Goal: Information Seeking & Learning: Check status

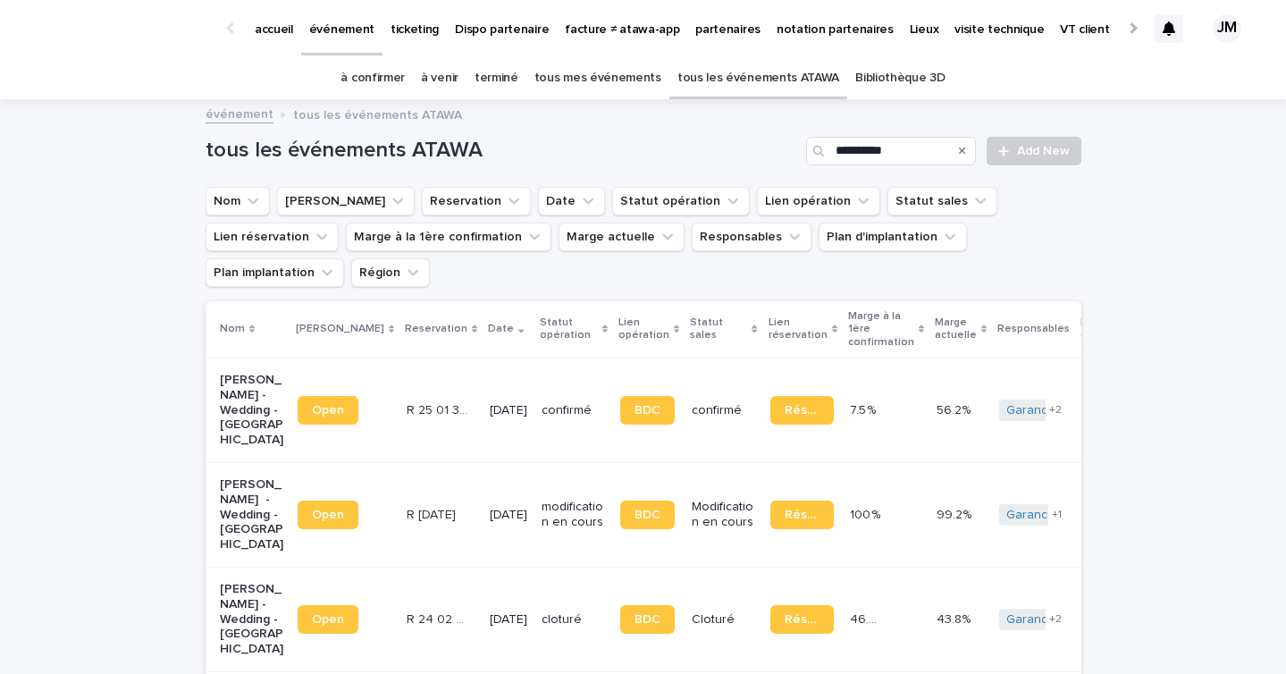
click at [1154, 27] on div at bounding box center [1168, 28] width 29 height 29
click at [1164, 30] on icon at bounding box center [1169, 28] width 13 height 14
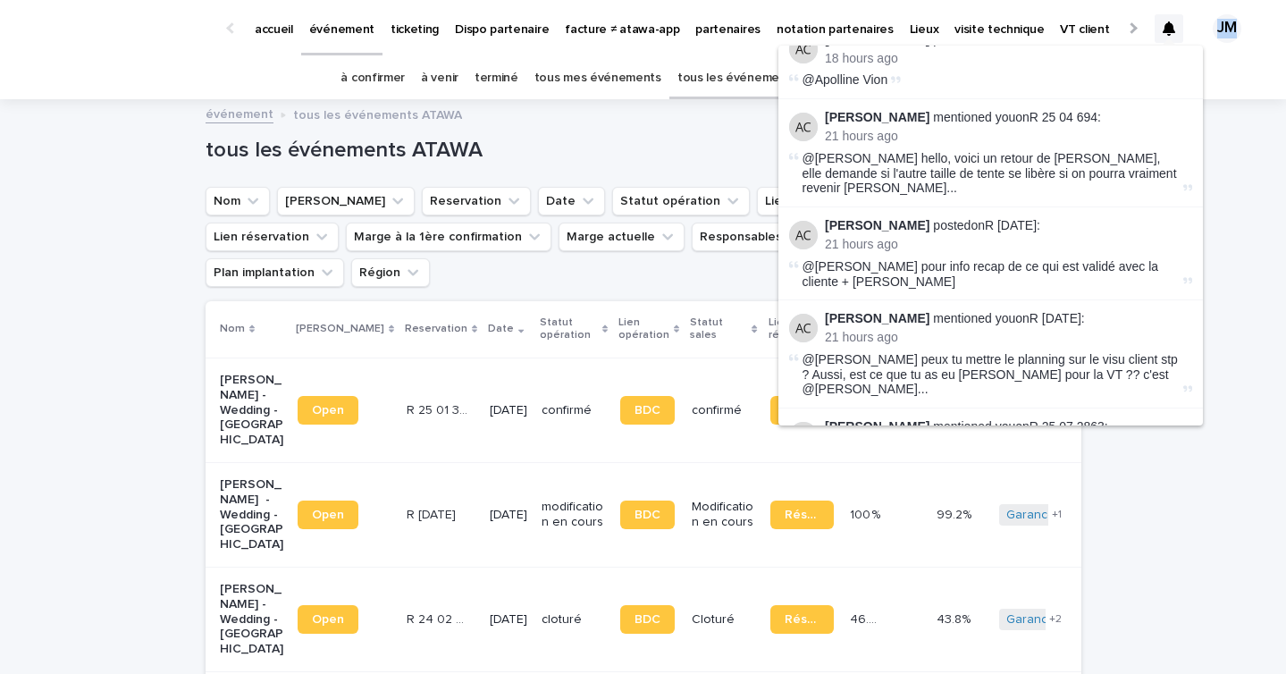
scroll to position [506, 0]
click at [1081, 310] on link "R 25 06 1934" at bounding box center [1055, 317] width 52 height 14
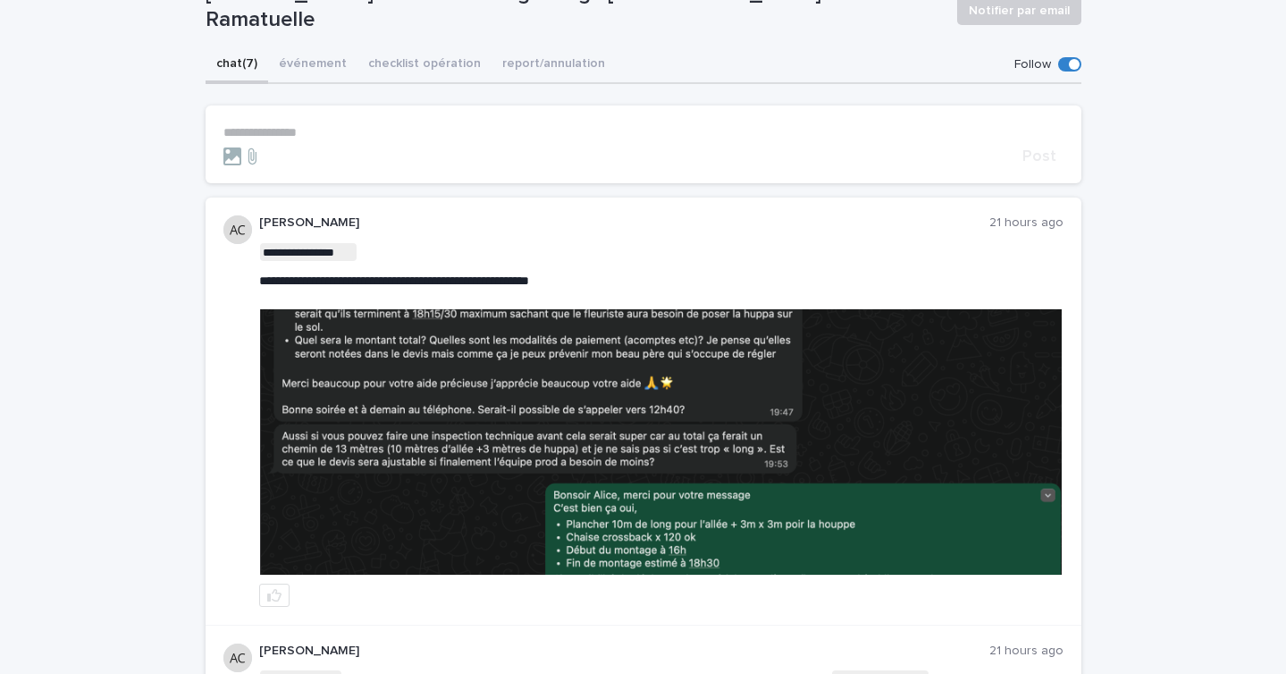
scroll to position [165, 0]
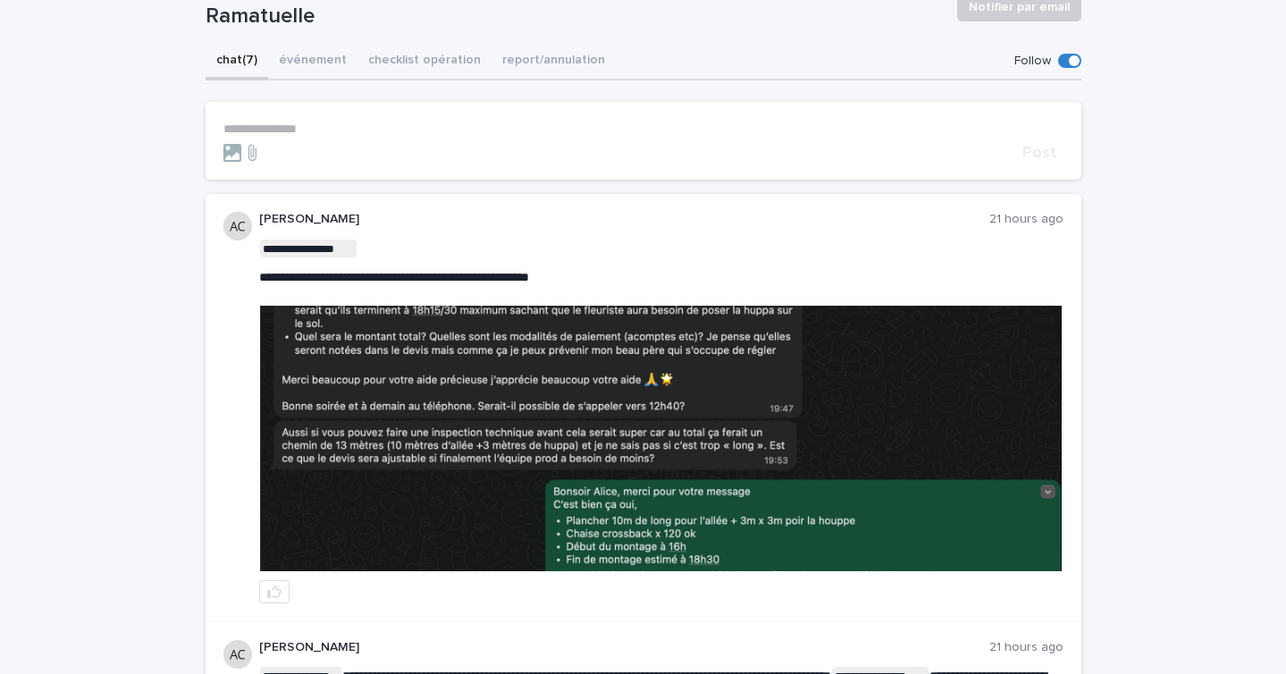
click at [549, 380] on img at bounding box center [661, 438] width 802 height 265
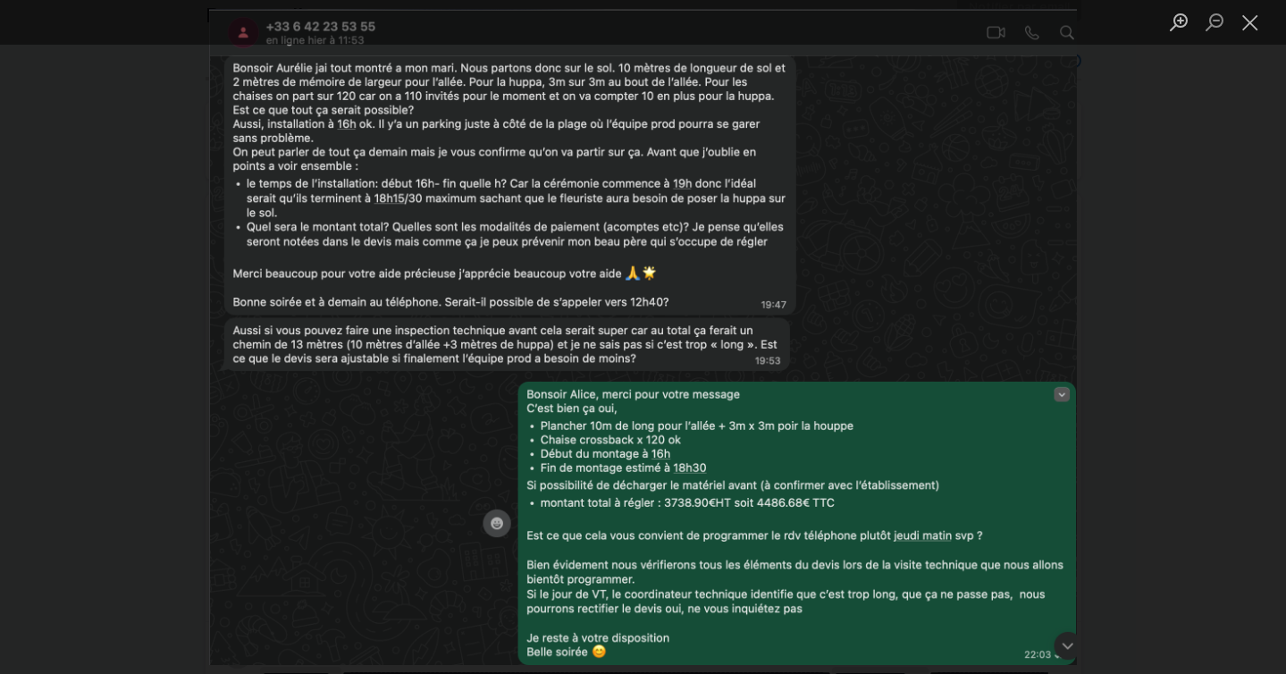
click at [1141, 374] on div "Lightbox" at bounding box center [643, 337] width 1286 height 674
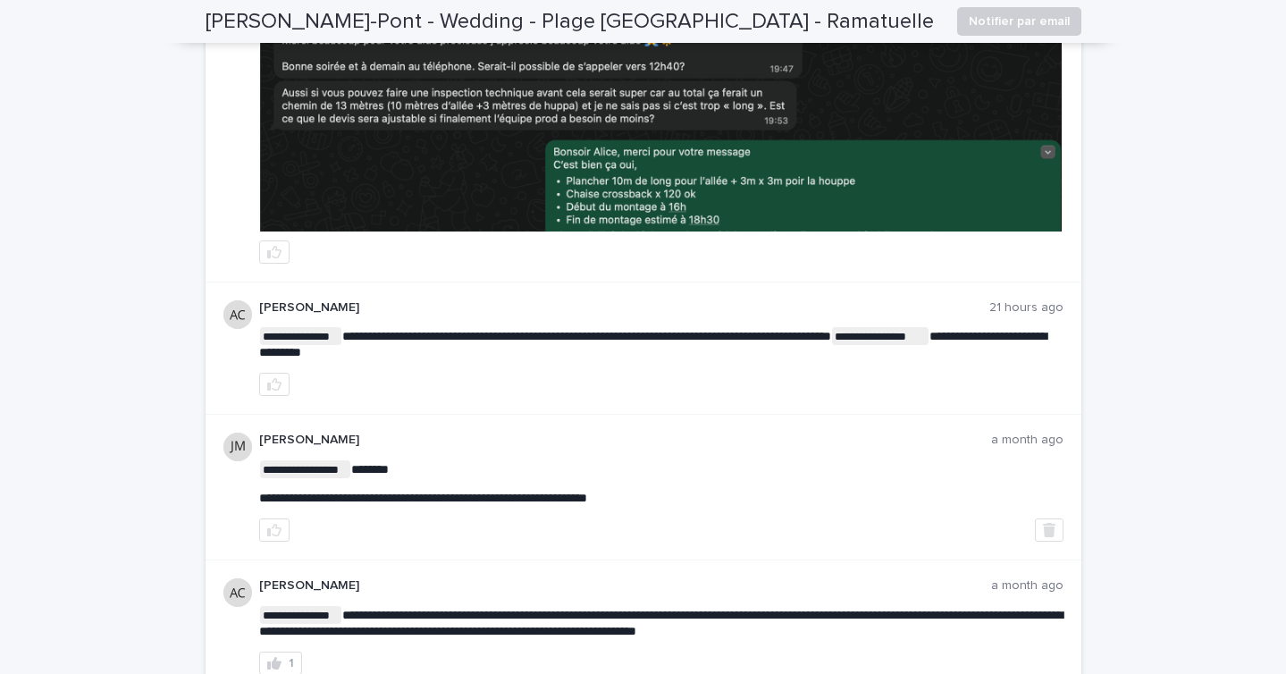
scroll to position [0, 0]
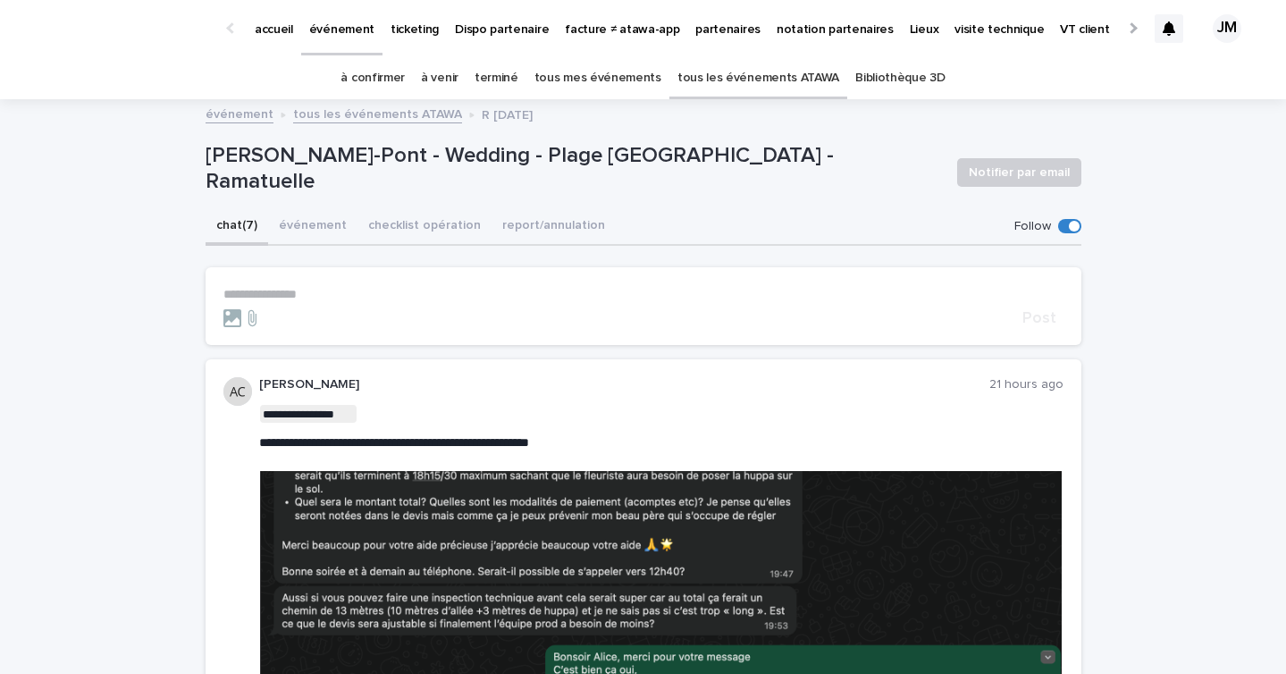
click at [382, 74] on link "à confirmer" at bounding box center [372, 78] width 64 height 42
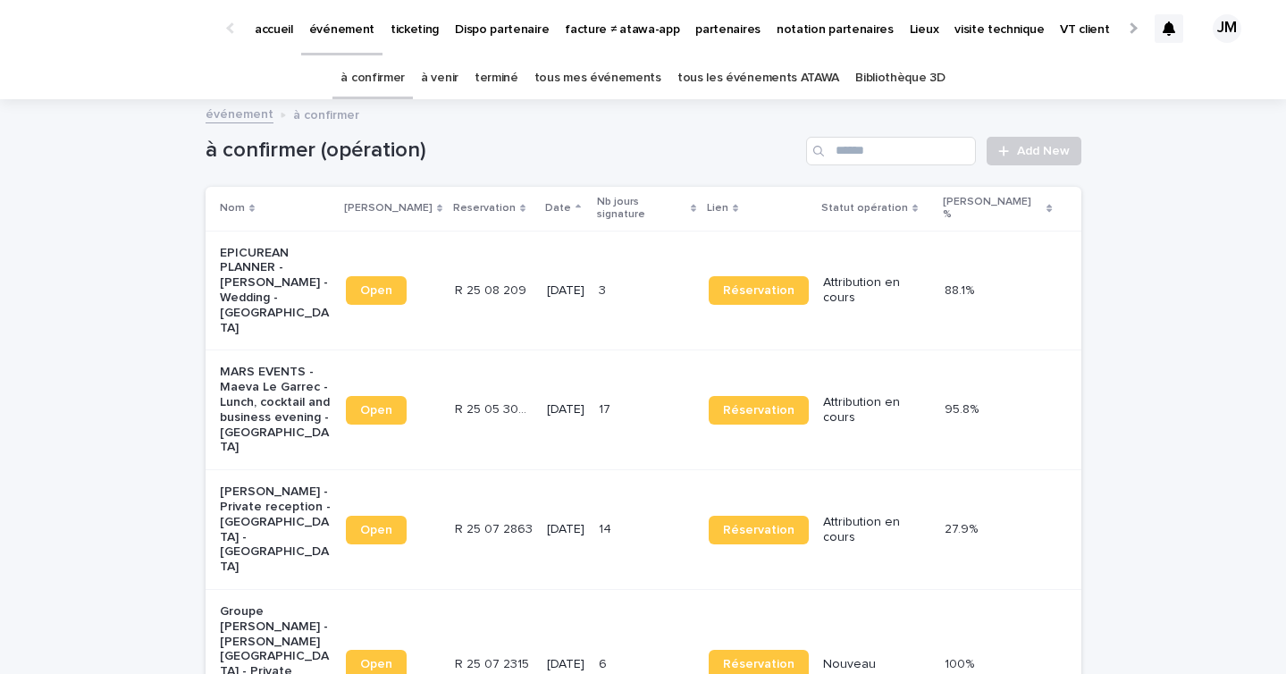
click at [617, 254] on td "3 3" at bounding box center [647, 291] width 110 height 120
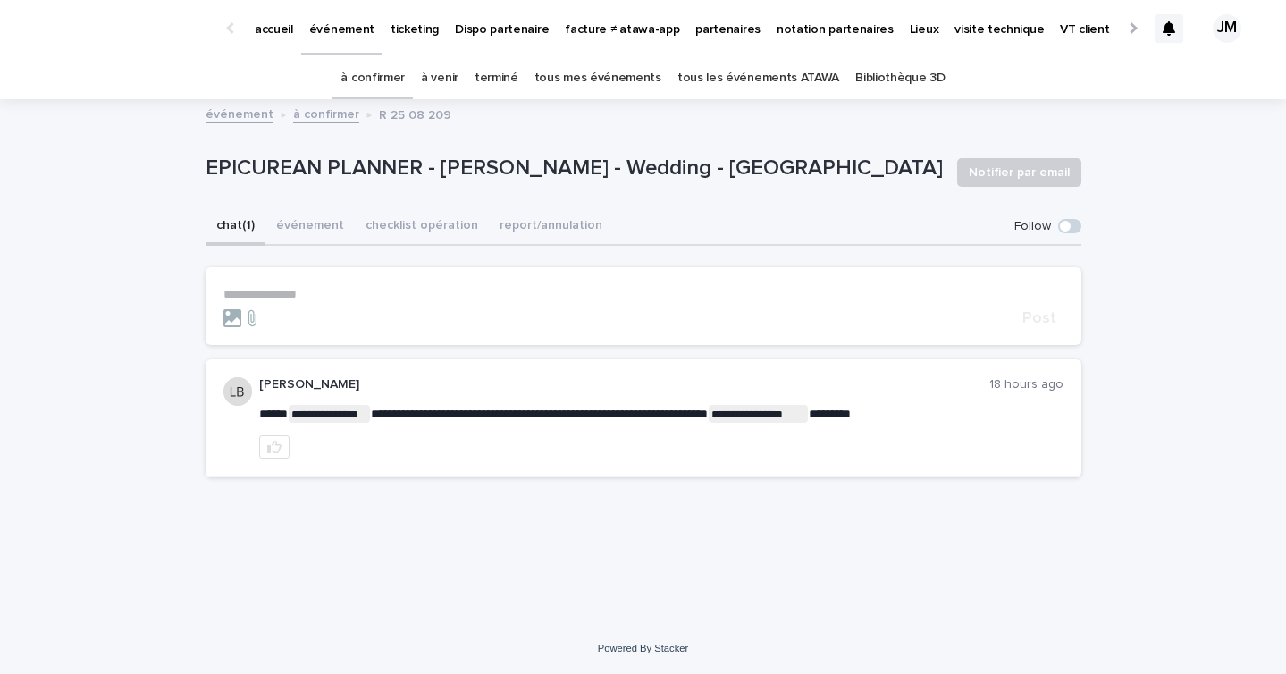
click at [253, 218] on button "chat (1)" at bounding box center [236, 227] width 60 height 38
click at [409, 223] on button "checklist opération" at bounding box center [422, 227] width 134 height 38
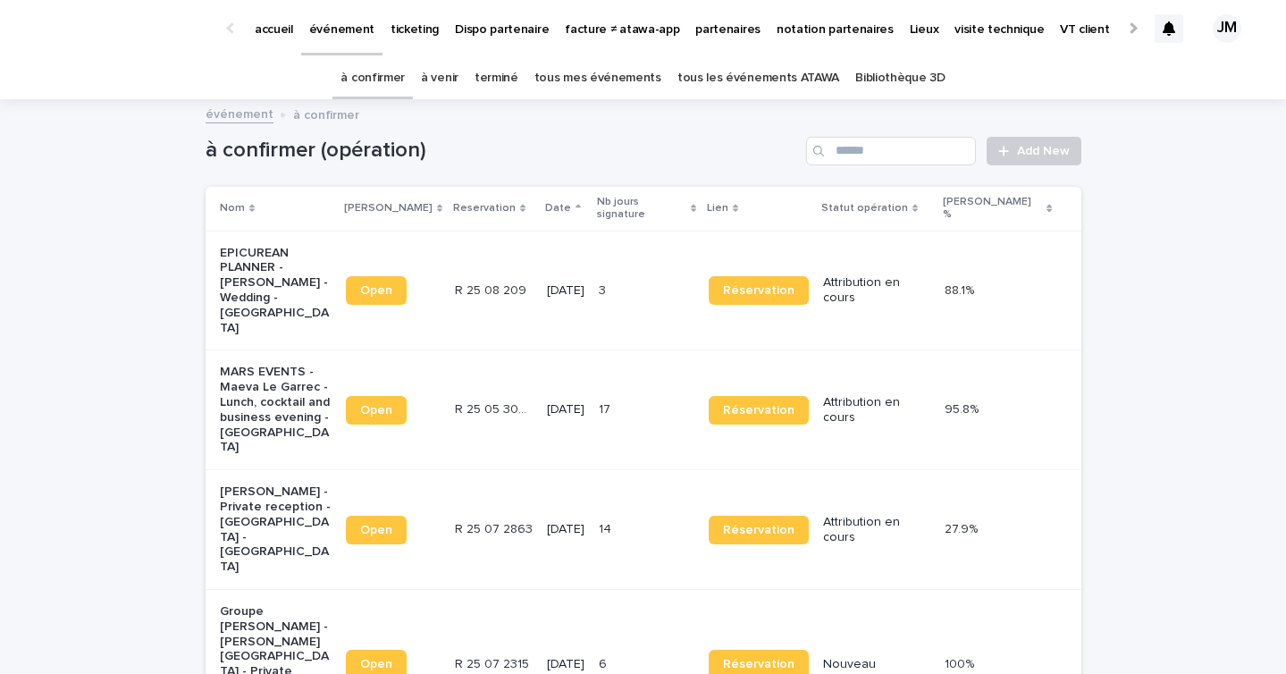
scroll to position [57, 0]
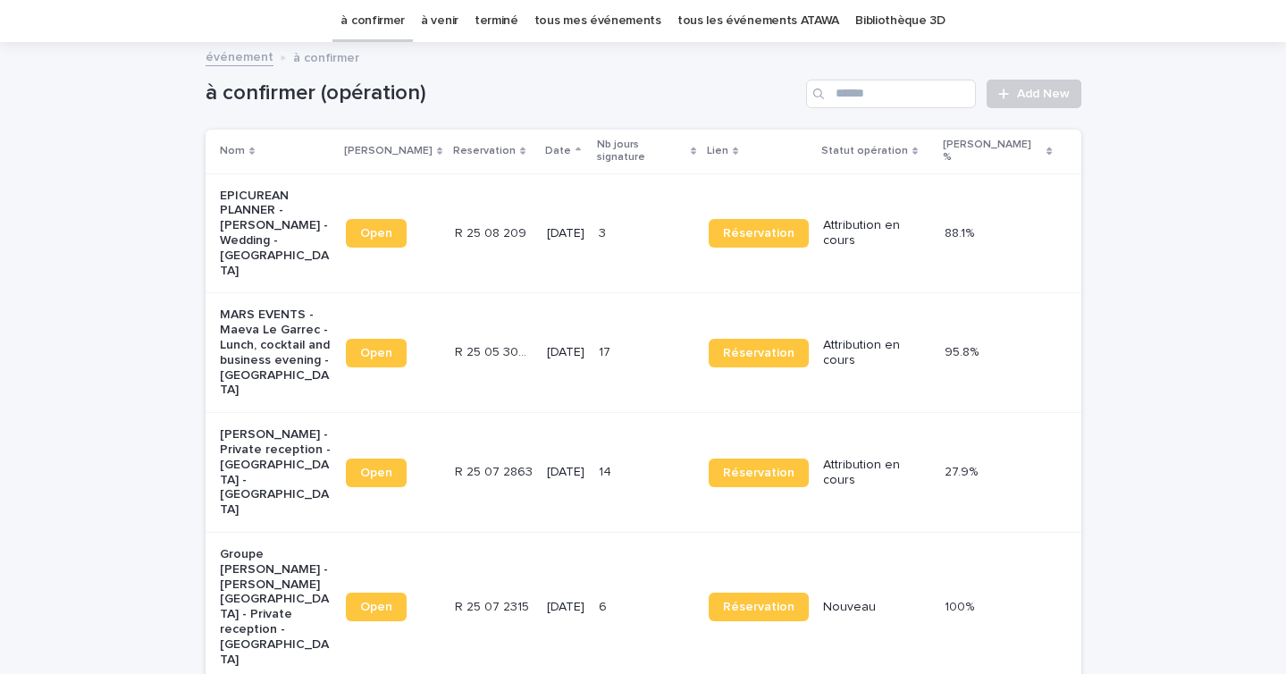
click at [567, 465] on p "26/9/2025" at bounding box center [566, 472] width 38 height 15
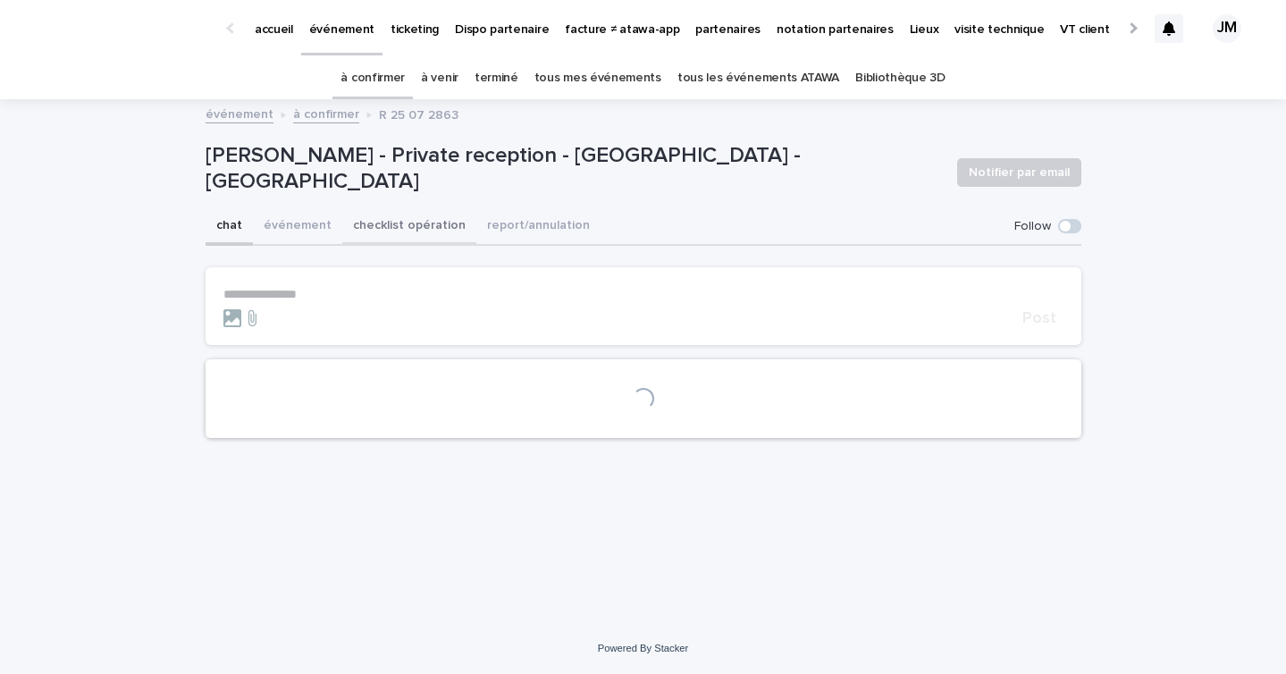
click at [395, 223] on button "checklist opération" at bounding box center [409, 227] width 134 height 38
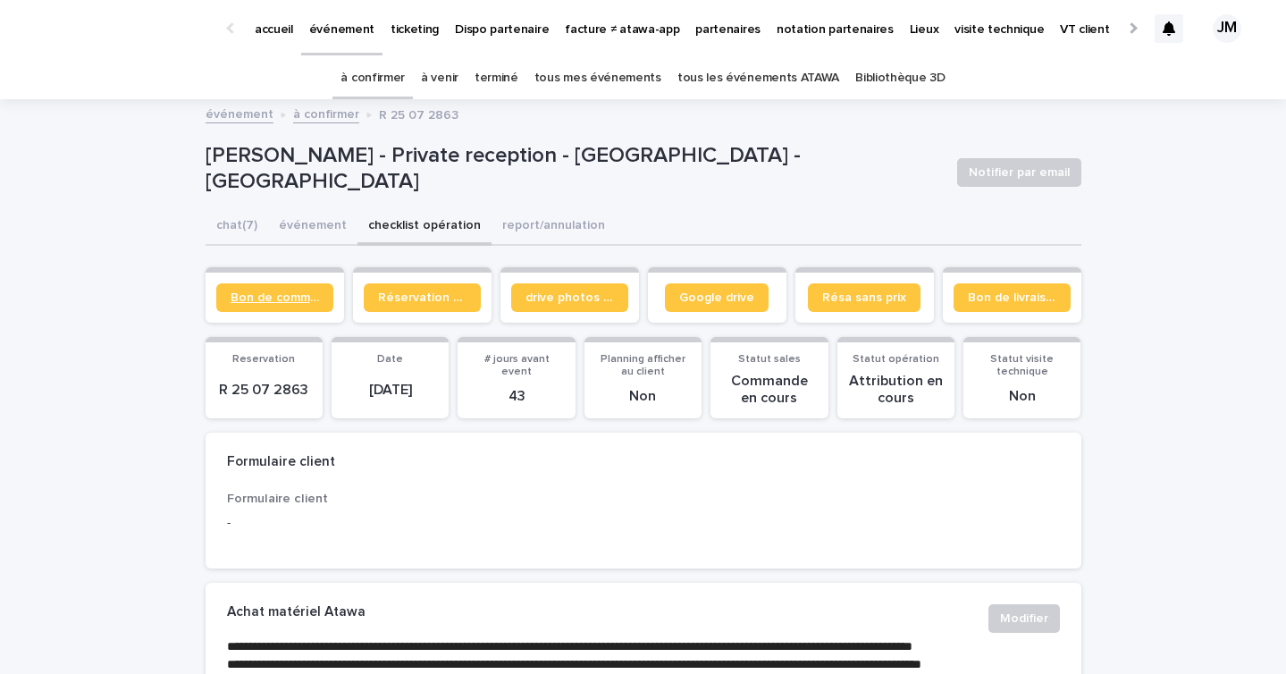
click at [273, 296] on span "Bon de commande" at bounding box center [275, 297] width 88 height 13
click at [778, 77] on link "tous les événements ATAWA" at bounding box center [758, 78] width 162 height 42
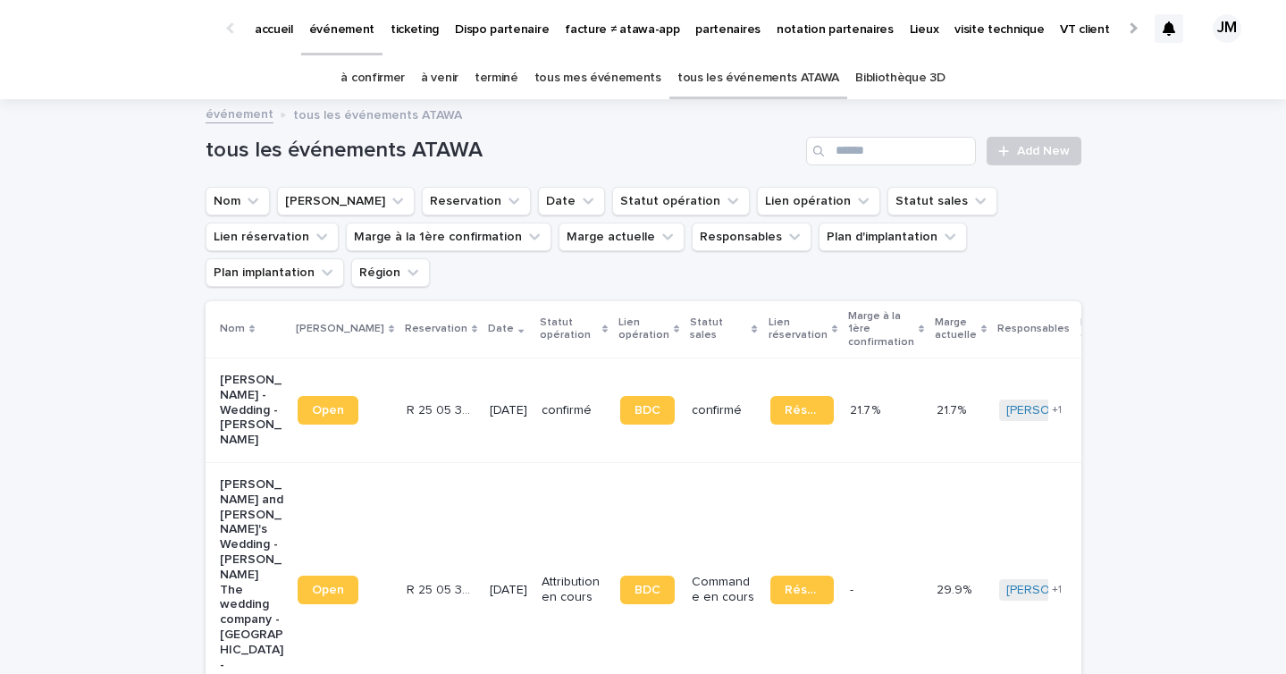
click at [386, 76] on link "à confirmer" at bounding box center [372, 78] width 64 height 42
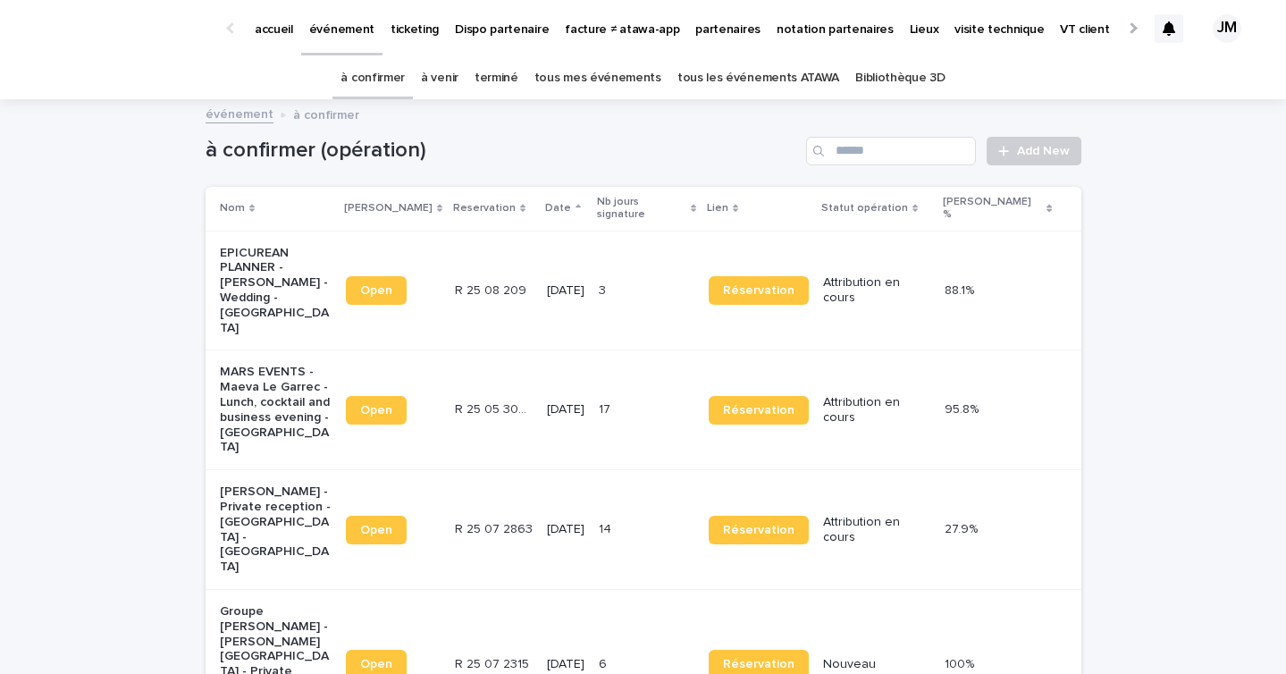
click at [735, 80] on link "tous les événements ATAWA" at bounding box center [758, 78] width 162 height 42
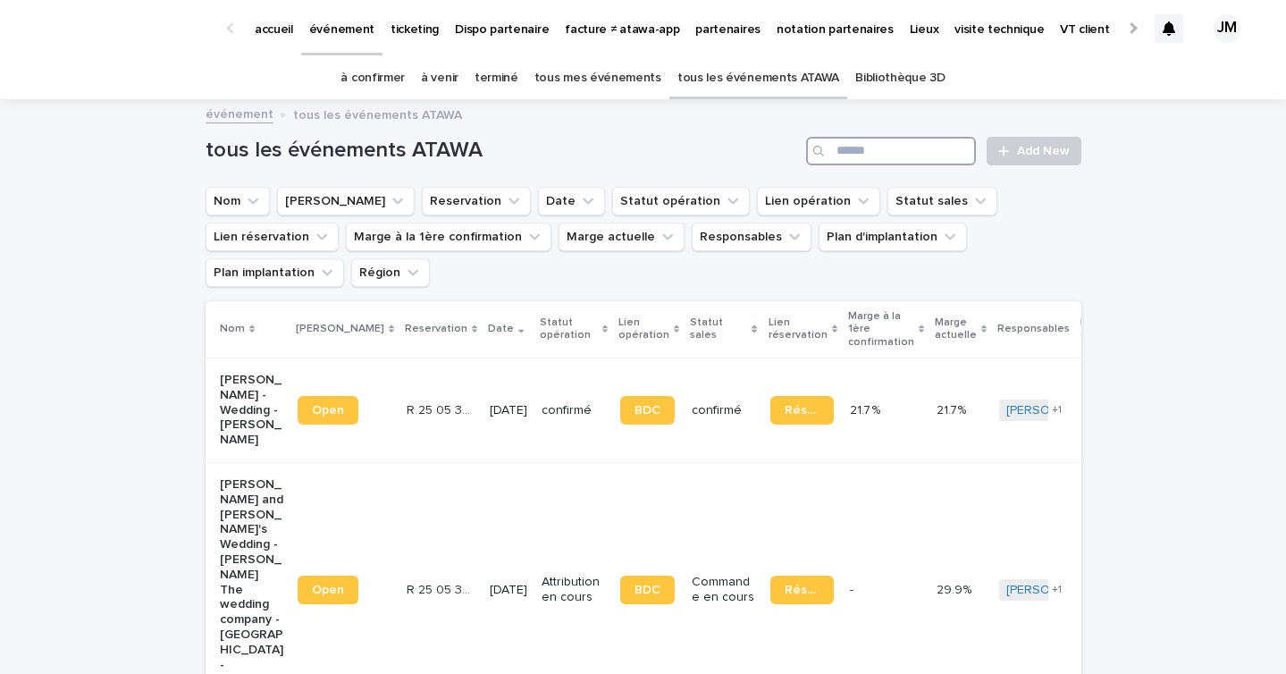
click at [921, 155] on input "Search" at bounding box center [891, 151] width 170 height 29
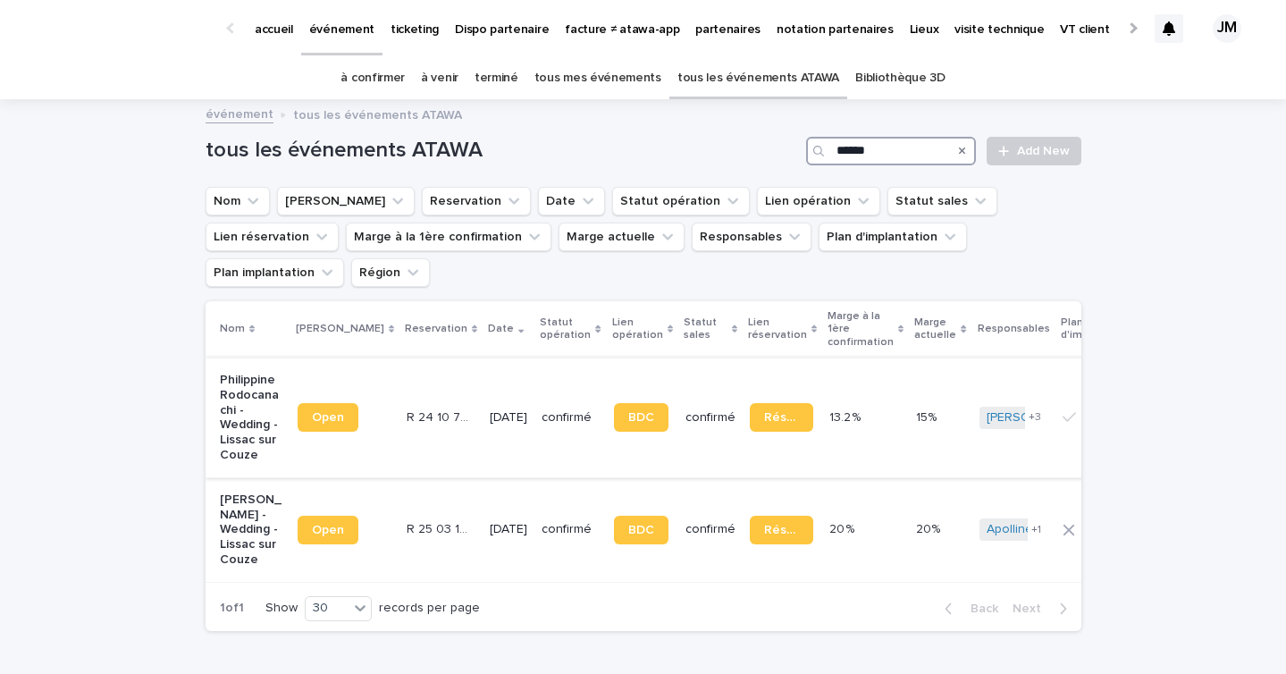
type input "******"
click at [483, 424] on td "23/8/2025" at bounding box center [509, 417] width 52 height 120
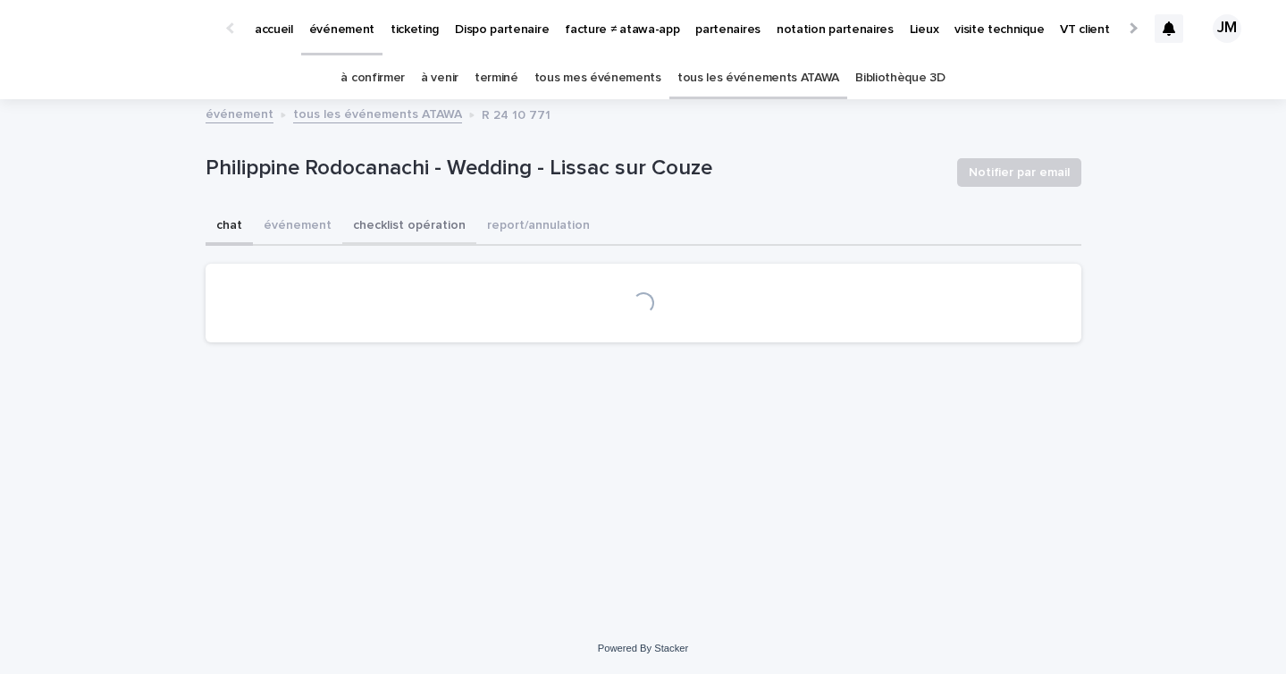
click at [416, 242] on button "checklist opération" at bounding box center [409, 227] width 134 height 38
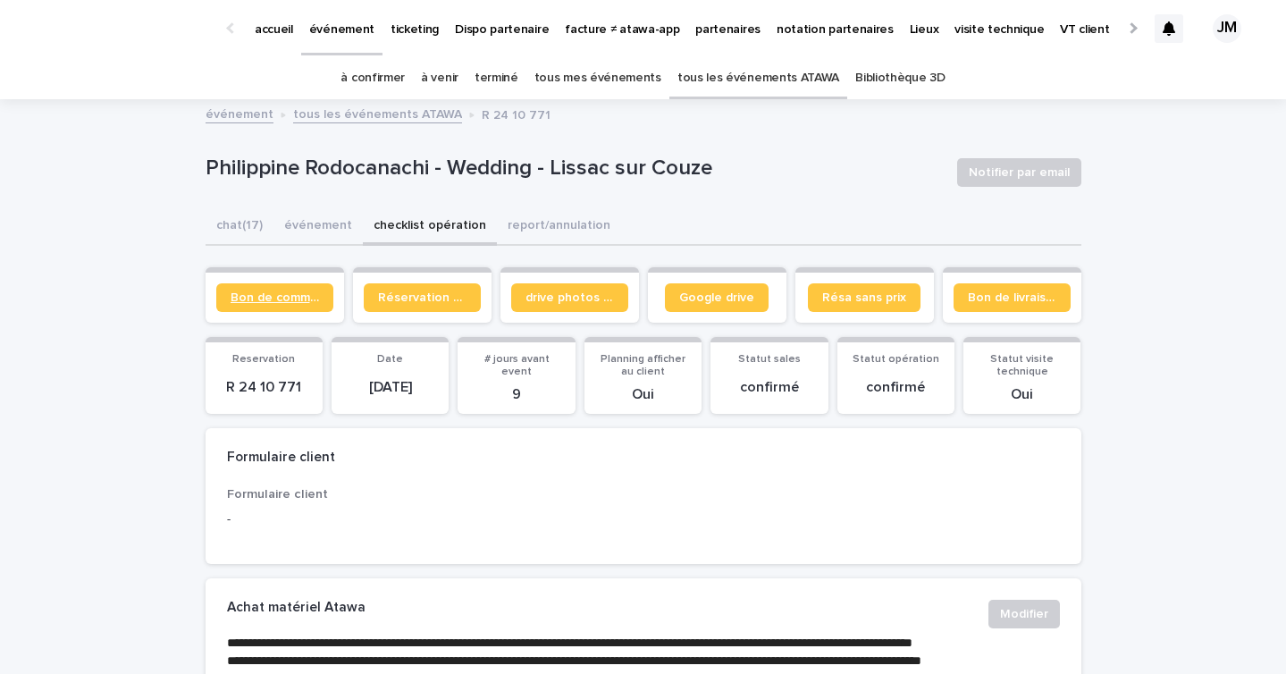
click at [300, 296] on span "Bon de commande" at bounding box center [275, 297] width 88 height 13
click at [786, 88] on link "tous les événements ATAWA" at bounding box center [758, 78] width 162 height 42
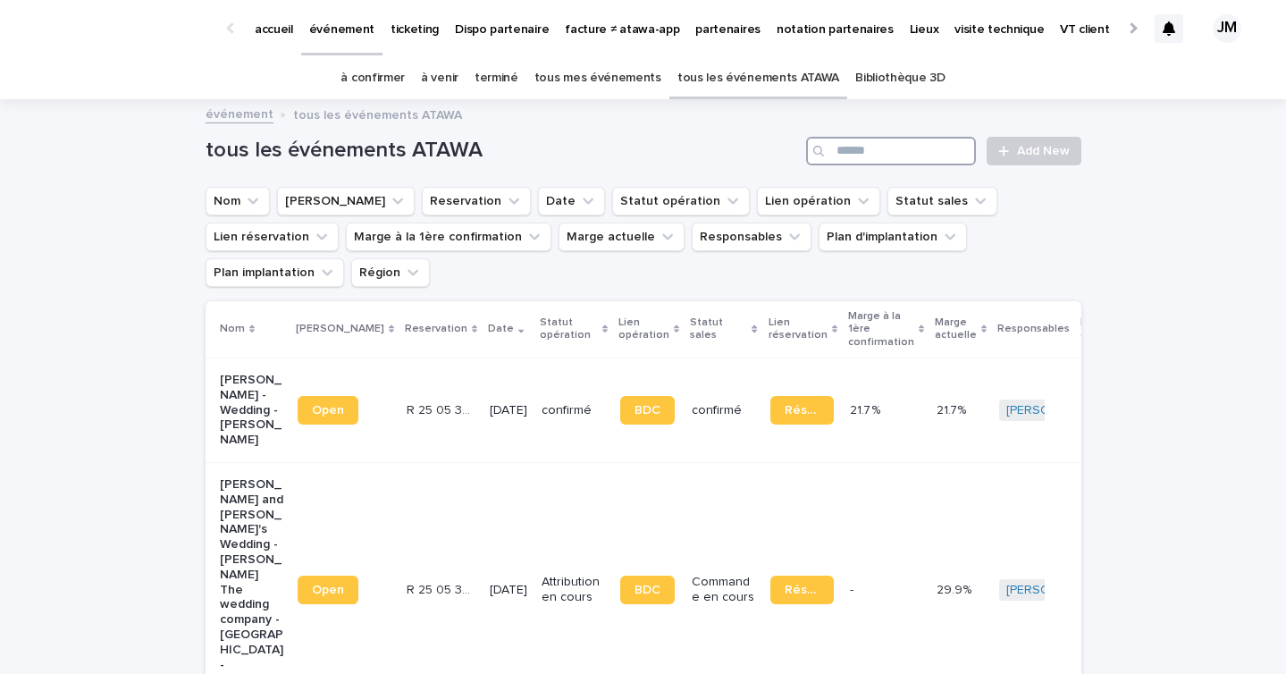
click at [844, 147] on input "Search" at bounding box center [891, 151] width 170 height 29
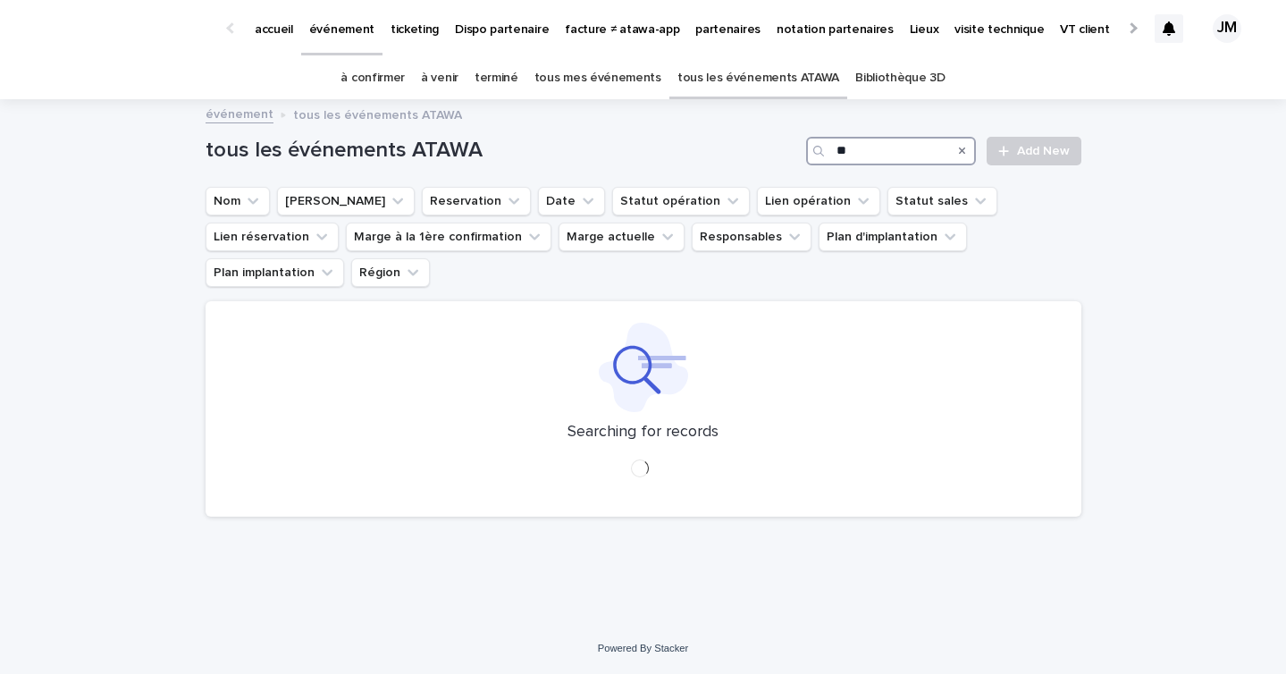
type input "*"
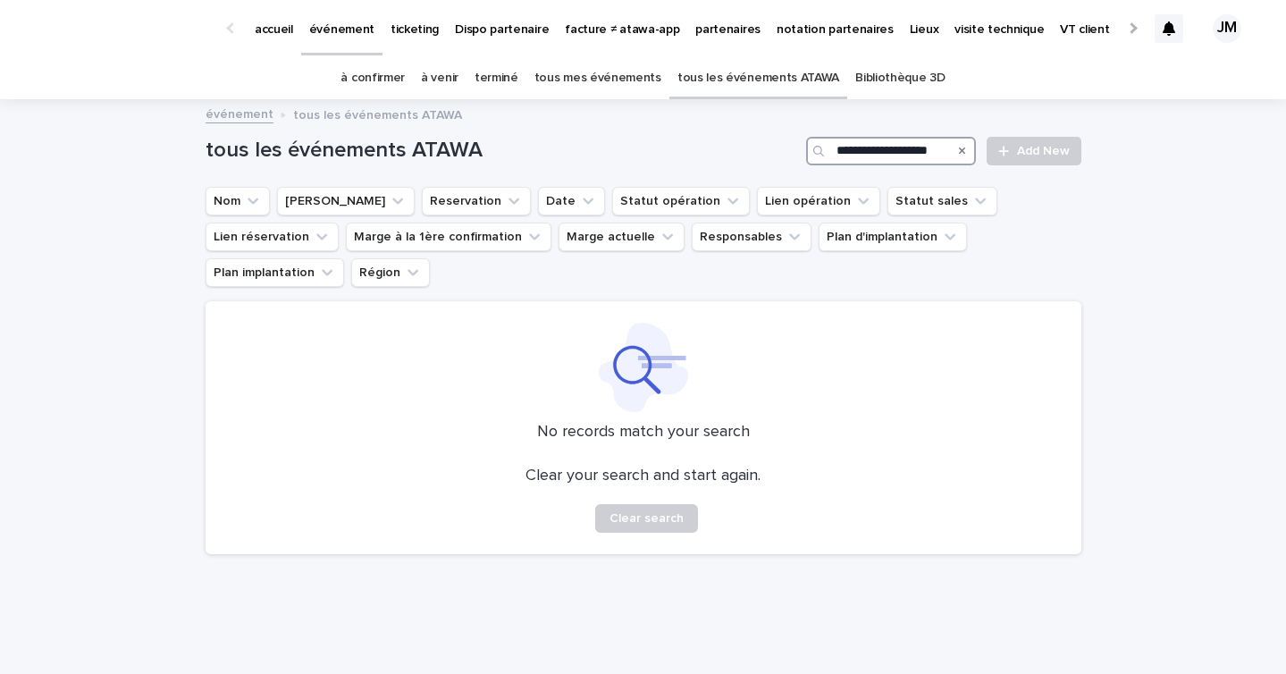
click at [862, 153] on input "**********" at bounding box center [891, 151] width 170 height 29
drag, startPoint x: 937, startPoint y: 150, endPoint x: 780, endPoint y: 150, distance: 157.3
click at [780, 150] on div "**********" at bounding box center [644, 151] width 876 height 29
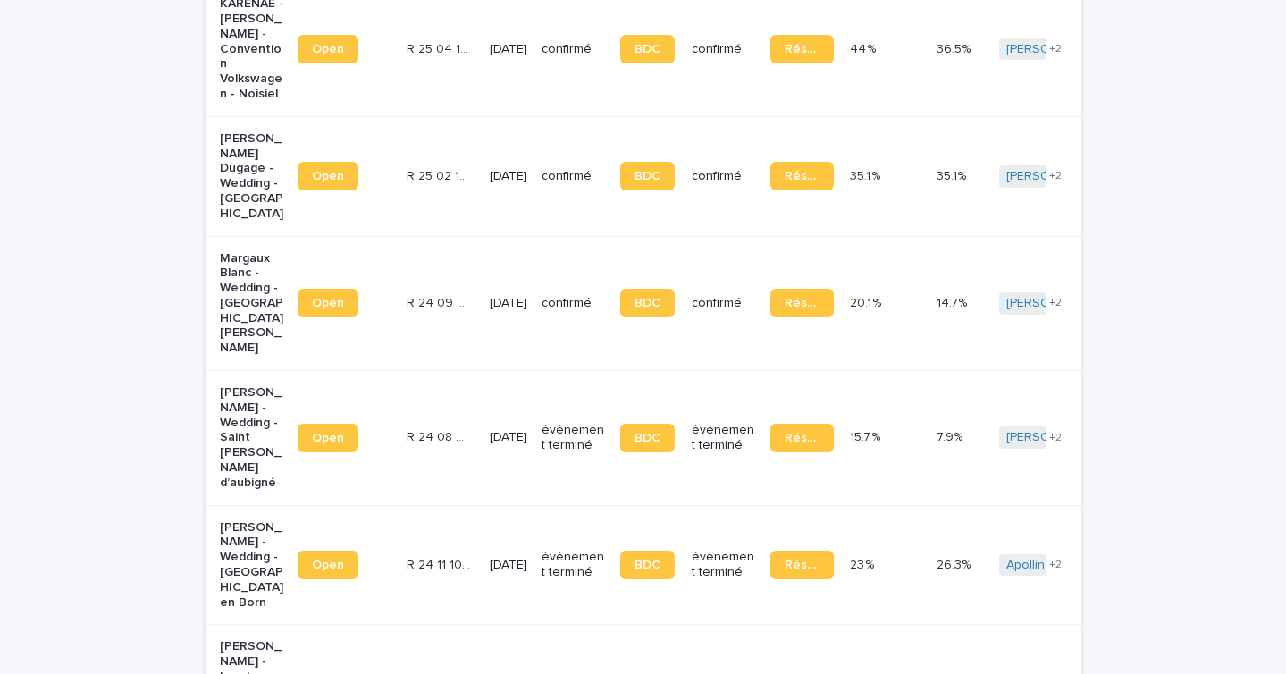
scroll to position [569, 0]
type input "******"
click at [634, 298] on span "BDC" at bounding box center [647, 304] width 26 height 13
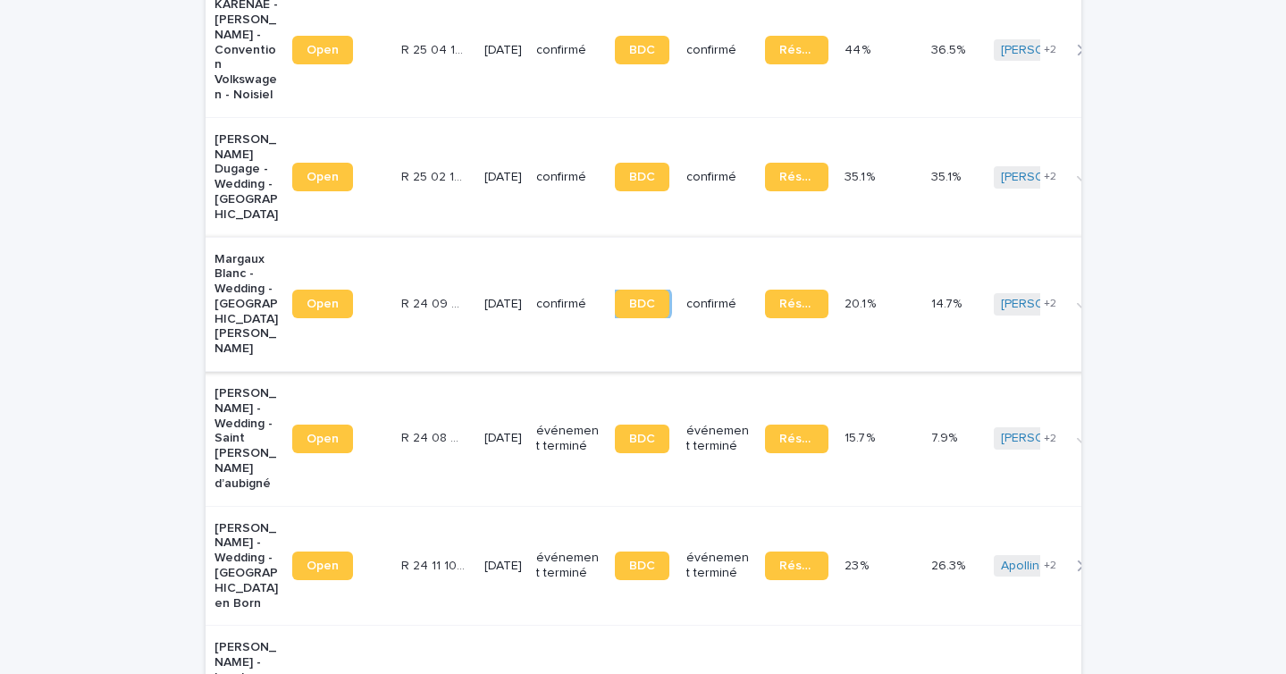
scroll to position [0, 6]
click at [476, 241] on td "23/8/2025" at bounding box center [502, 304] width 52 height 135
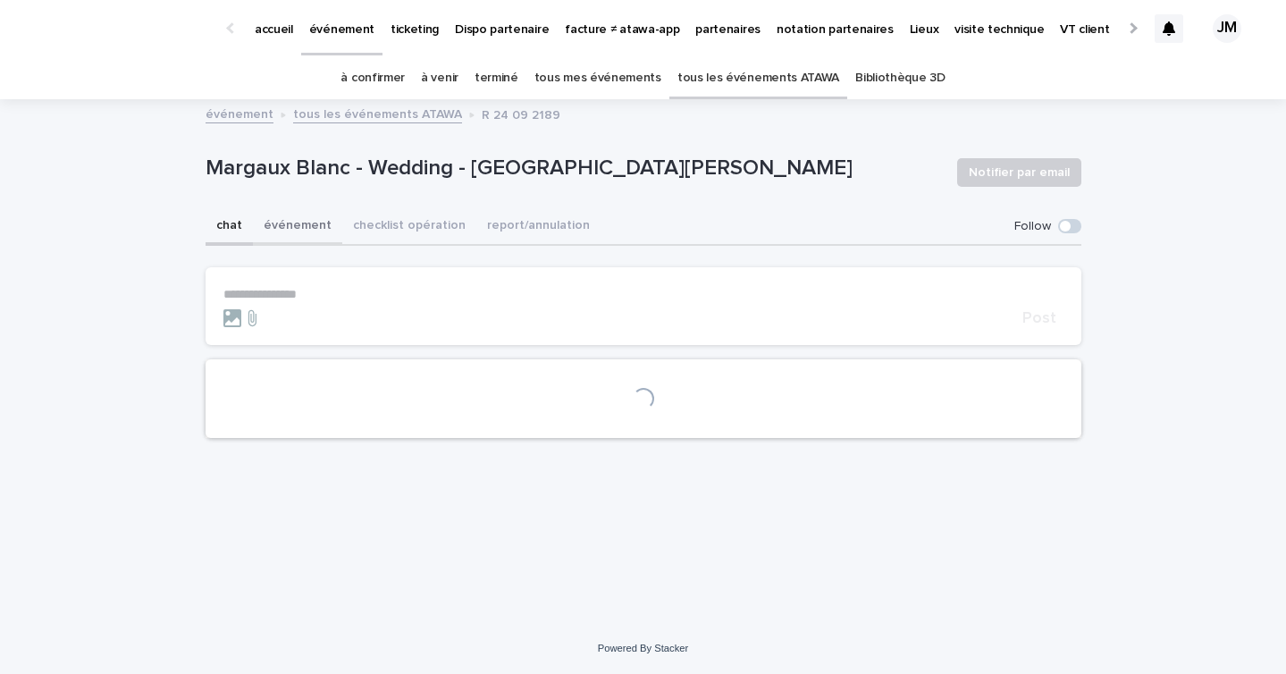
click at [265, 232] on button "événement" at bounding box center [297, 227] width 89 height 38
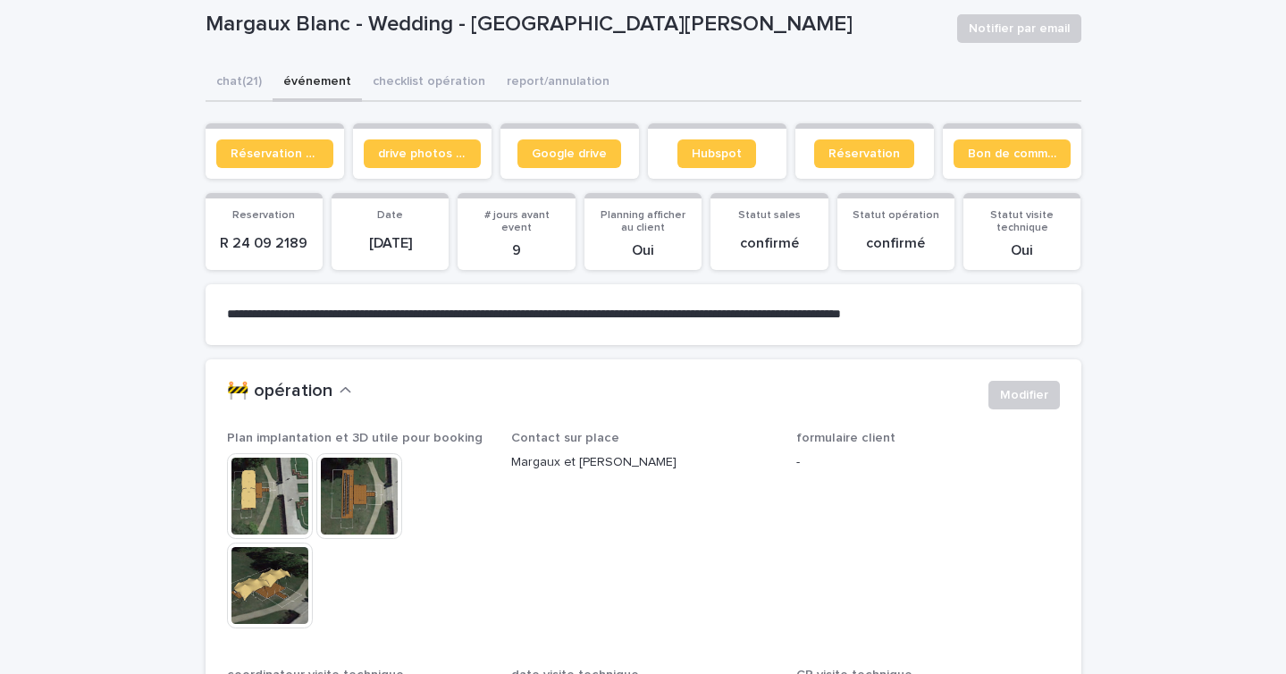
scroll to position [152, 0]
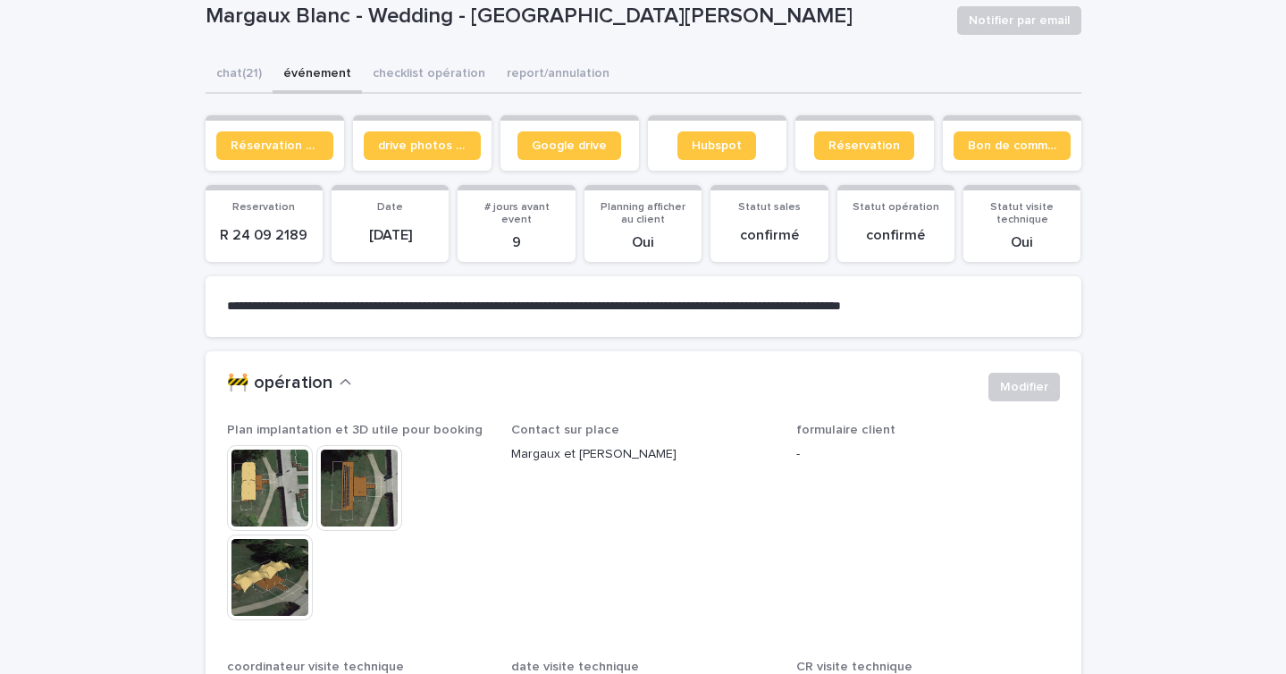
click at [291, 525] on img at bounding box center [270, 488] width 86 height 86
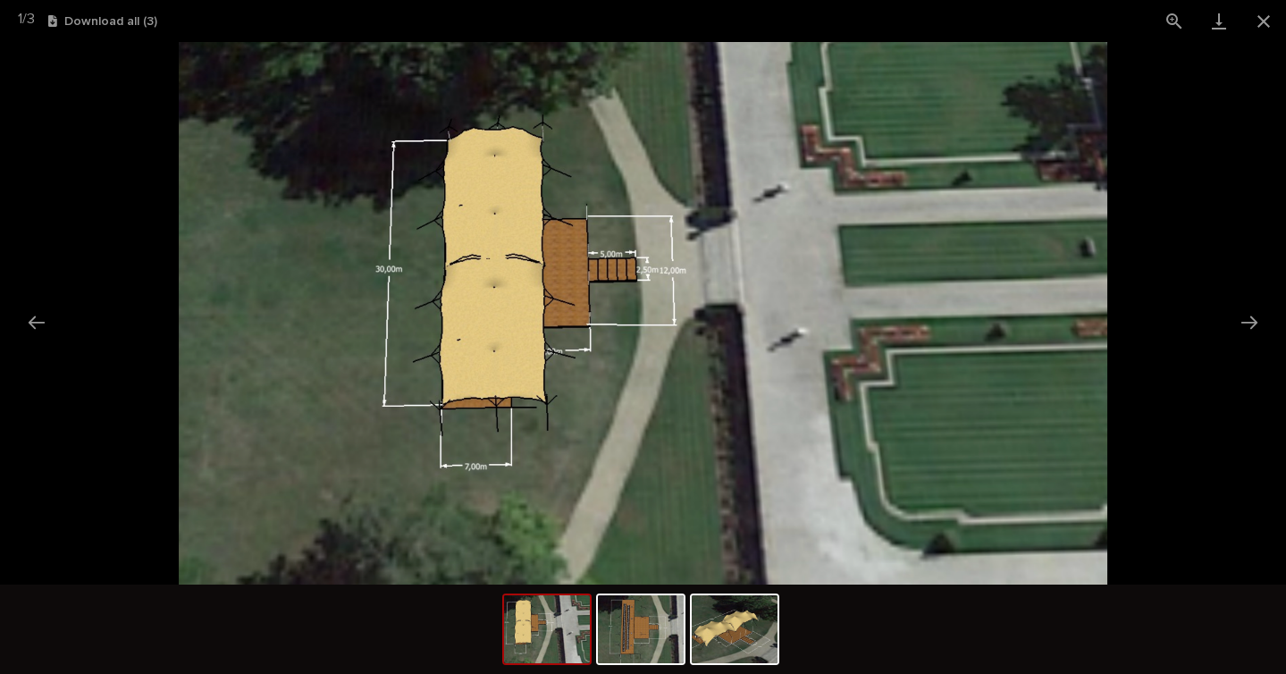
scroll to position [0, 0]
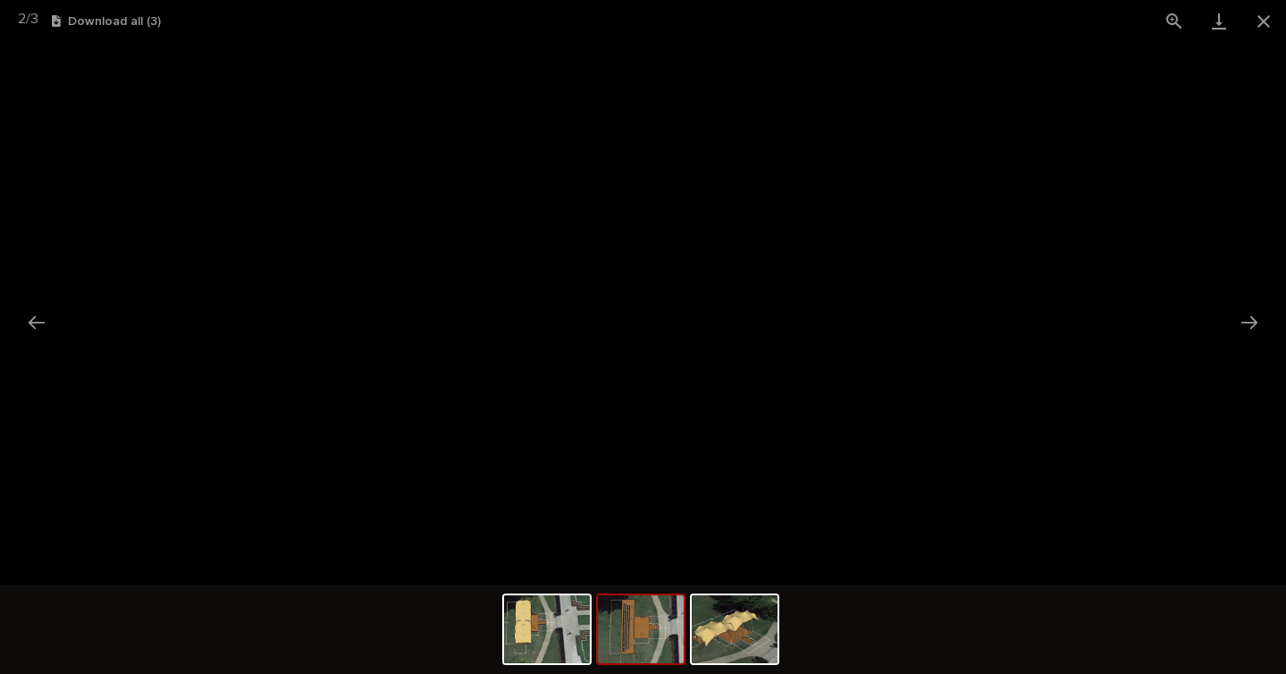
click at [638, 623] on img at bounding box center [641, 629] width 86 height 68
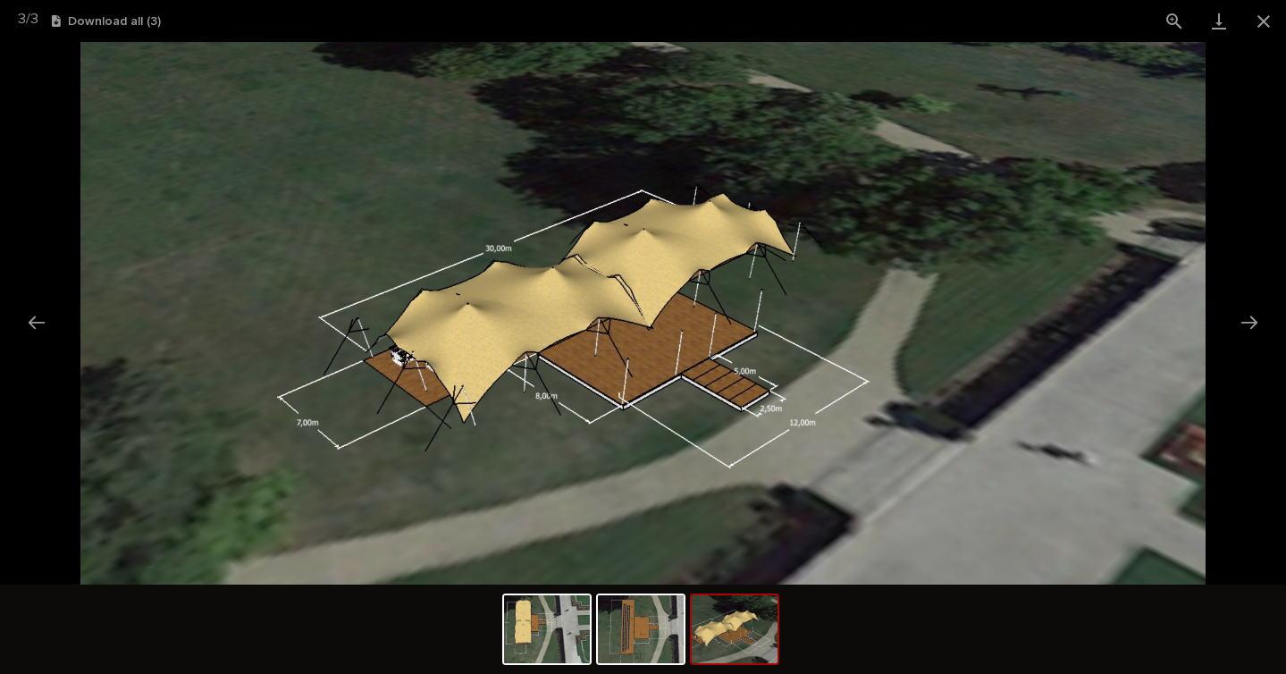
click at [741, 633] on img at bounding box center [735, 629] width 86 height 68
click at [636, 642] on img at bounding box center [641, 629] width 86 height 68
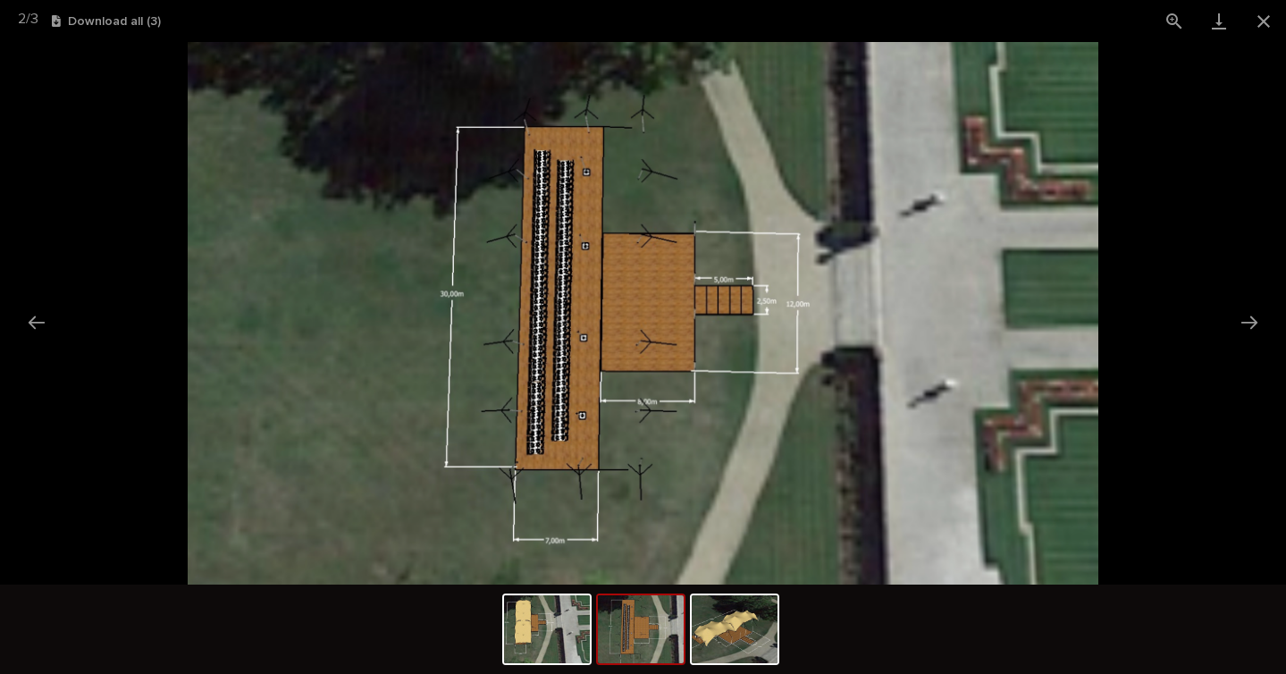
click at [110, 91] on picture at bounding box center [643, 313] width 1286 height 542
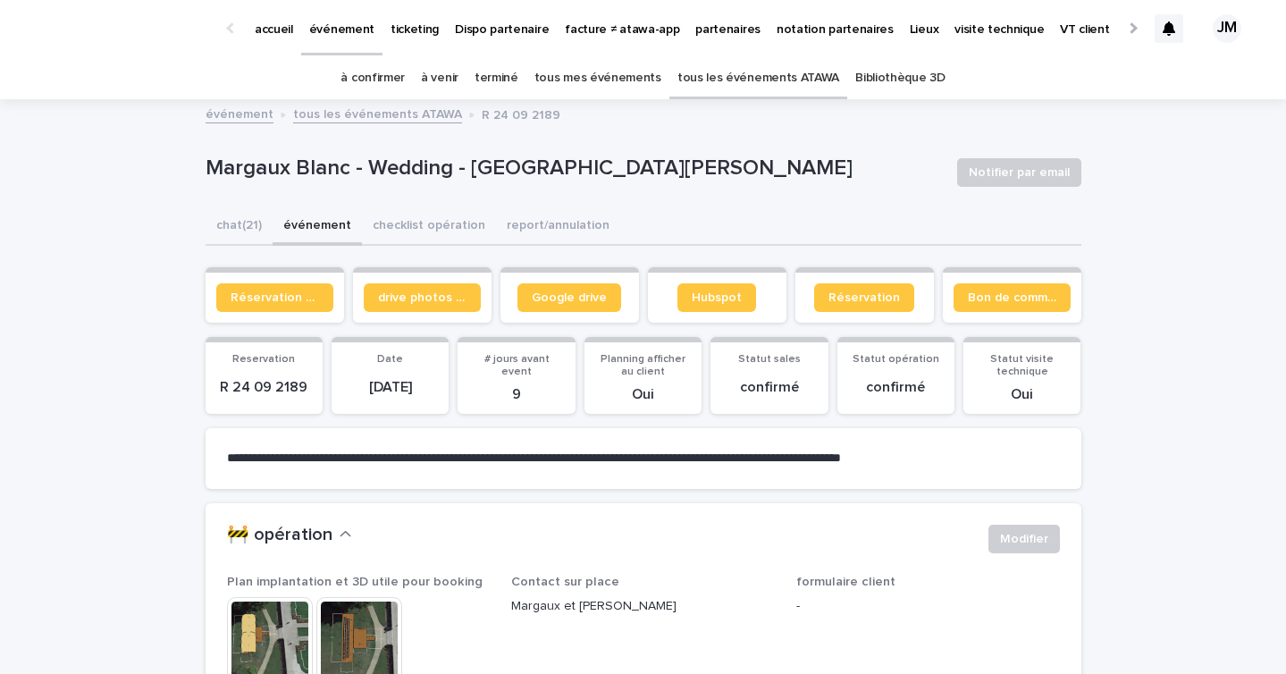
click at [365, 71] on link "à confirmer" at bounding box center [372, 78] width 64 height 42
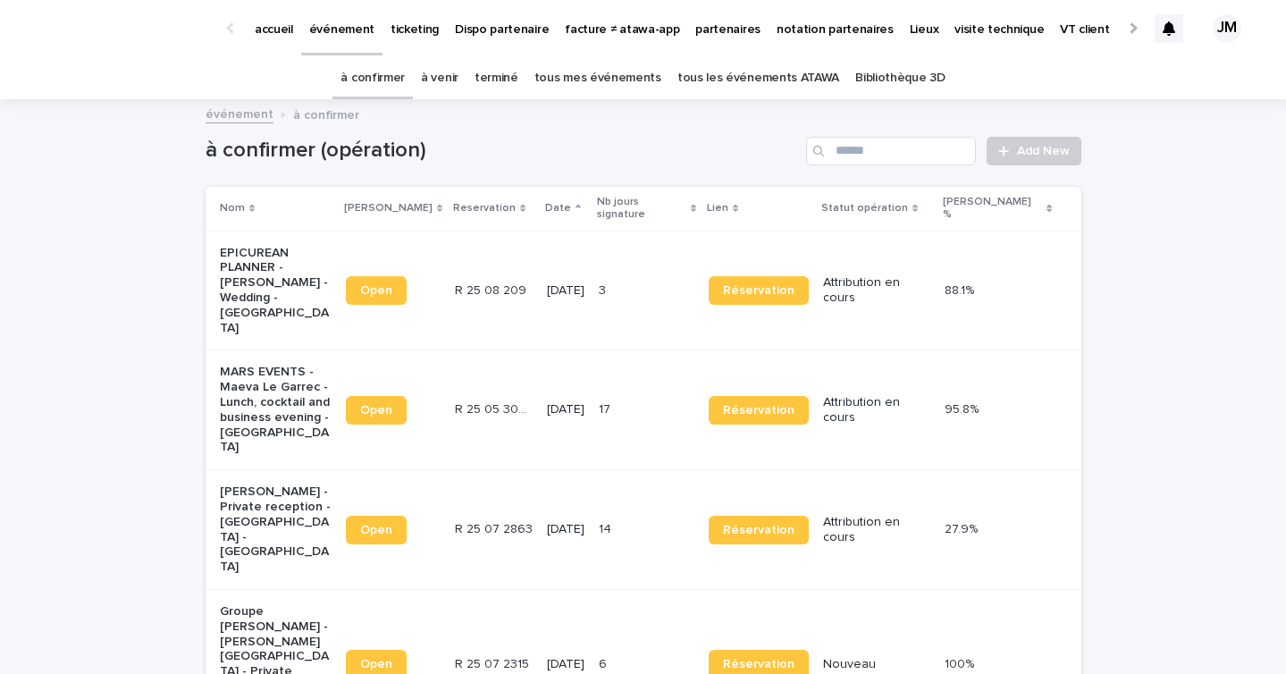
click at [625, 350] on td "17 17" at bounding box center [647, 410] width 110 height 120
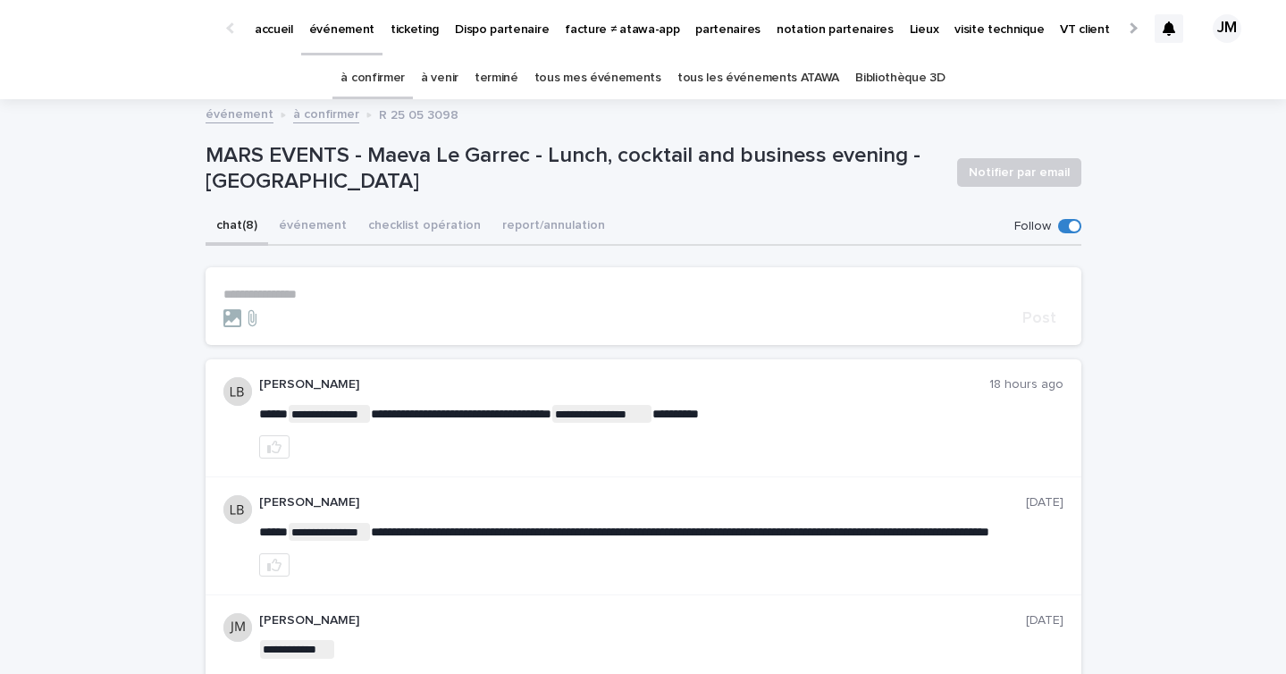
click at [734, 294] on p "**********" at bounding box center [643, 294] width 840 height 15
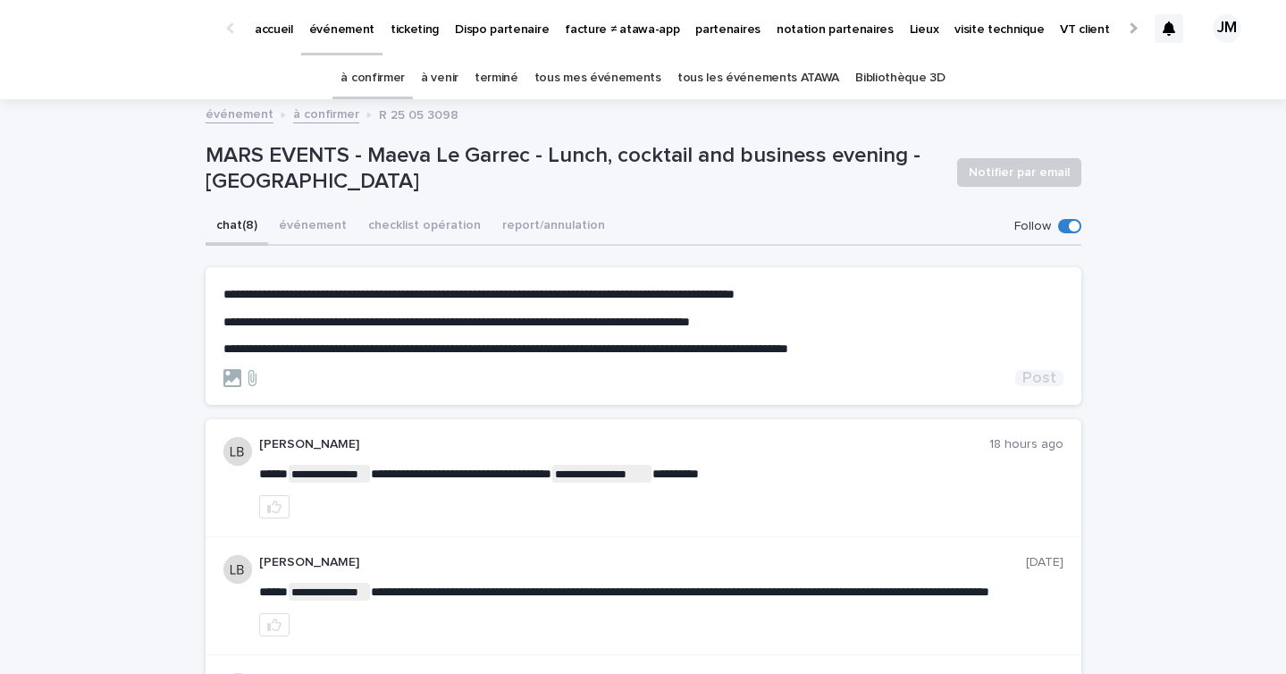
click at [1047, 377] on span "Post" at bounding box center [1039, 378] width 34 height 16
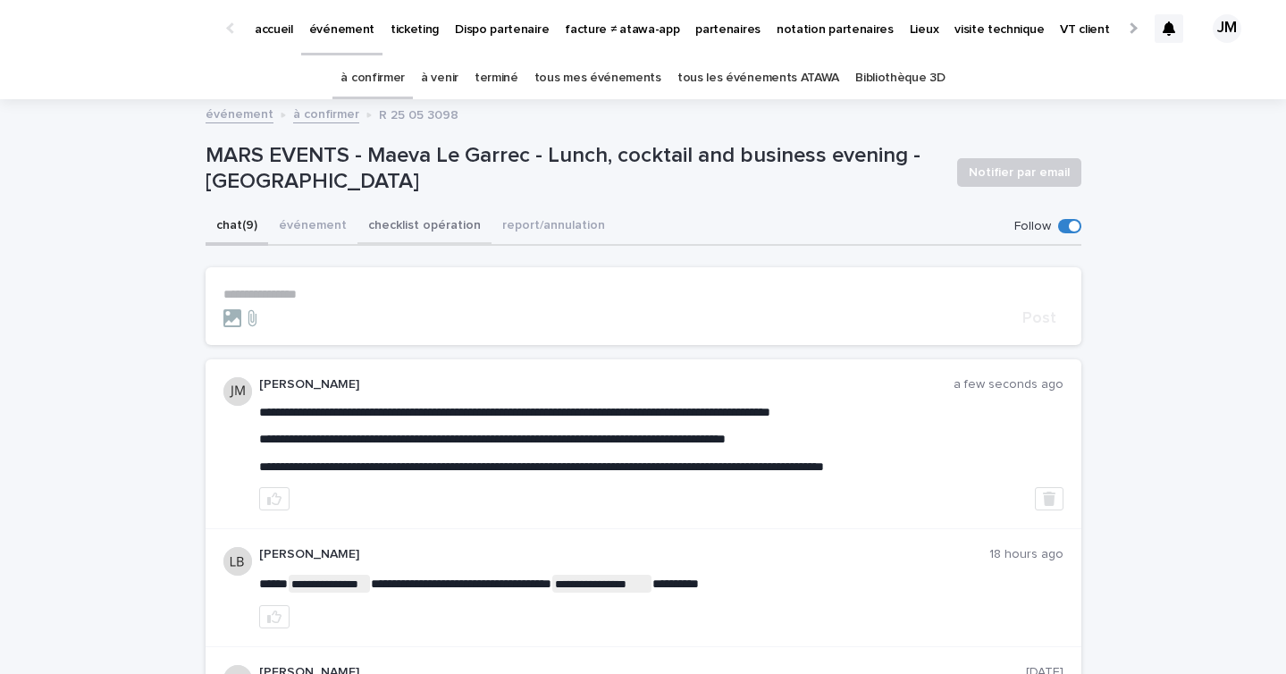
click at [378, 233] on button "checklist opération" at bounding box center [424, 227] width 134 height 38
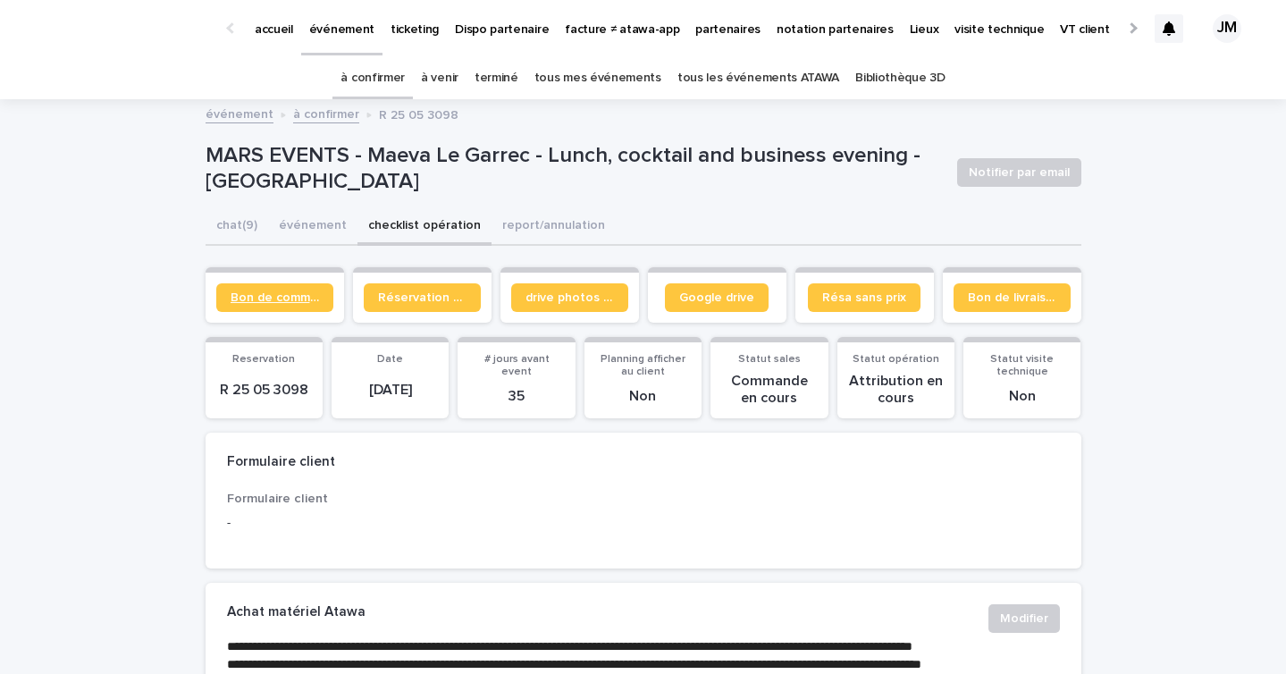
click at [272, 296] on span "Bon de commande" at bounding box center [275, 297] width 88 height 13
click at [445, 73] on link "à venir" at bounding box center [440, 78] width 38 height 42
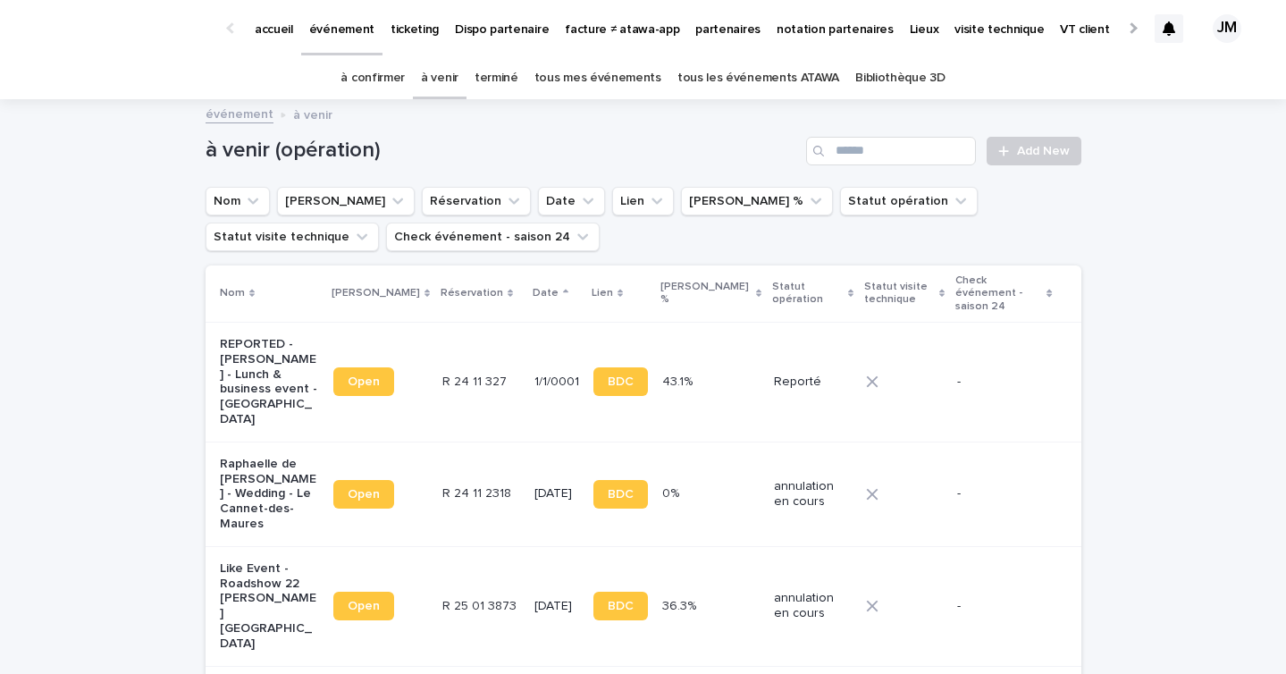
click at [375, 80] on link "à confirmer" at bounding box center [372, 78] width 64 height 42
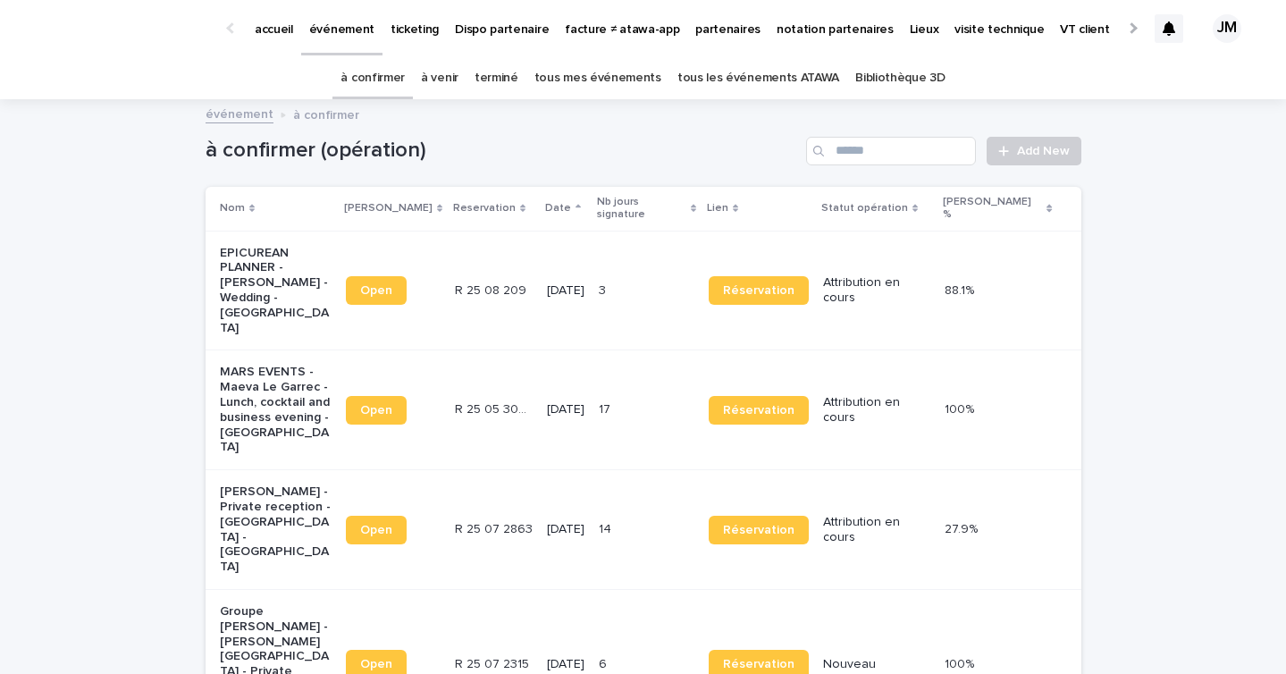
click at [770, 94] on link "tous les événements ATAWA" at bounding box center [758, 78] width 162 height 42
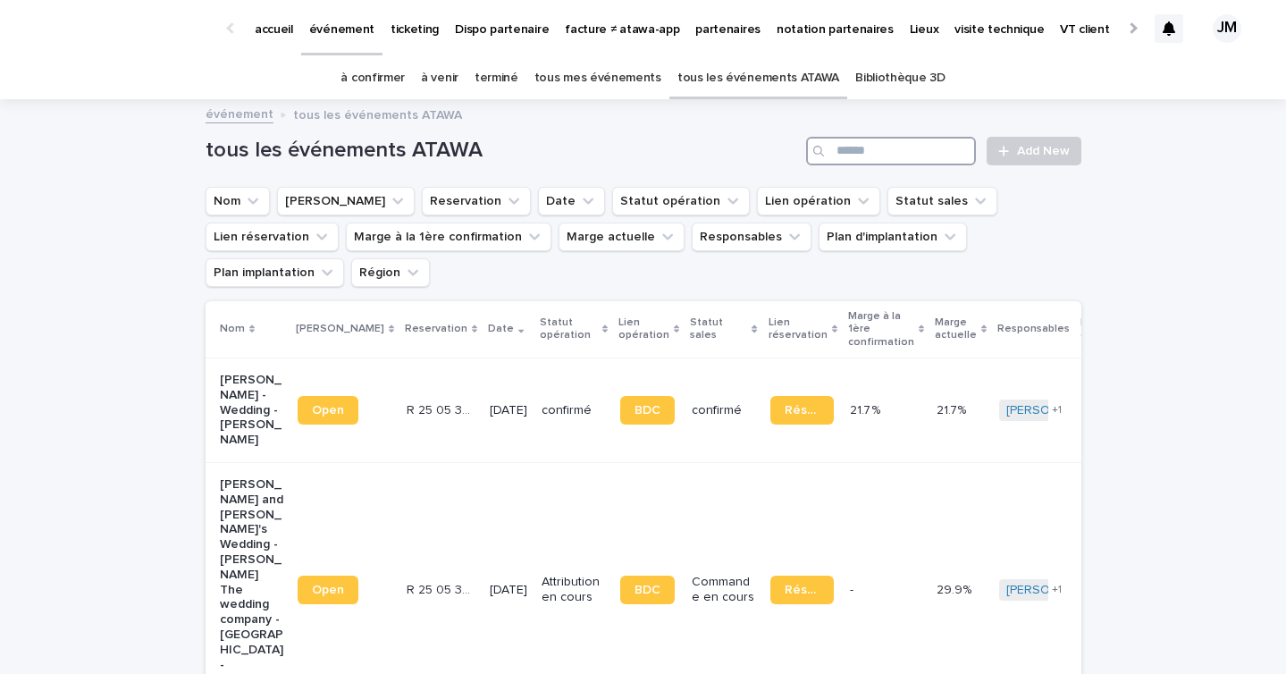
click at [924, 158] on input "Search" at bounding box center [891, 151] width 170 height 29
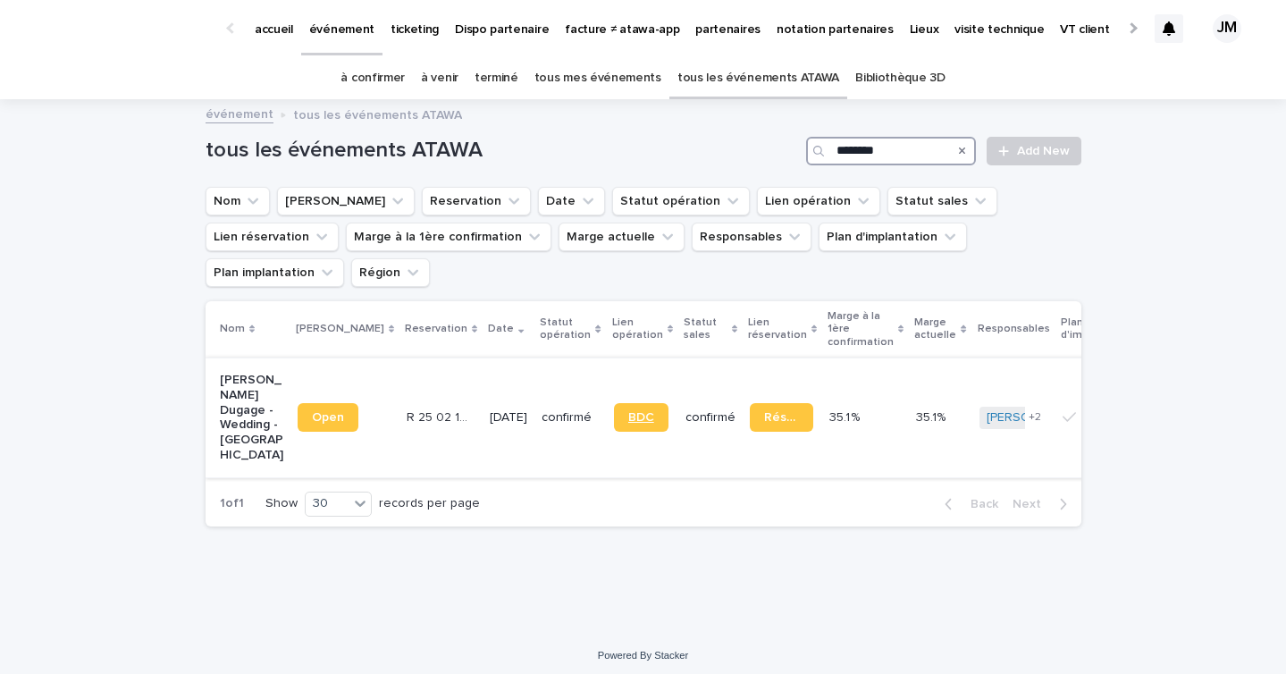
type input "********"
click at [628, 411] on span "BDC" at bounding box center [641, 417] width 26 height 13
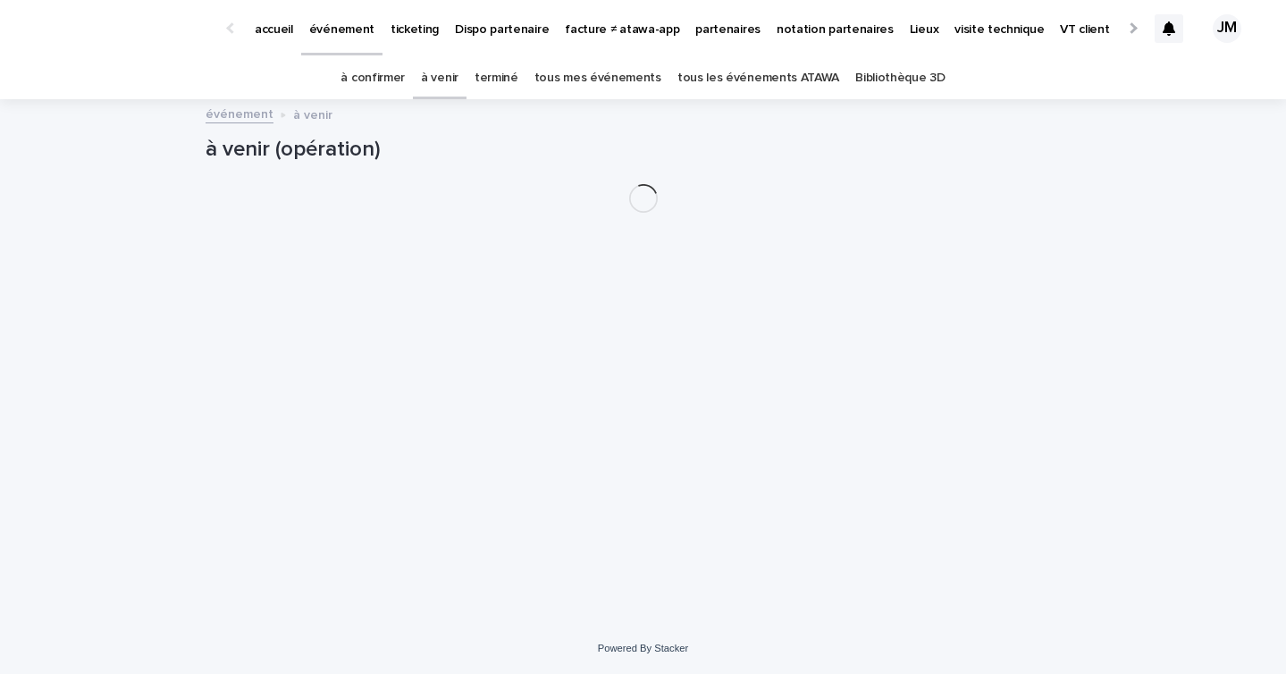
click at [739, 97] on link "tous les événements ATAWA" at bounding box center [758, 78] width 162 height 42
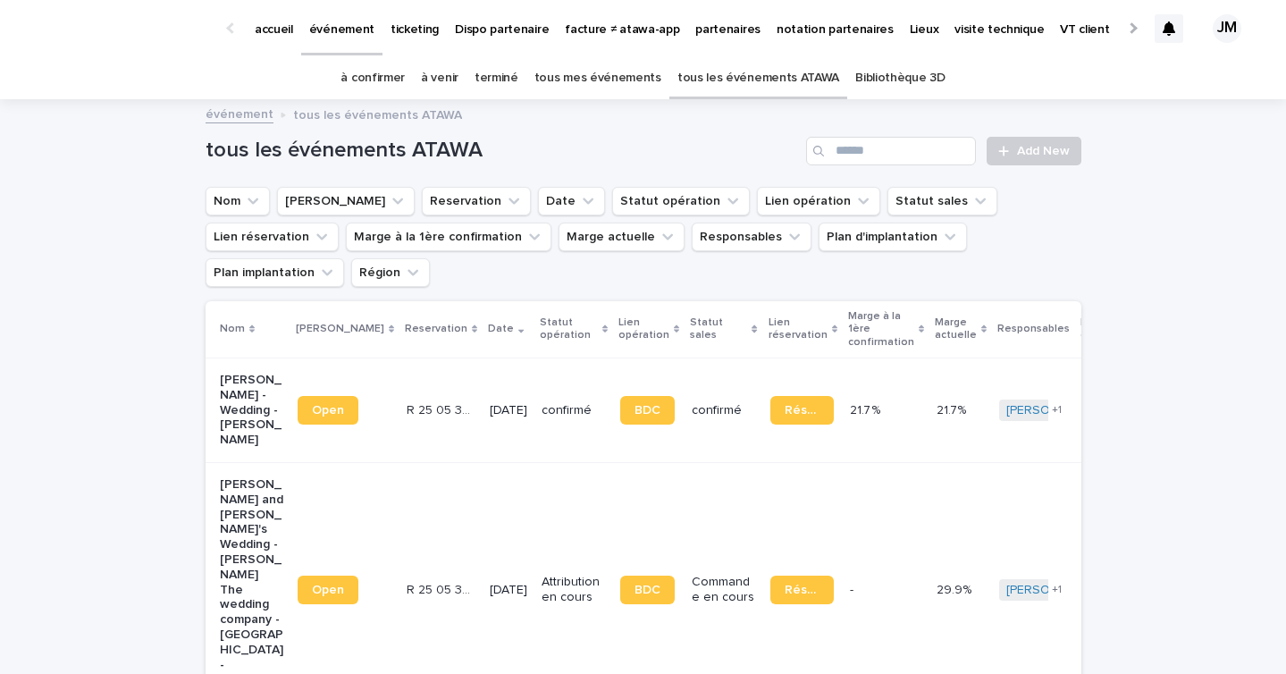
click at [386, 74] on link "à confirmer" at bounding box center [372, 78] width 64 height 42
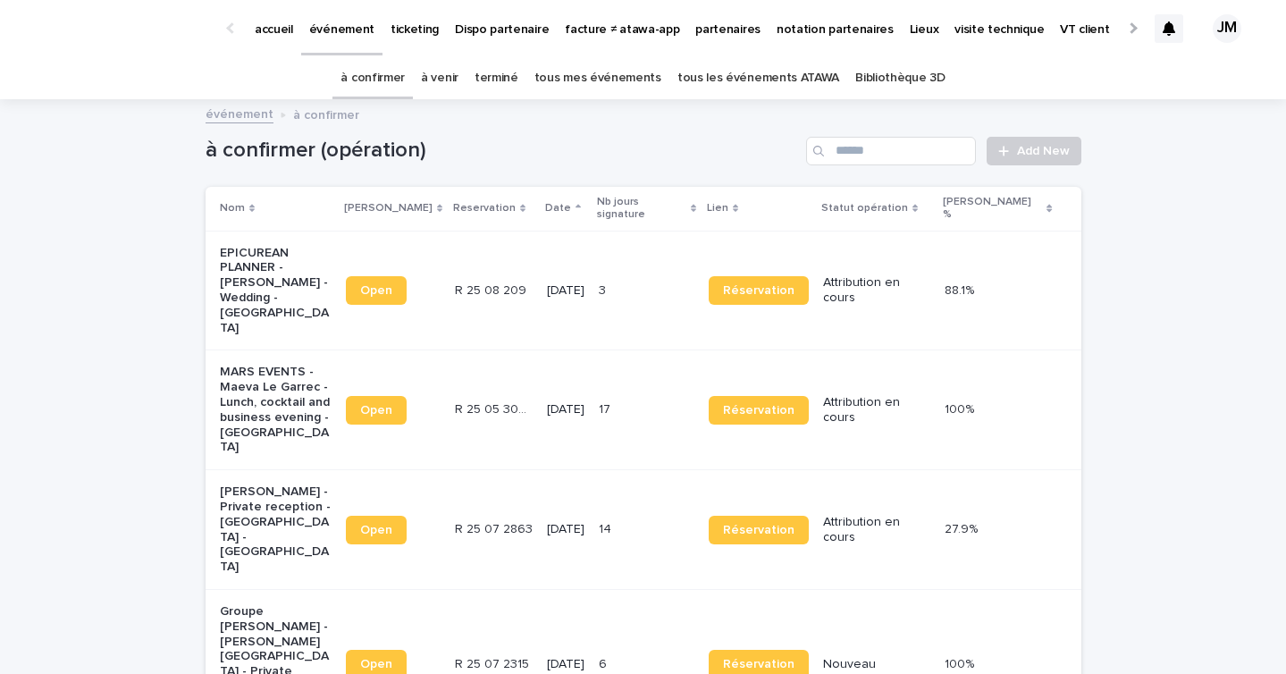
click at [584, 522] on p "26/9/2025" at bounding box center [566, 529] width 38 height 15
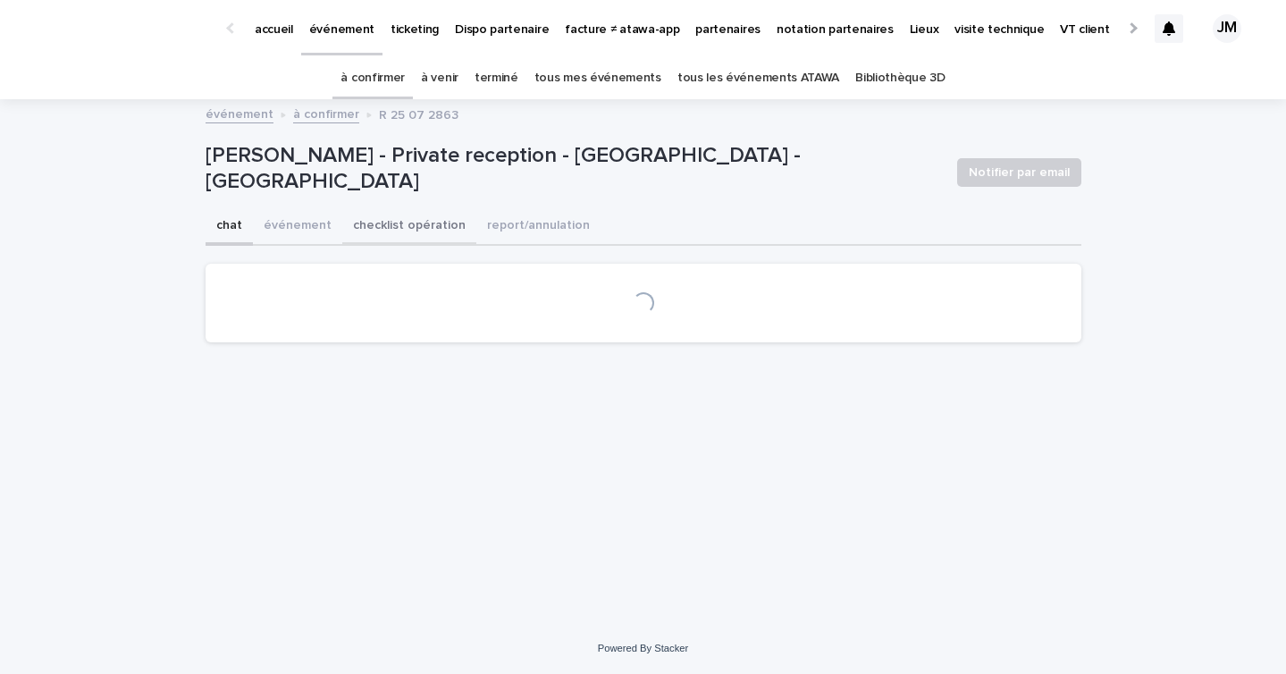
click at [365, 237] on button "checklist opération" at bounding box center [409, 227] width 134 height 38
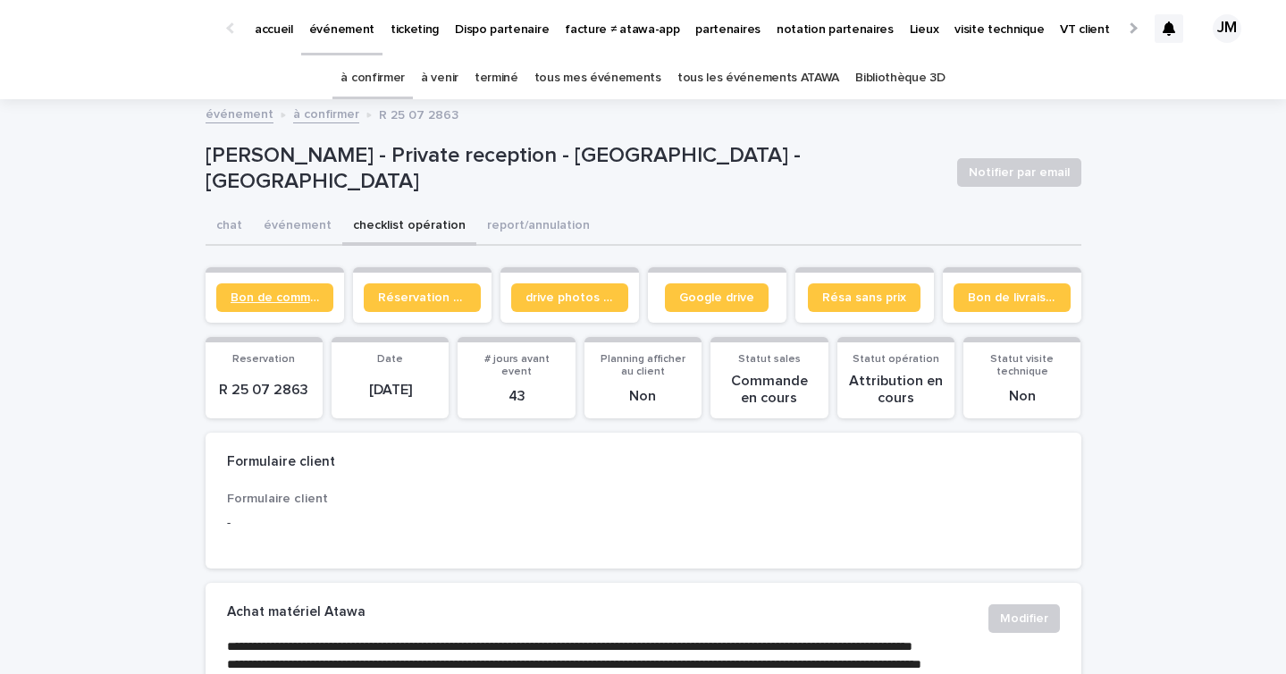
click at [277, 295] on span "Bon de commande" at bounding box center [275, 297] width 88 height 13
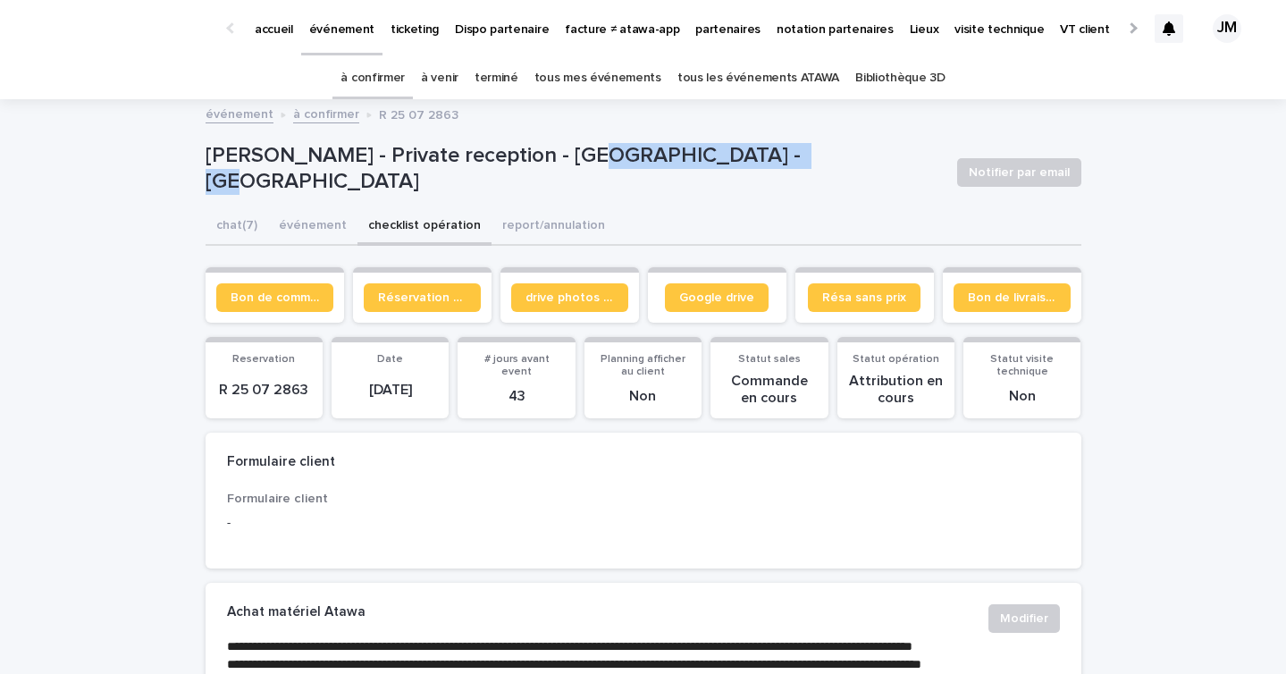
drag, startPoint x: 754, startPoint y: 168, endPoint x: 576, endPoint y: 163, distance: 177.9
click at [576, 163] on p "Anne Marie Foster - Private reception - Villa Pointe Alegre - St Tropez" at bounding box center [574, 169] width 737 height 52
copy p "Villa Pointe Alegre"
click at [799, 88] on link "tous les événements ATAWA" at bounding box center [758, 78] width 162 height 42
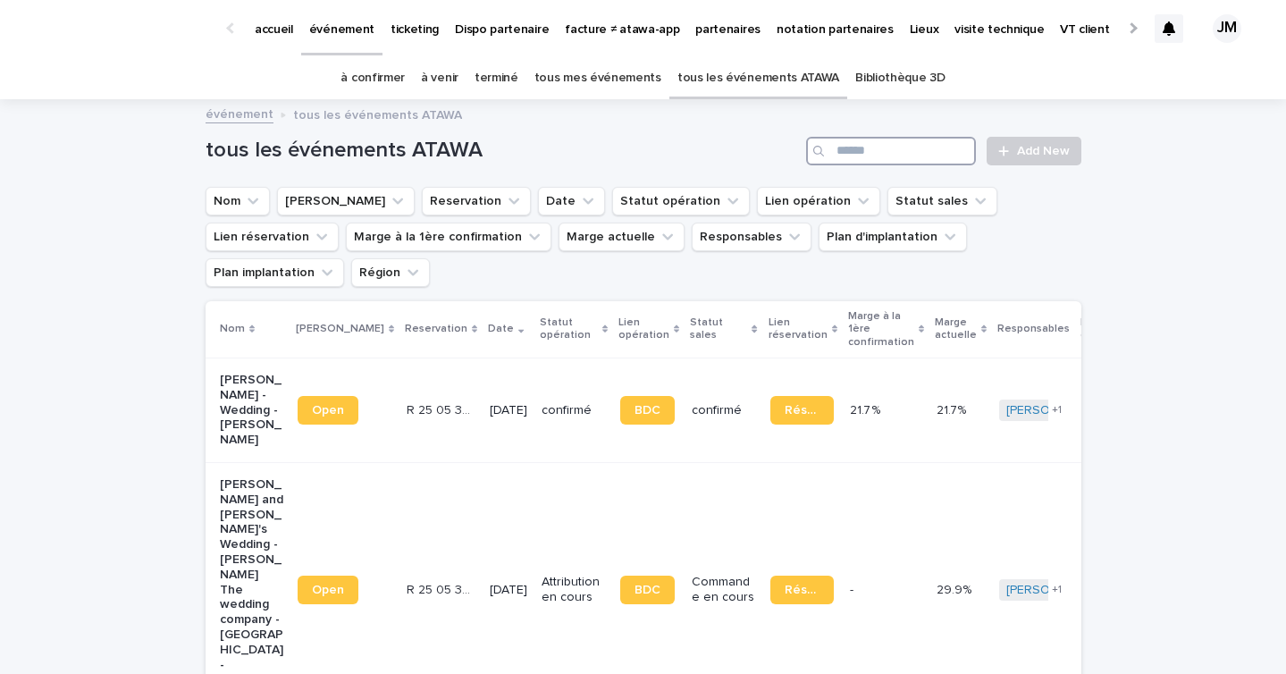
click at [841, 141] on input "Search" at bounding box center [891, 151] width 170 height 29
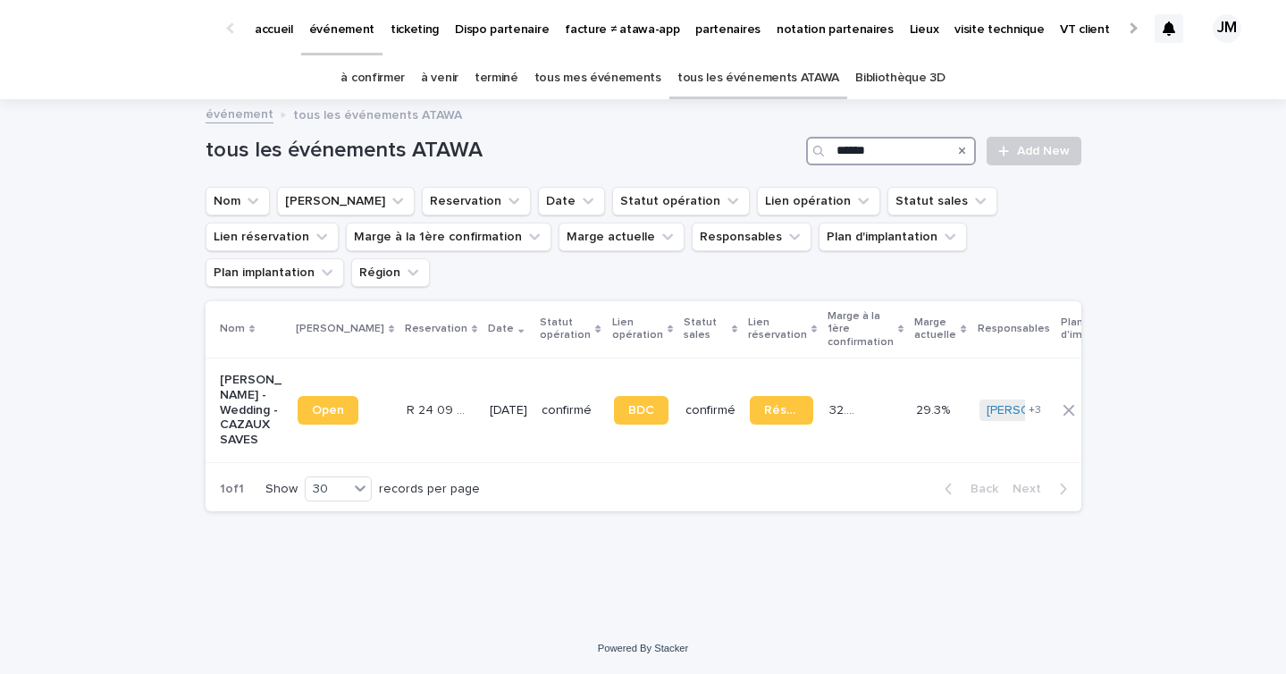
type input "******"
click at [839, 429] on td "32.3 % 32.3 %" at bounding box center [865, 409] width 87 height 105
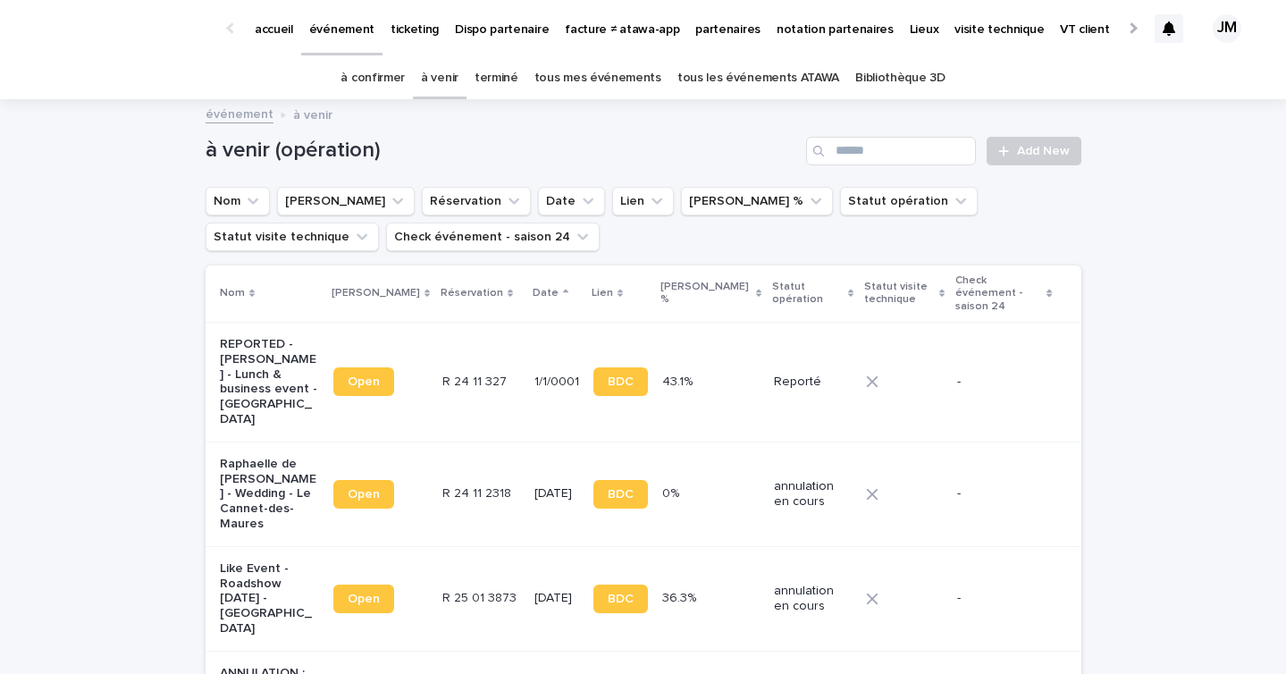
click at [701, 80] on link "tous les événements ATAWA" at bounding box center [758, 78] width 162 height 42
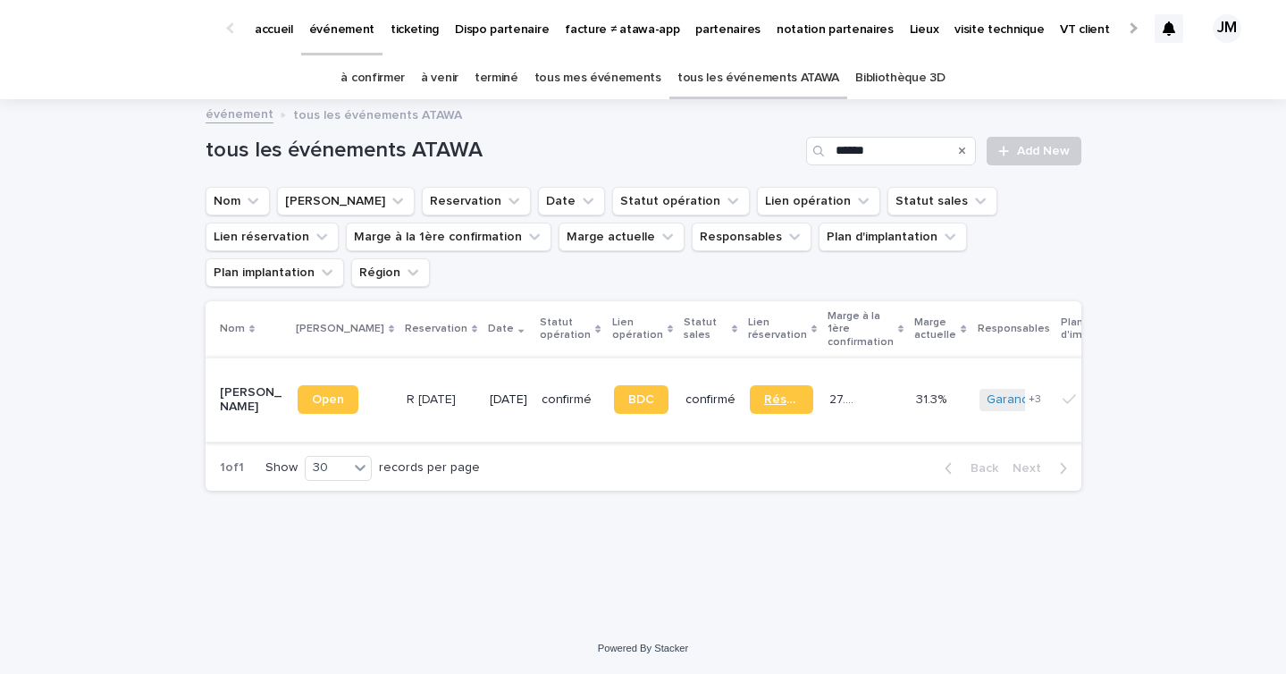
click at [764, 393] on span "Réservation" at bounding box center [781, 399] width 35 height 13
click at [628, 393] on span "BDC" at bounding box center [641, 399] width 26 height 13
click at [927, 154] on input "******" at bounding box center [891, 151] width 170 height 29
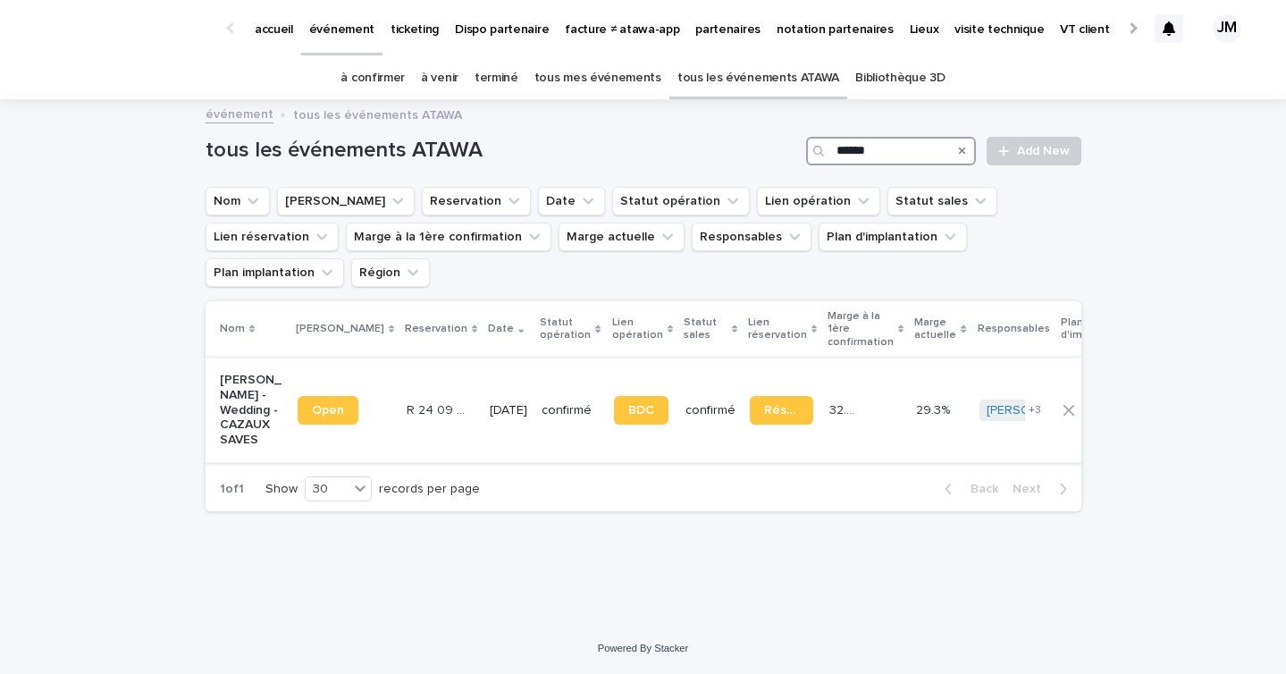
type input "******"
click at [838, 435] on td "32.3 % 32.3 %" at bounding box center [865, 409] width 87 height 105
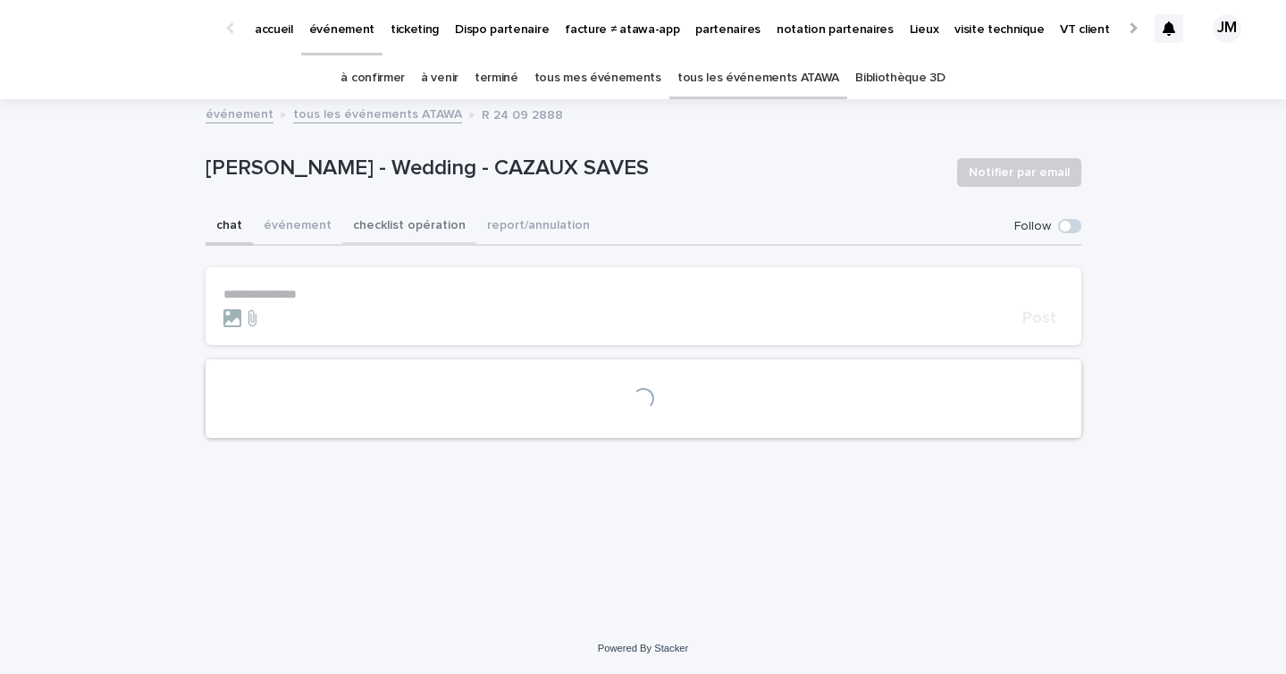
click at [390, 234] on button "checklist opération" at bounding box center [409, 227] width 134 height 38
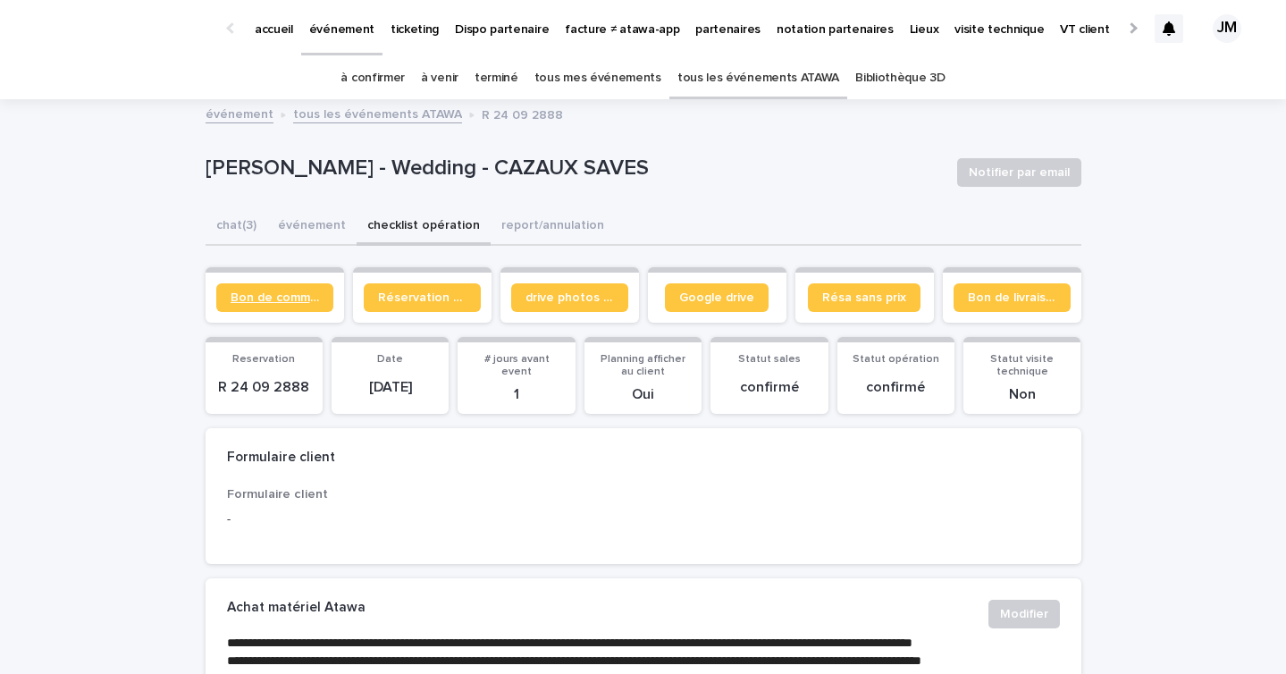
click at [253, 300] on span "Bon de commande" at bounding box center [275, 297] width 88 height 13
click at [380, 67] on link "à confirmer" at bounding box center [372, 78] width 64 height 42
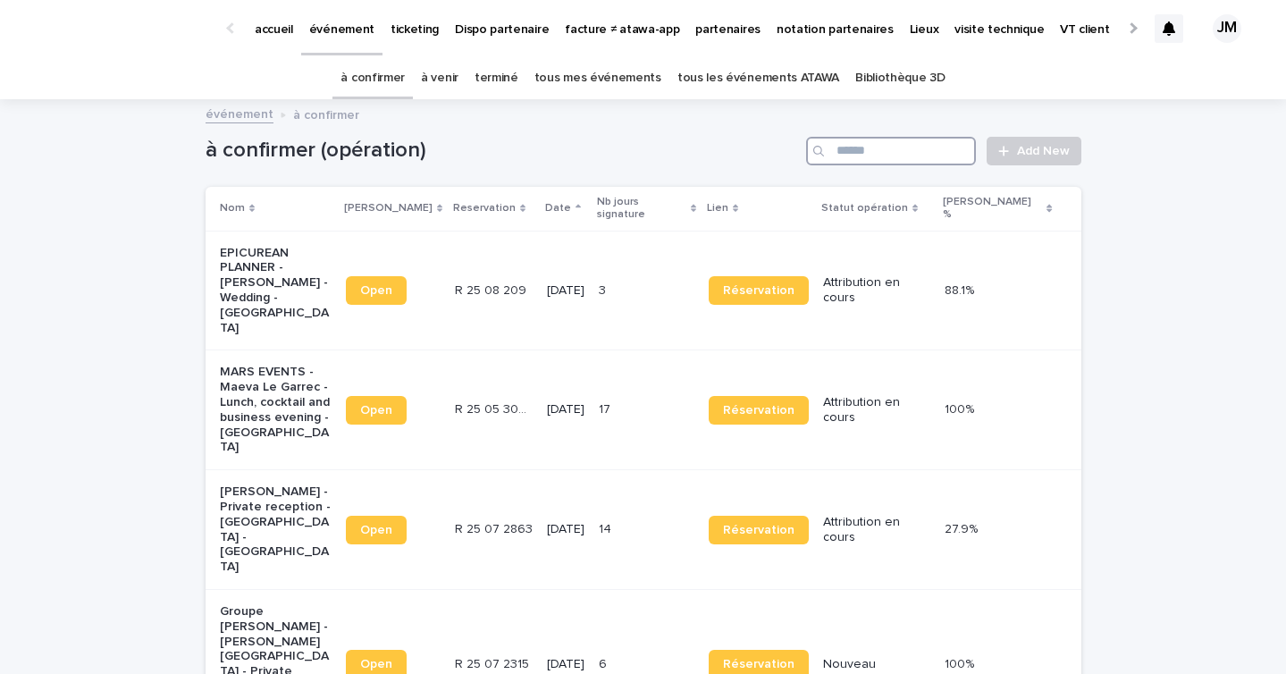
click at [893, 146] on input "Search" at bounding box center [891, 151] width 170 height 29
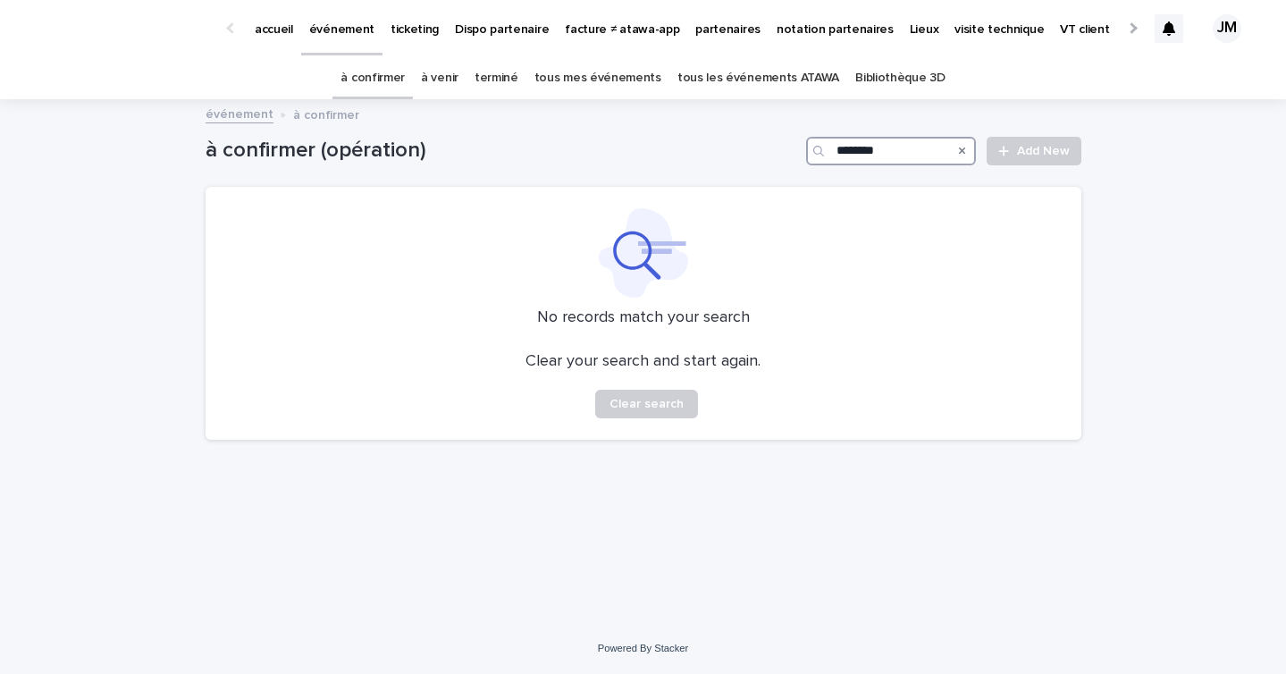
type input "********"
click at [795, 72] on link "tous les événements ATAWA" at bounding box center [758, 78] width 162 height 42
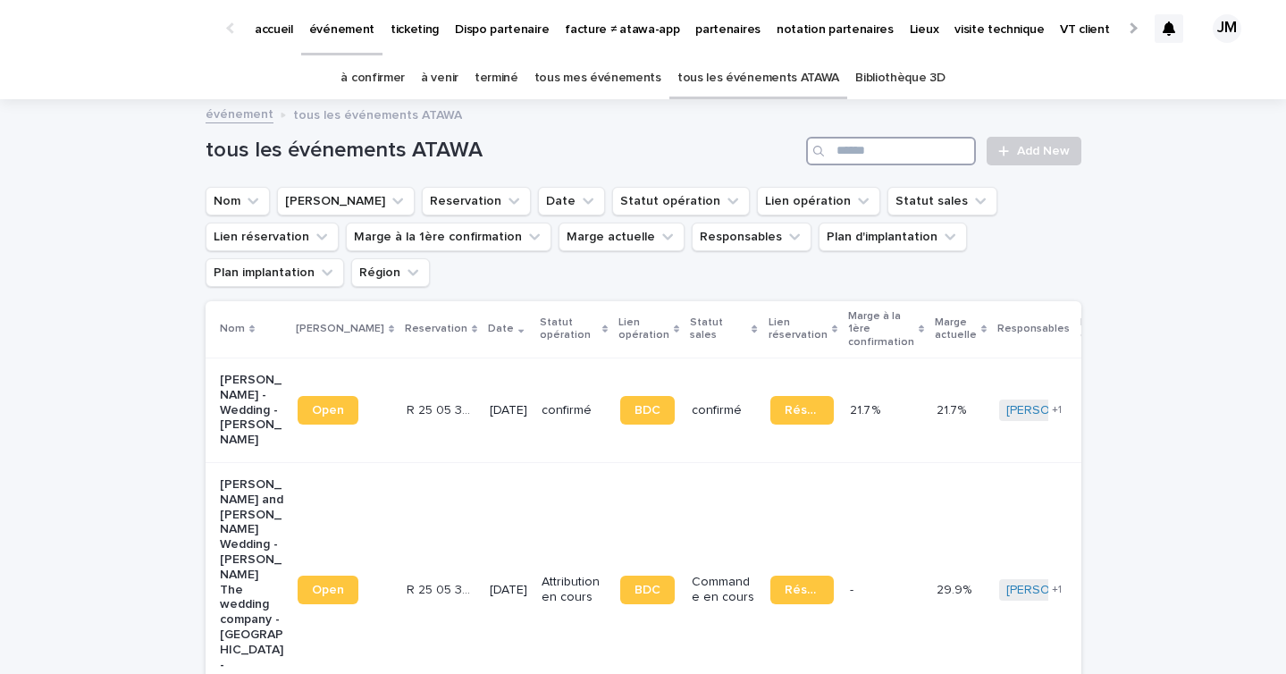
click at [900, 147] on input "Search" at bounding box center [891, 151] width 170 height 29
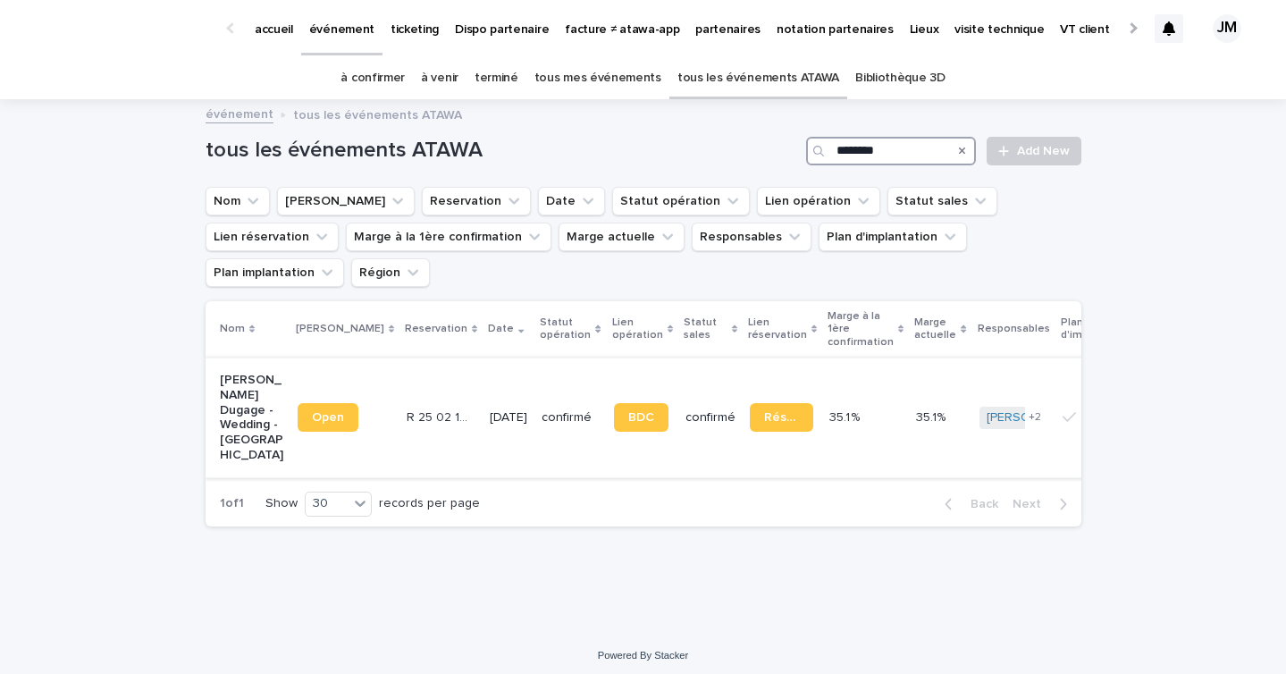
type input "********"
click at [545, 410] on p "confirmé" at bounding box center [569, 417] width 57 height 15
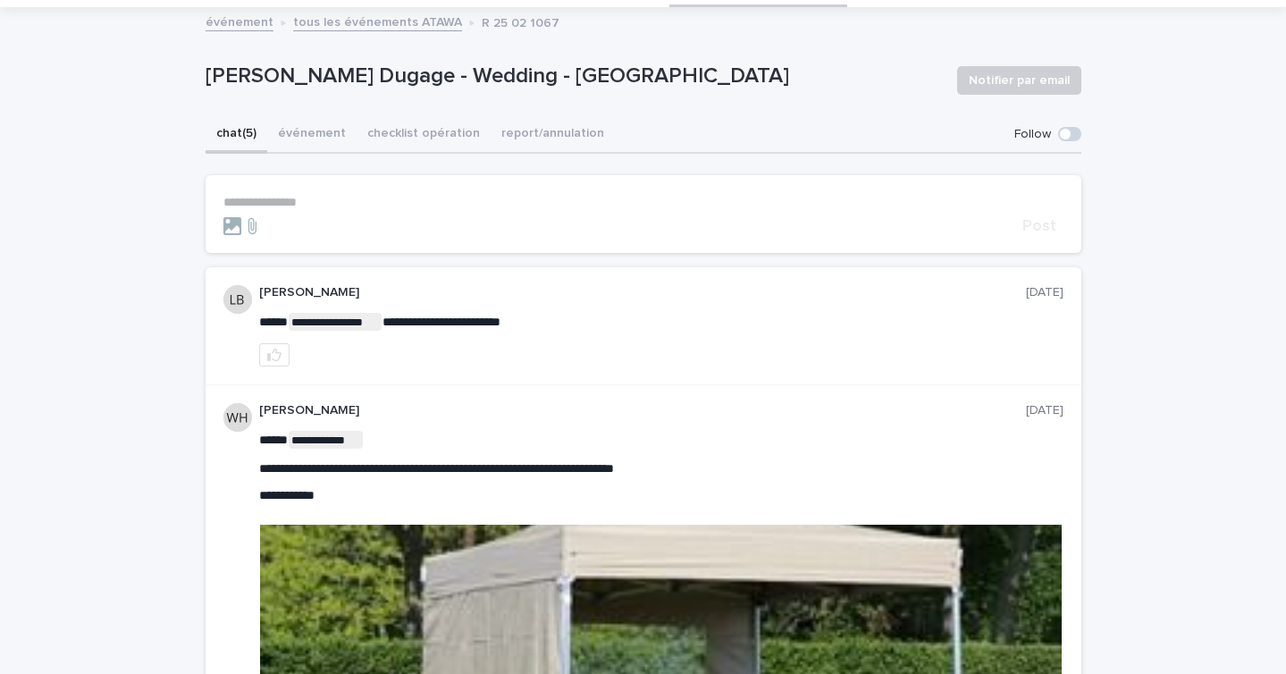
scroll to position [66, 0]
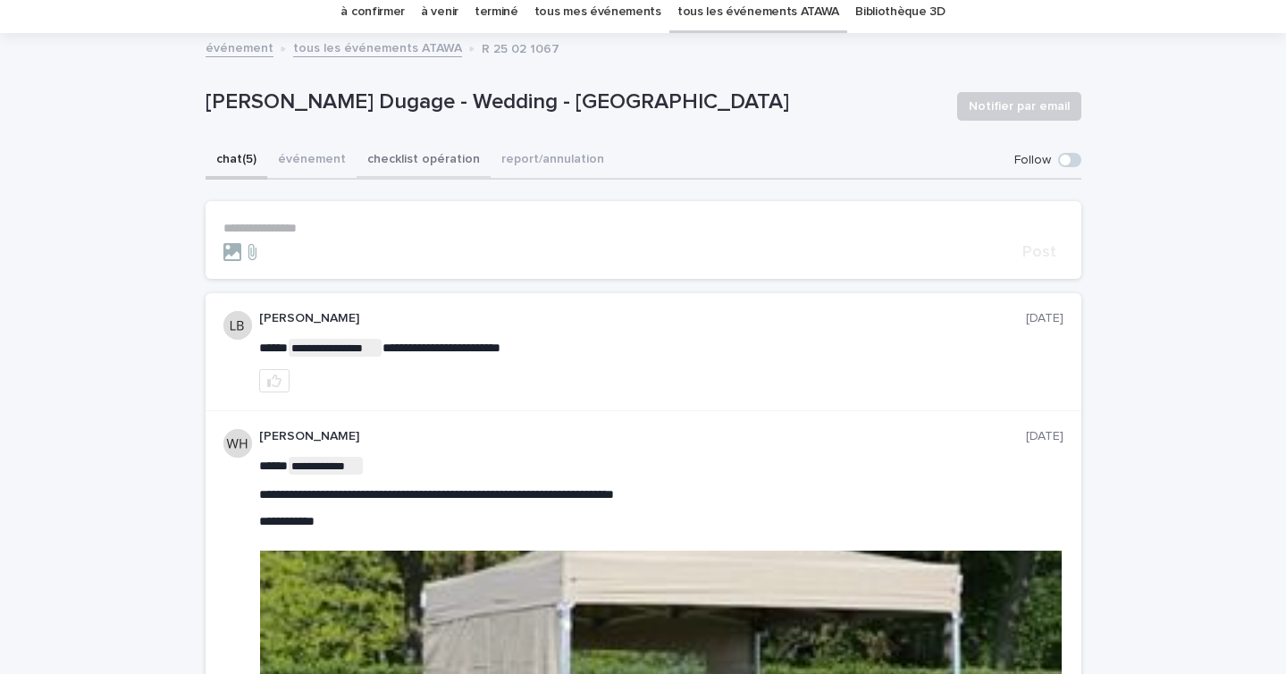
click at [387, 155] on button "checklist opération" at bounding box center [424, 161] width 134 height 38
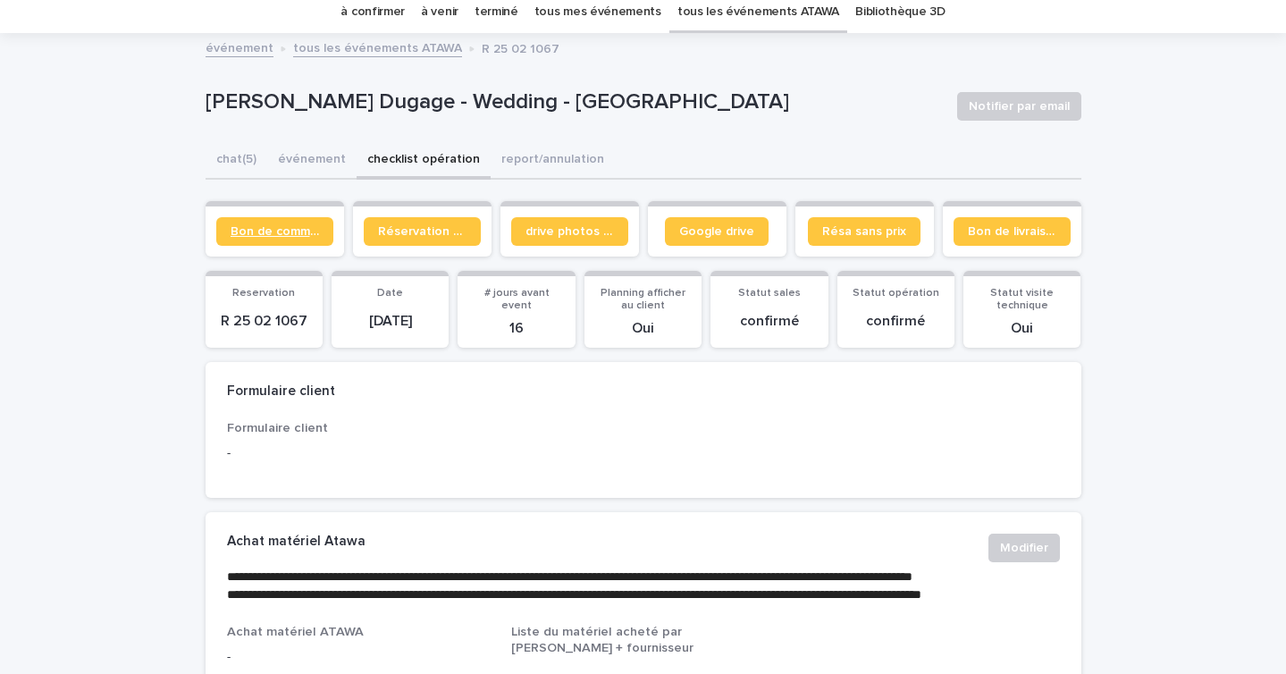
click at [254, 231] on span "Bon de commande" at bounding box center [275, 231] width 88 height 13
click at [392, 23] on link "à confirmer" at bounding box center [372, 12] width 64 height 42
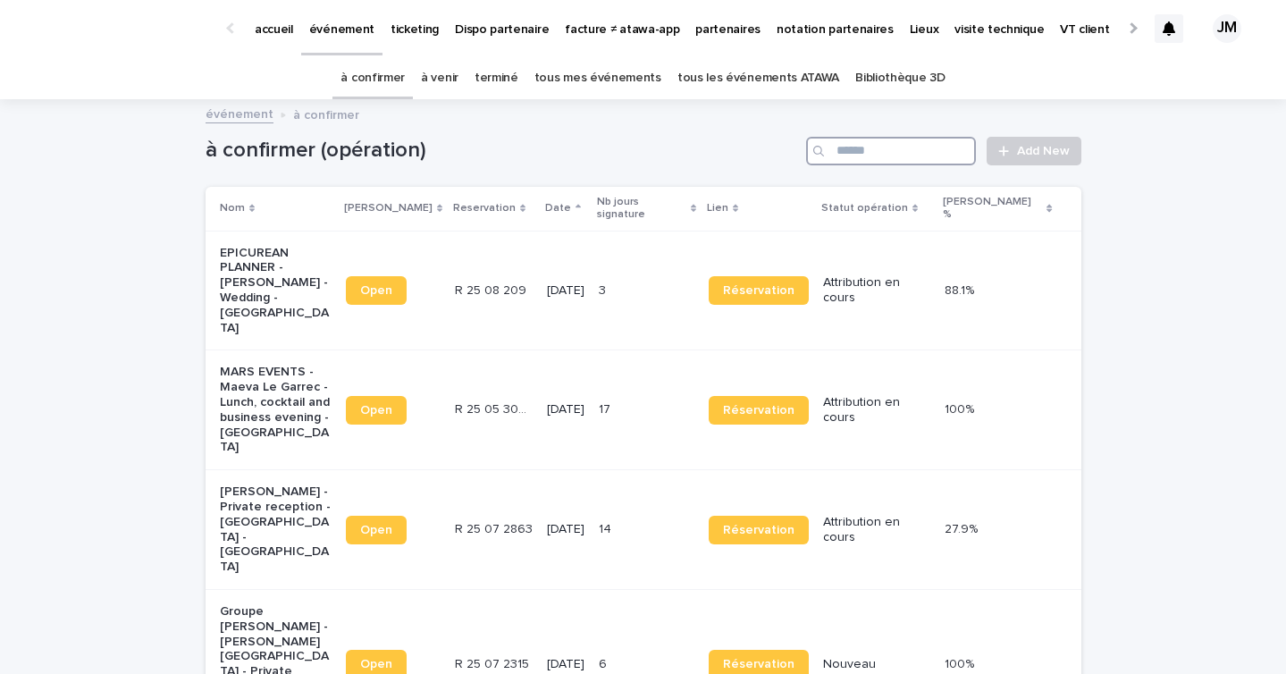
click at [840, 157] on input "Search" at bounding box center [891, 151] width 170 height 29
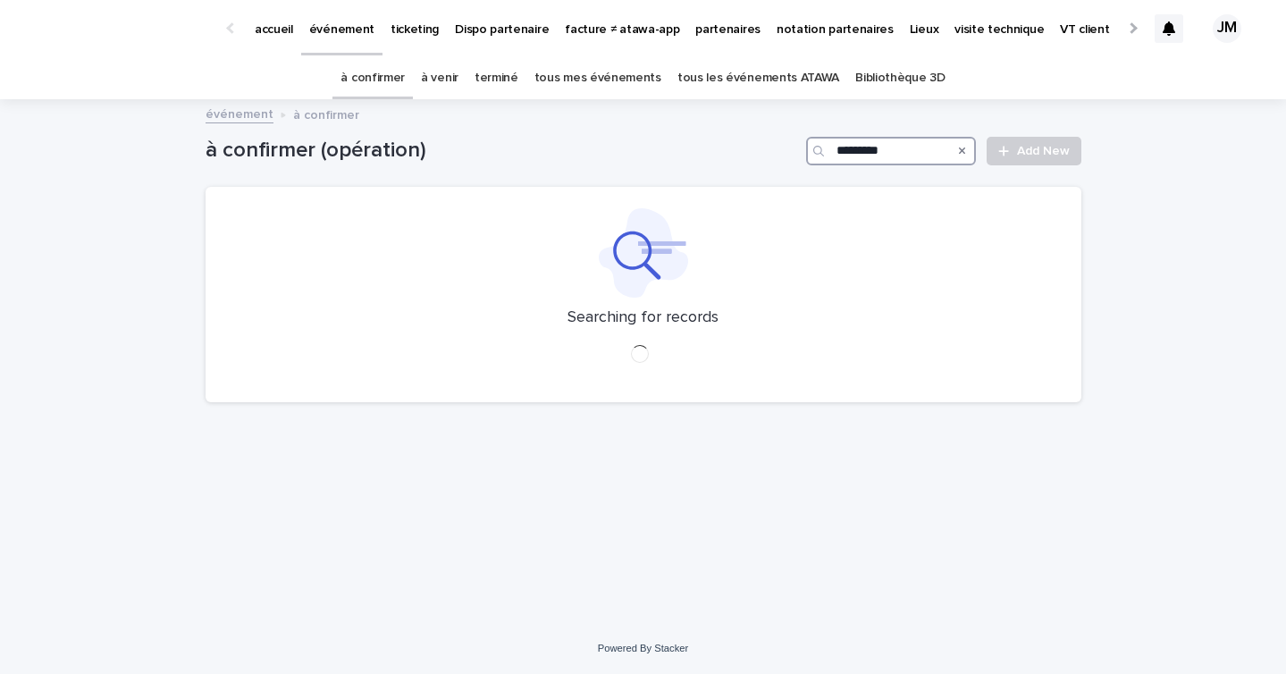
type input "*********"
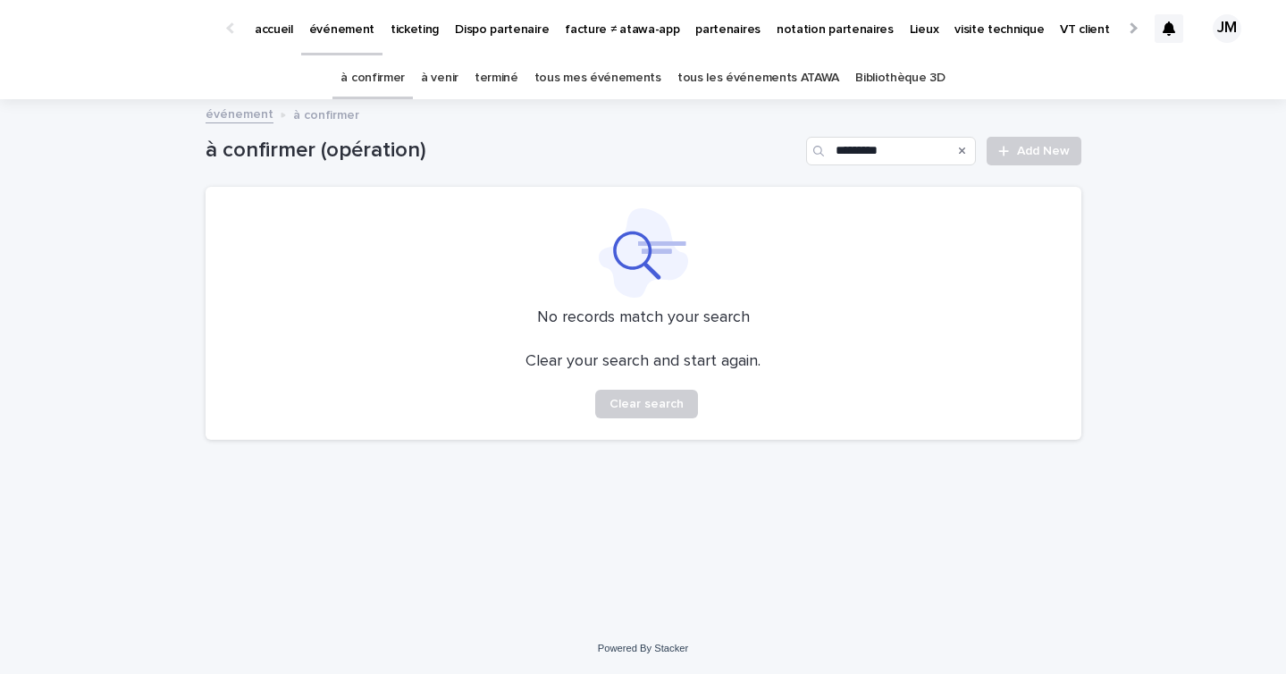
click at [784, 83] on link "tous les événements ATAWA" at bounding box center [758, 78] width 162 height 42
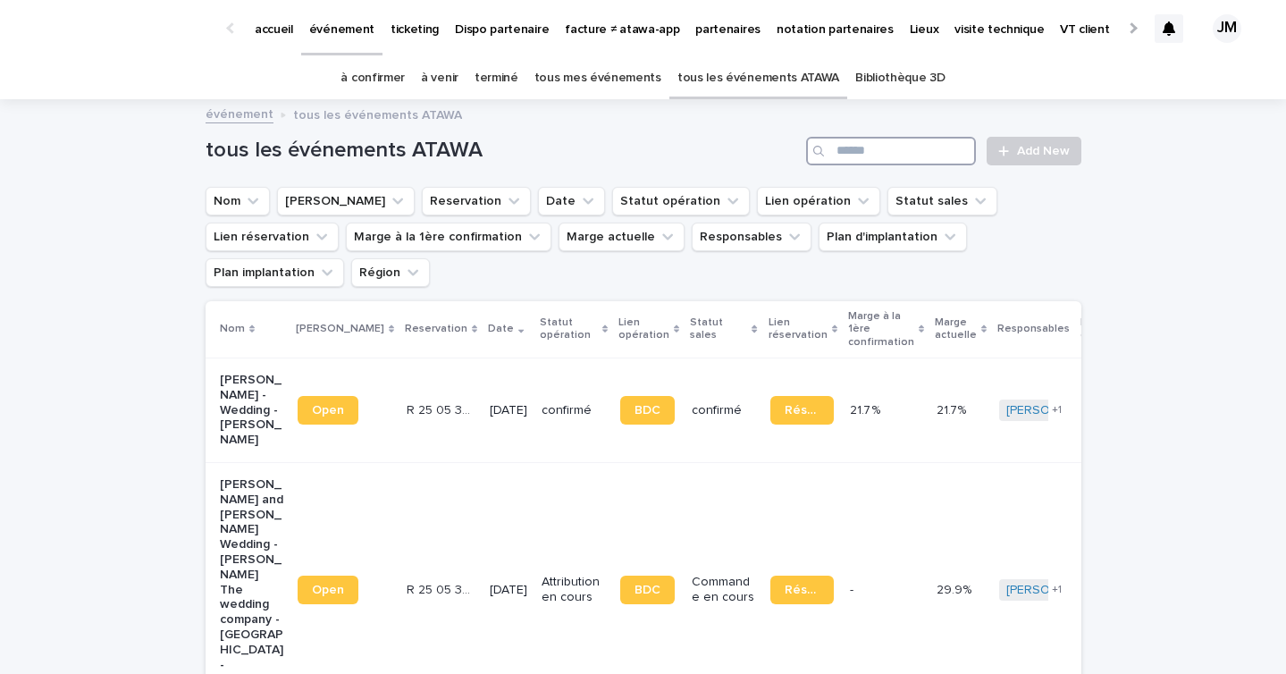
click at [863, 147] on input "Search" at bounding box center [891, 151] width 170 height 29
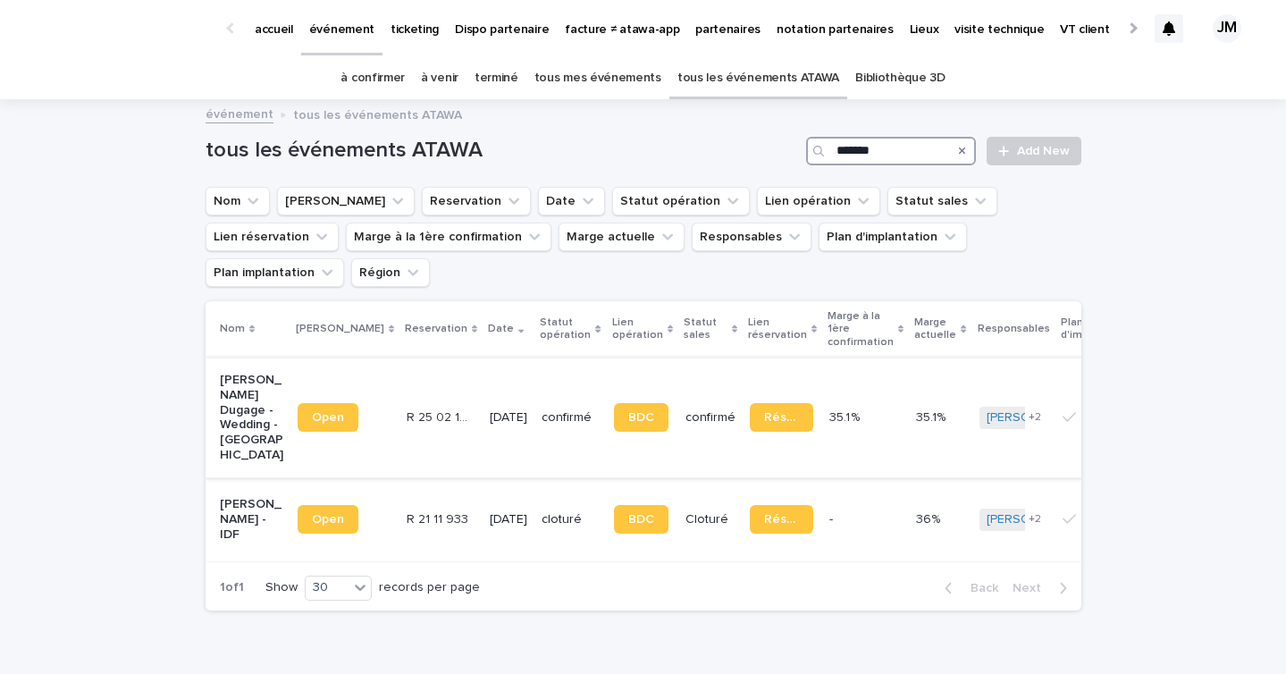
type input "*******"
click at [534, 369] on td "confirmé" at bounding box center [569, 417] width 71 height 120
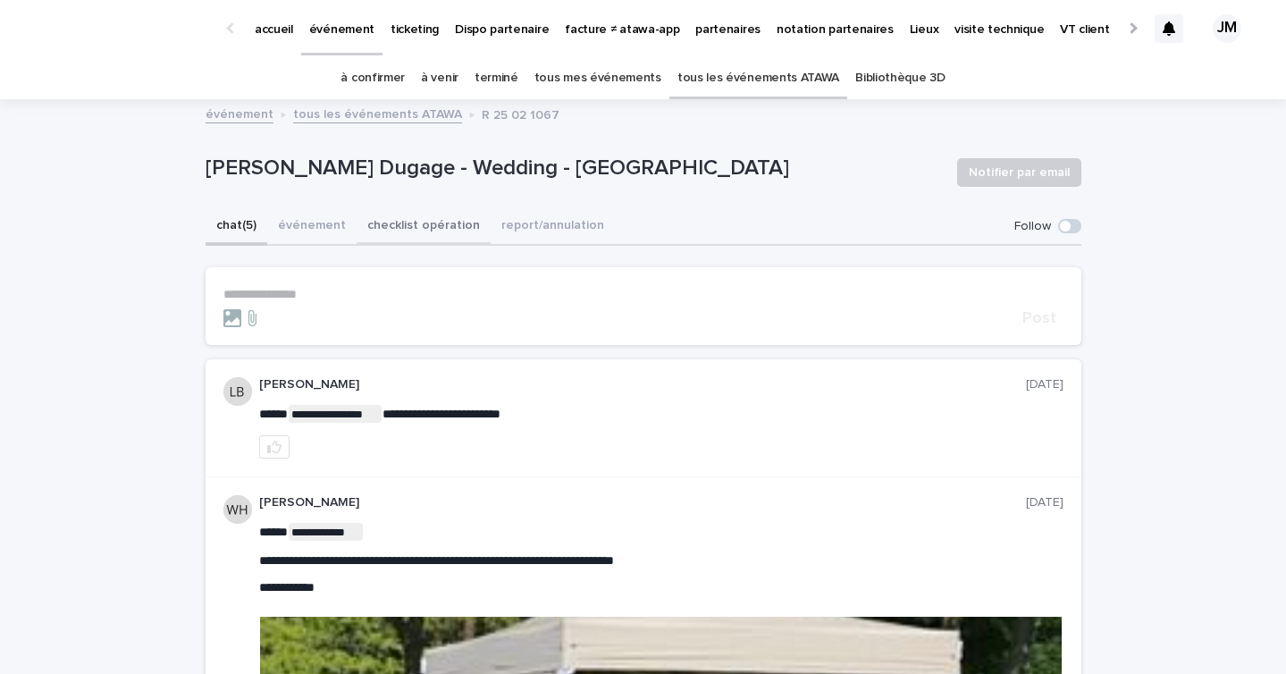
click at [385, 233] on button "checklist opération" at bounding box center [424, 227] width 134 height 38
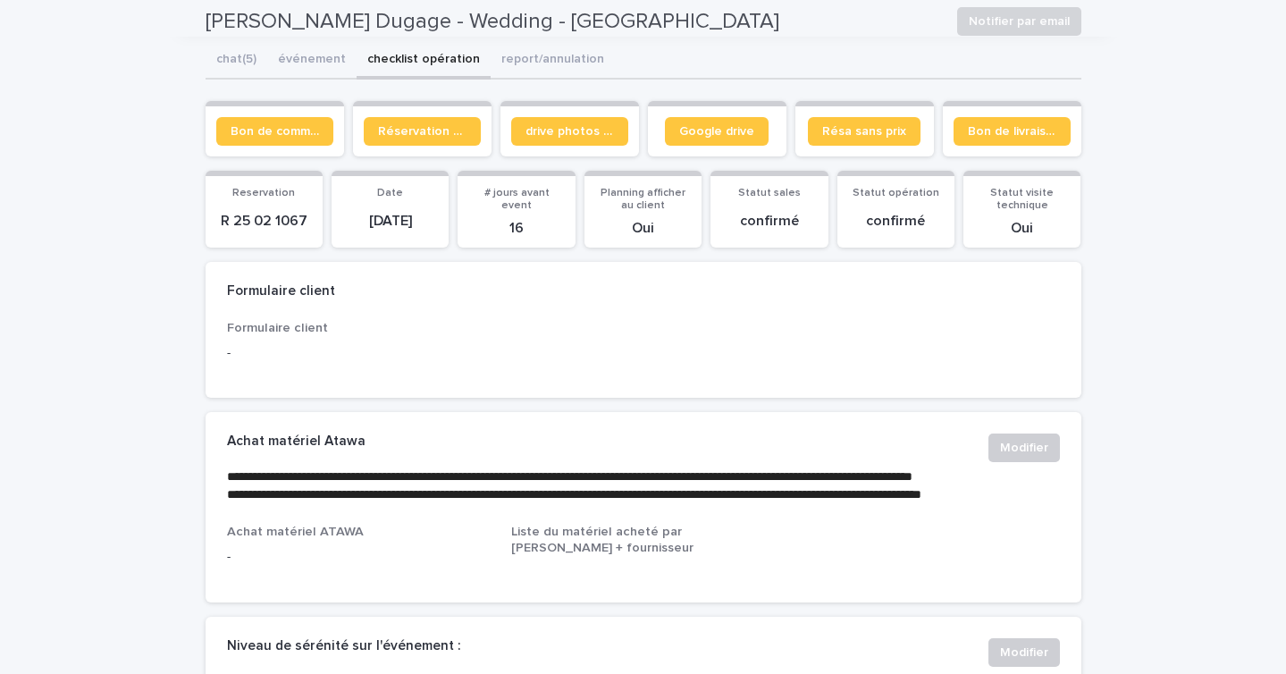
scroll to position [113, 0]
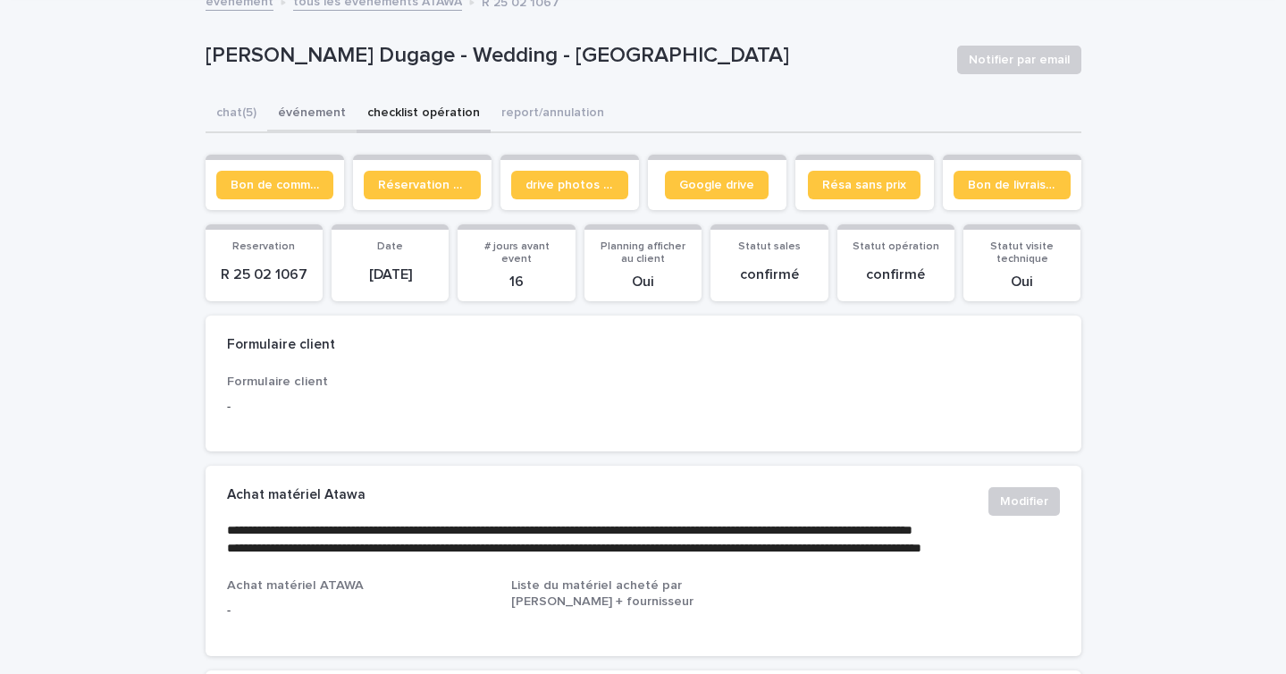
click at [341, 113] on button "événement" at bounding box center [311, 115] width 89 height 38
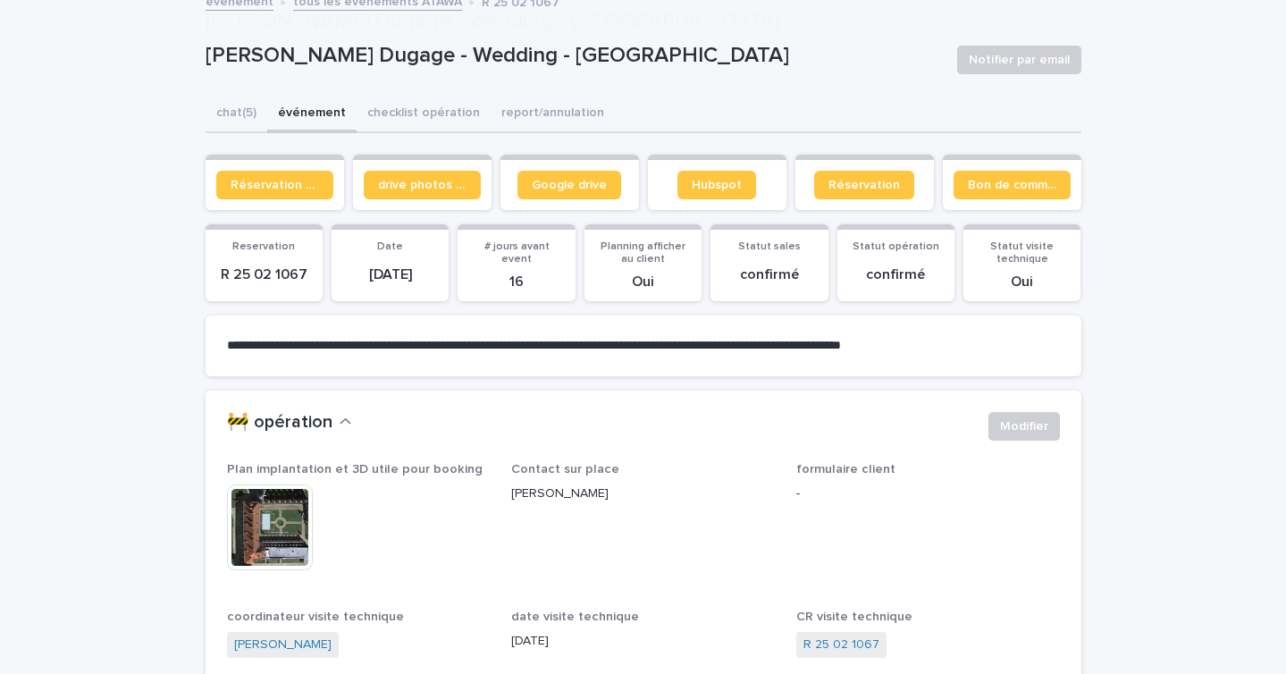
scroll to position [422, 0]
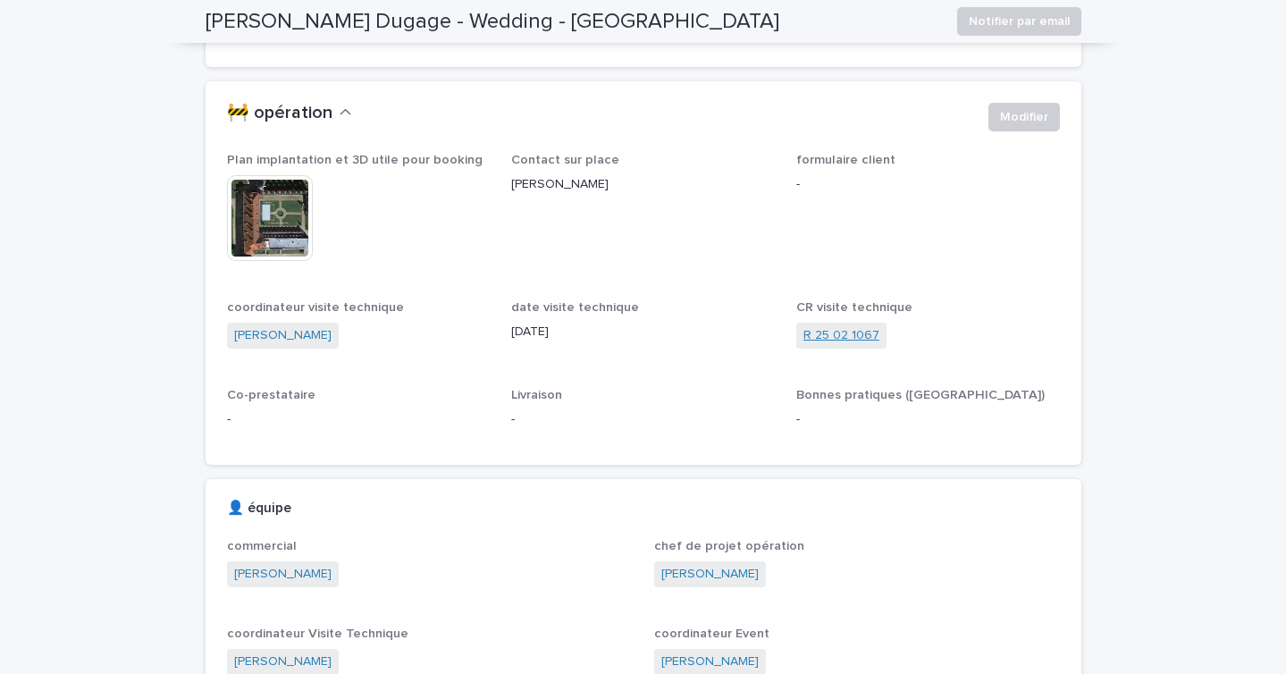
click at [846, 326] on link "R 25 02 1067" at bounding box center [841, 335] width 76 height 19
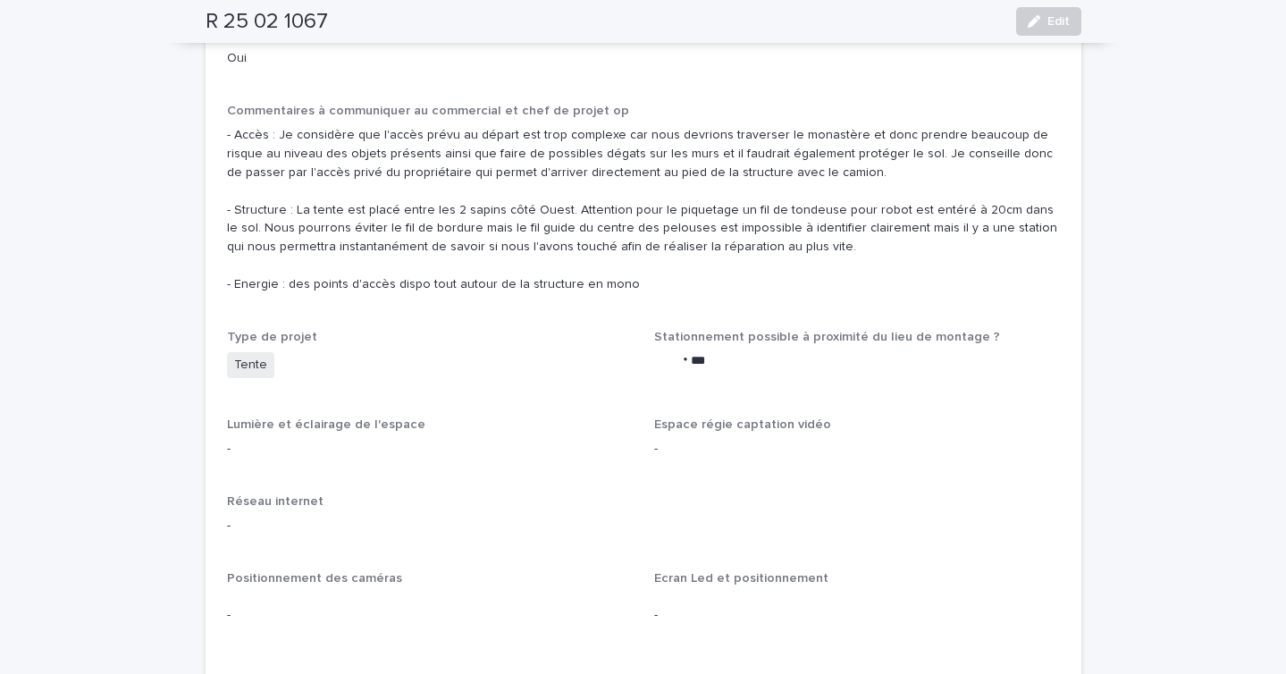
scroll to position [2184, 0]
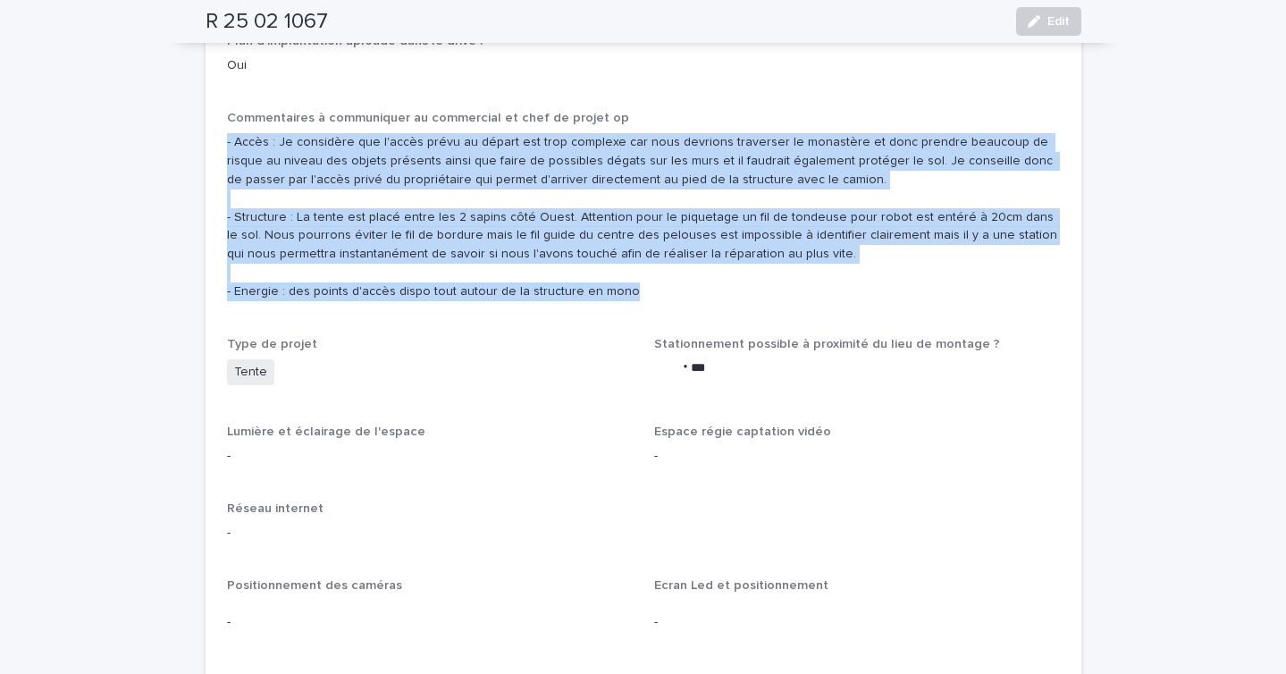
drag, startPoint x: 621, startPoint y: 256, endPoint x: 197, endPoint y: 72, distance: 462.6
click at [329, 139] on p "- Accès : Je considère que l'accès prévu au départ est trop complexe car nous d…" at bounding box center [643, 216] width 833 height 167
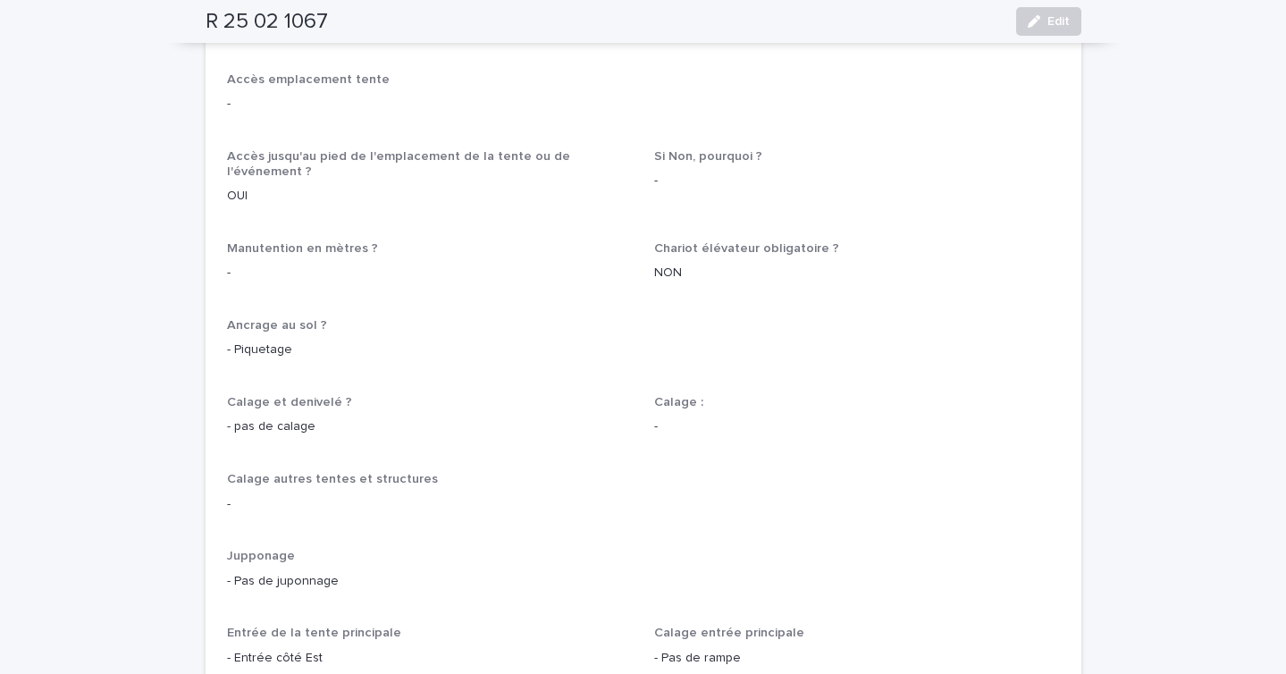
scroll to position [0, 0]
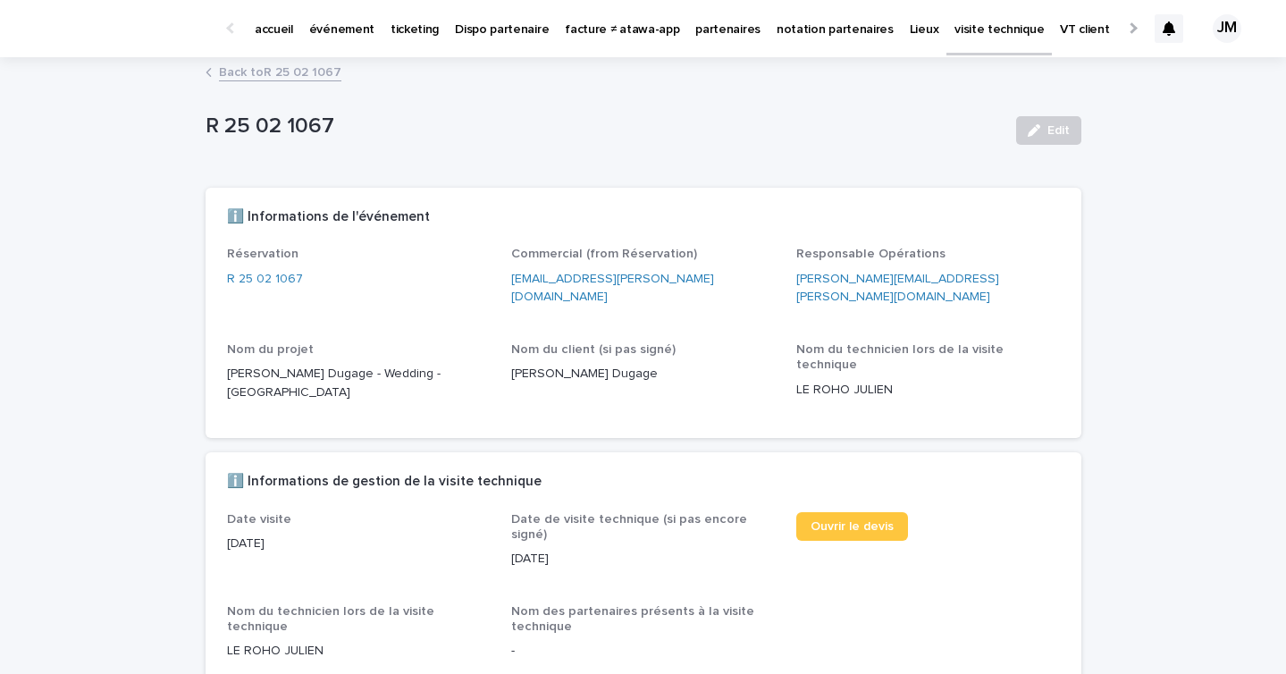
click at [264, 75] on link "Back to R 25 02 1067" at bounding box center [280, 71] width 122 height 21
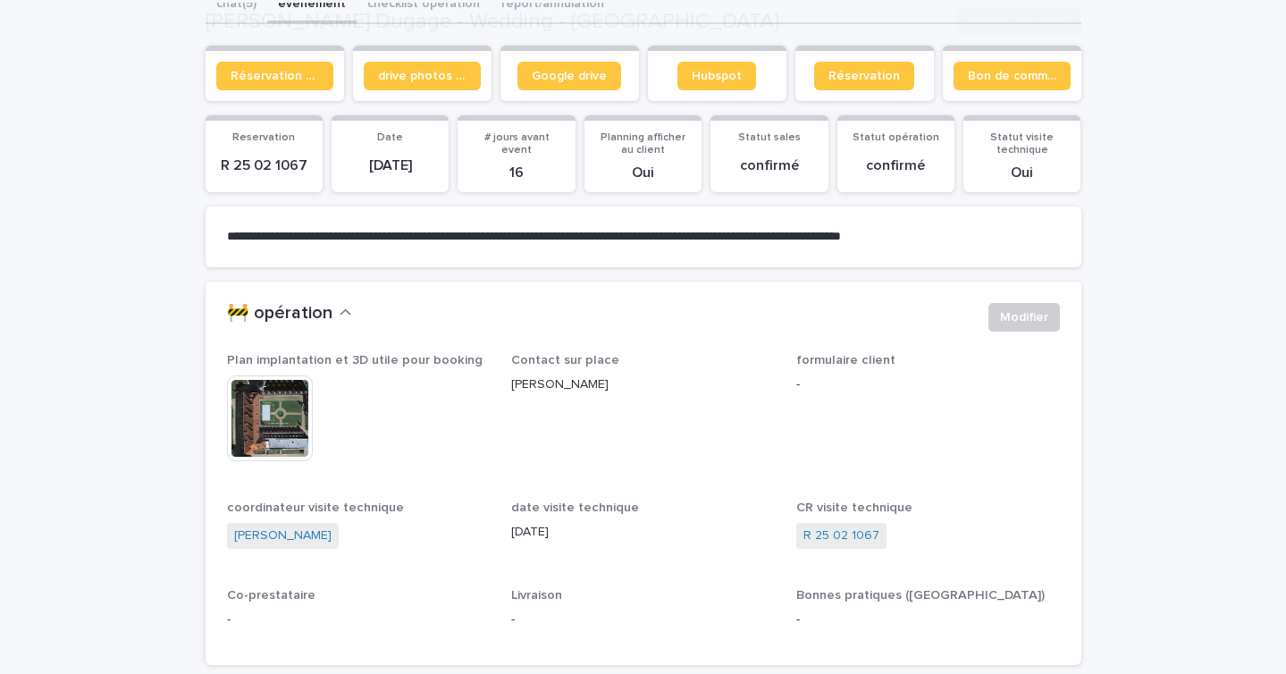
scroll to position [223, 0]
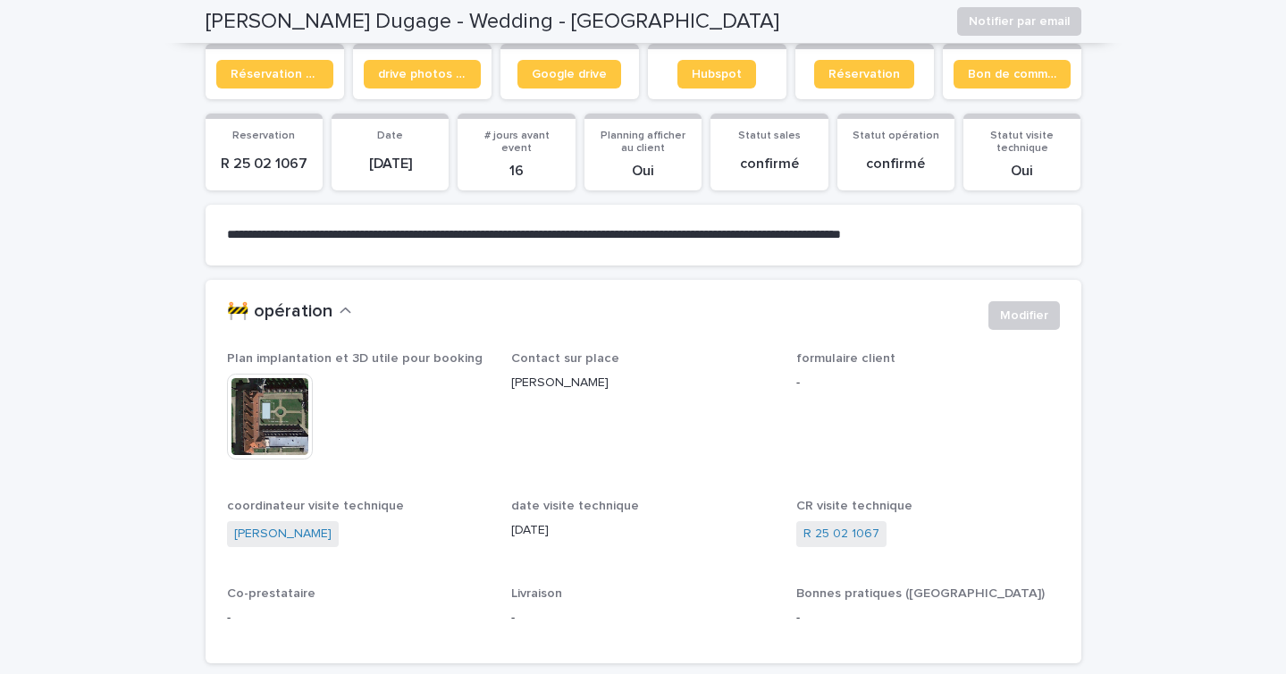
click at [275, 420] on img at bounding box center [270, 417] width 86 height 86
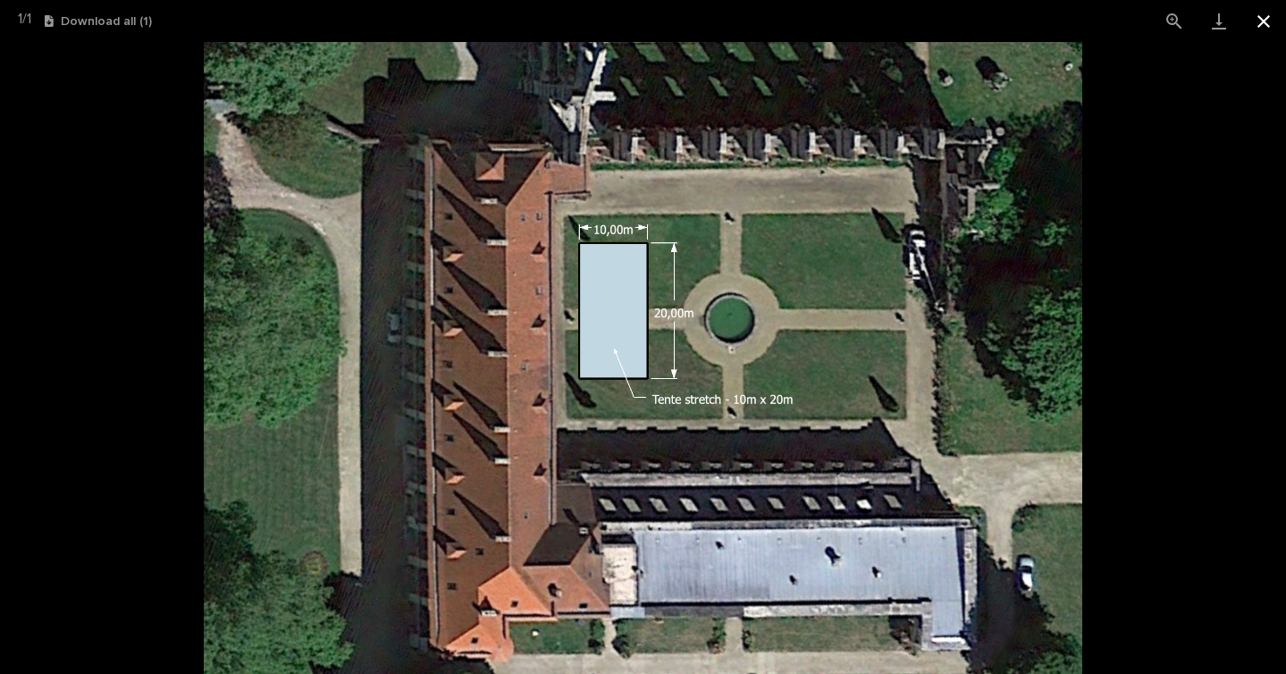
click at [1257, 19] on button "Close gallery" at bounding box center [1263, 21] width 45 height 42
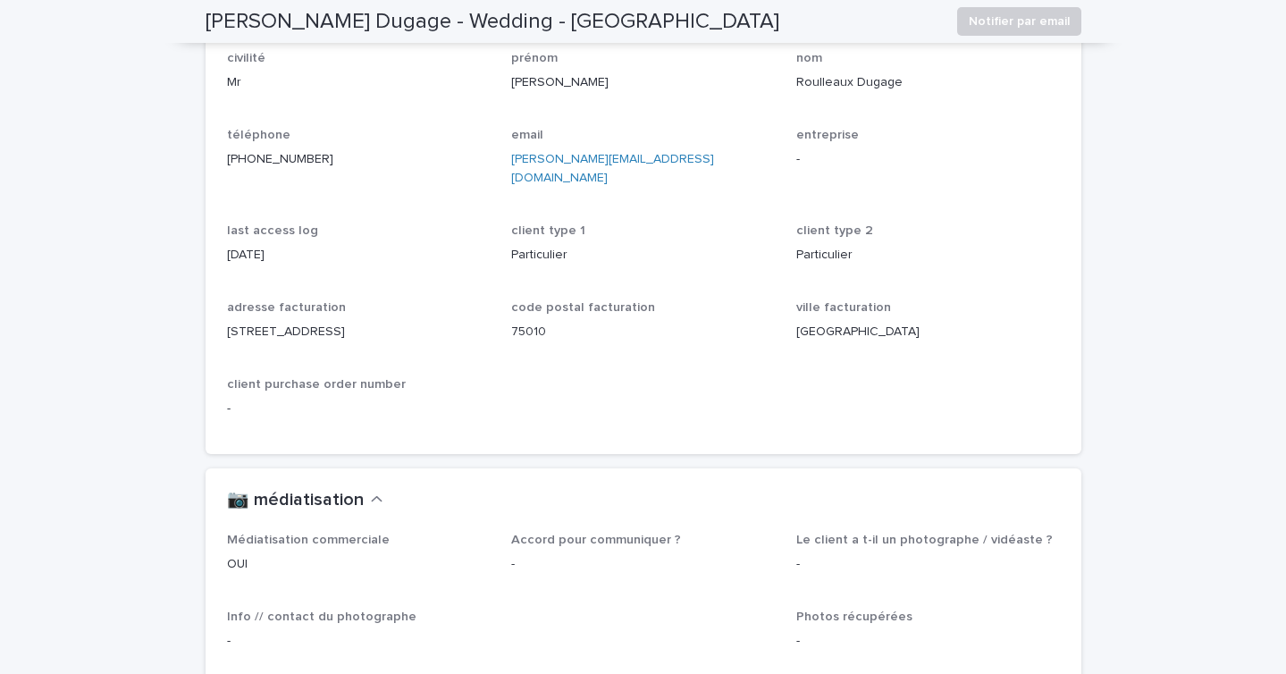
scroll to position [1694, 0]
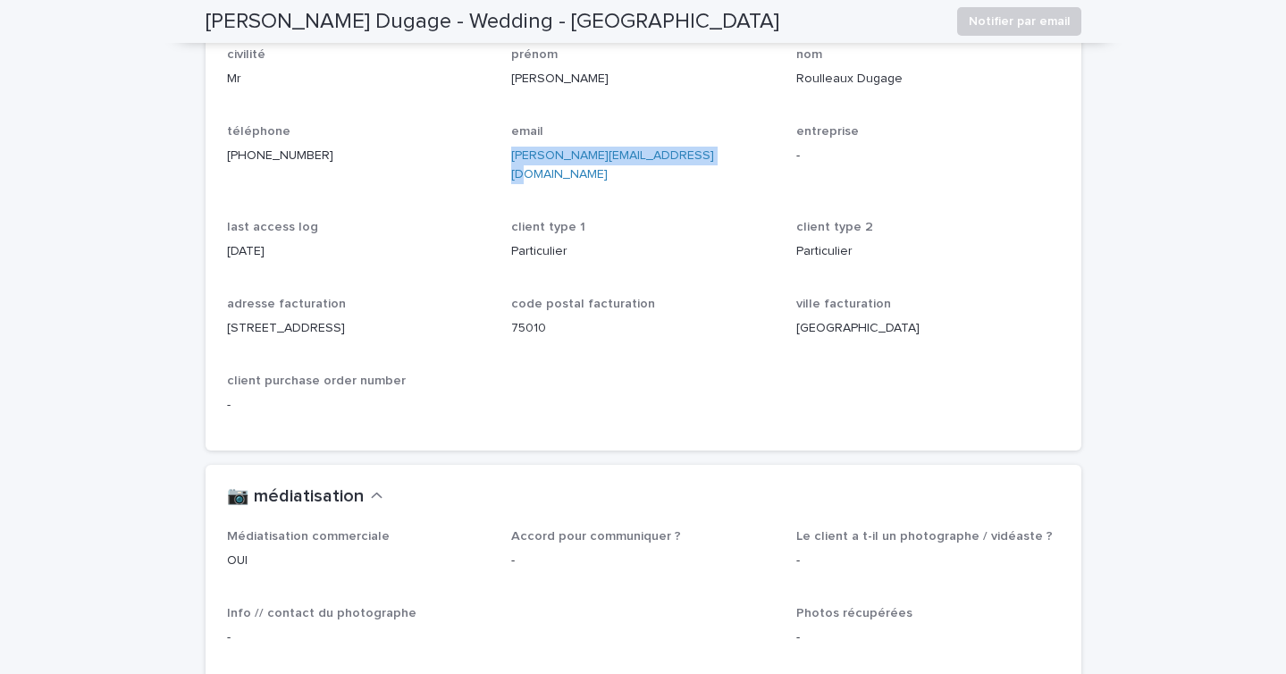
drag, startPoint x: 703, startPoint y: 151, endPoint x: 502, endPoint y: 157, distance: 201.1
click at [502, 157] on div "civilité Mr prénom Paul nom Roulleaux Dugage téléphone +33 7 86 46 44 18 email …" at bounding box center [643, 238] width 833 height 382
copy link "paul.roulleauxdugage@gmail.com"
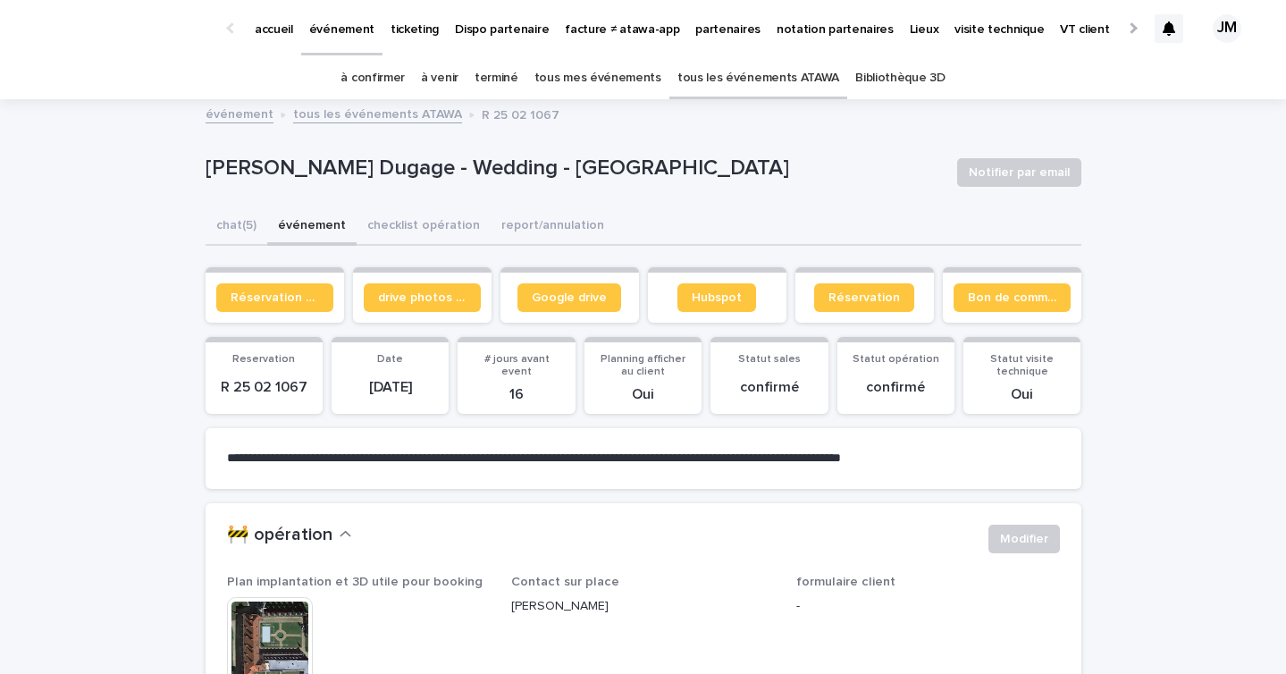
click at [390, 70] on link "à confirmer" at bounding box center [372, 78] width 64 height 42
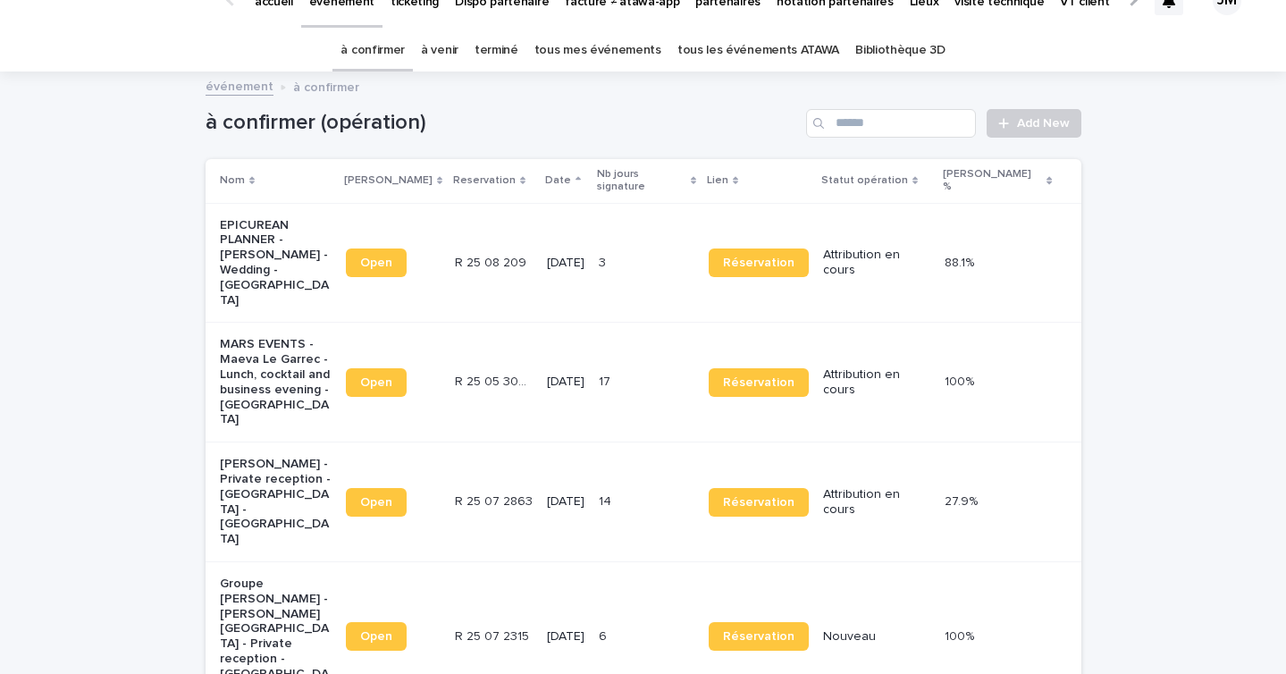
scroll to position [30, 0]
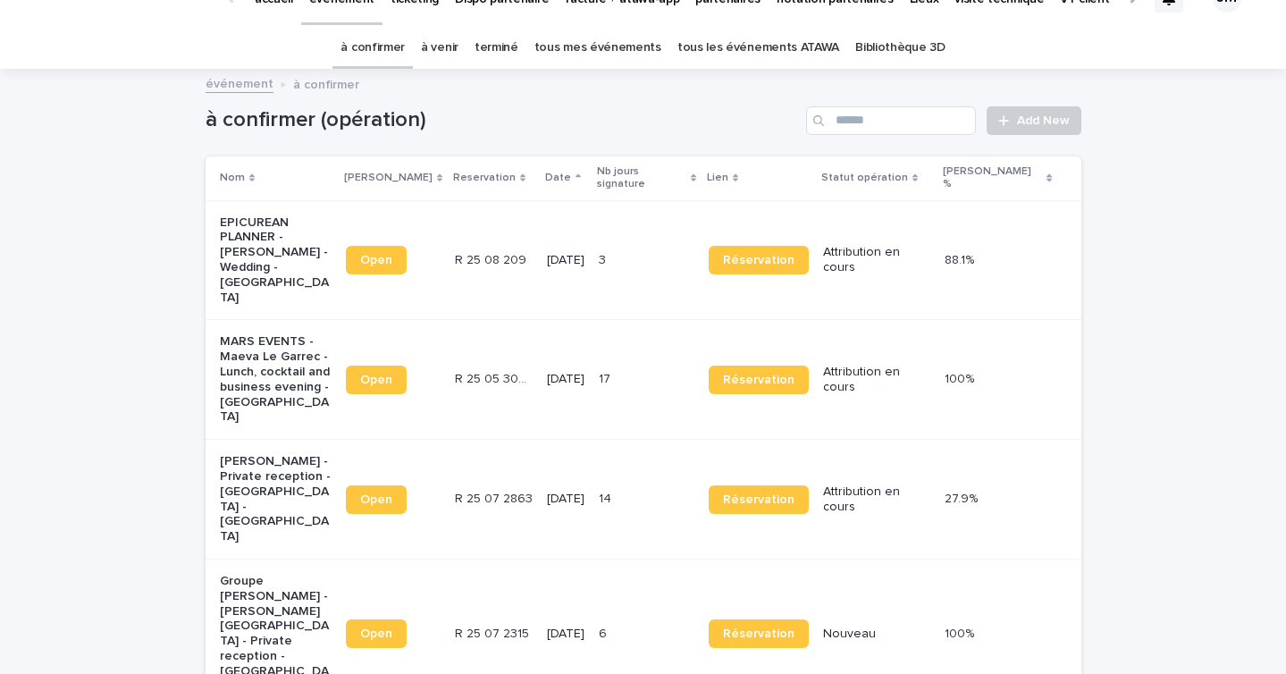
click at [639, 246] on div "3 3" at bounding box center [647, 260] width 96 height 29
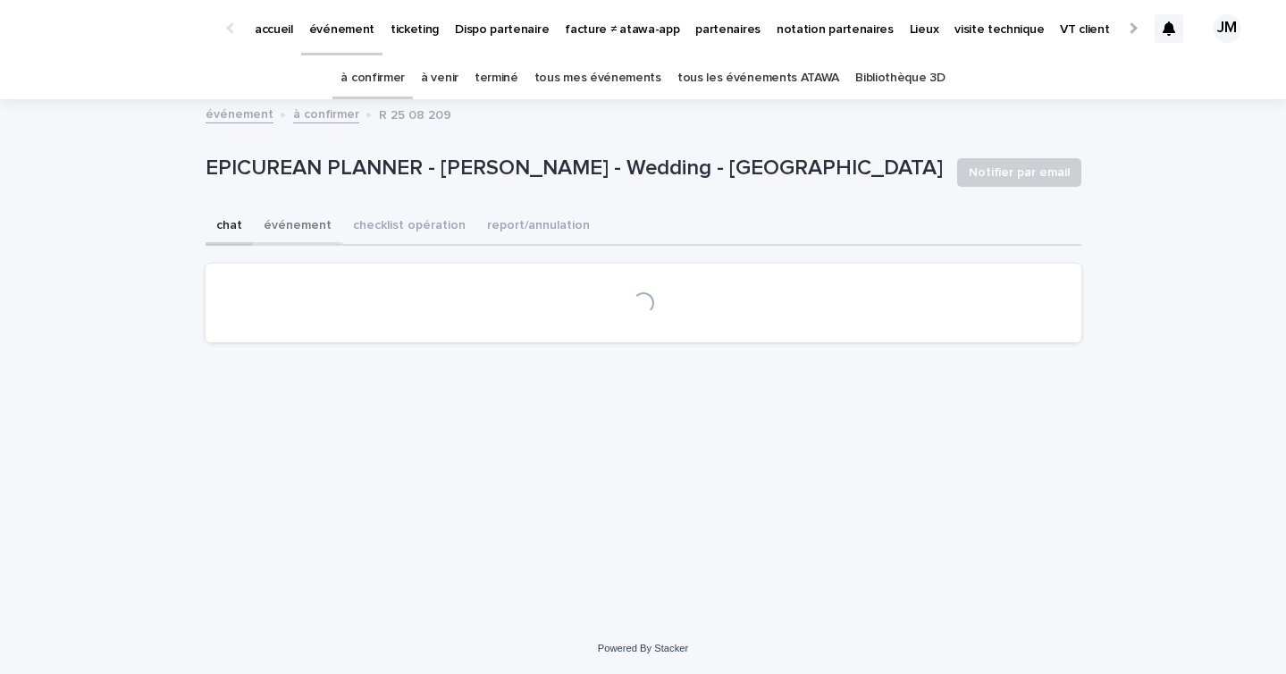
click at [320, 241] on button "événement" at bounding box center [297, 227] width 89 height 38
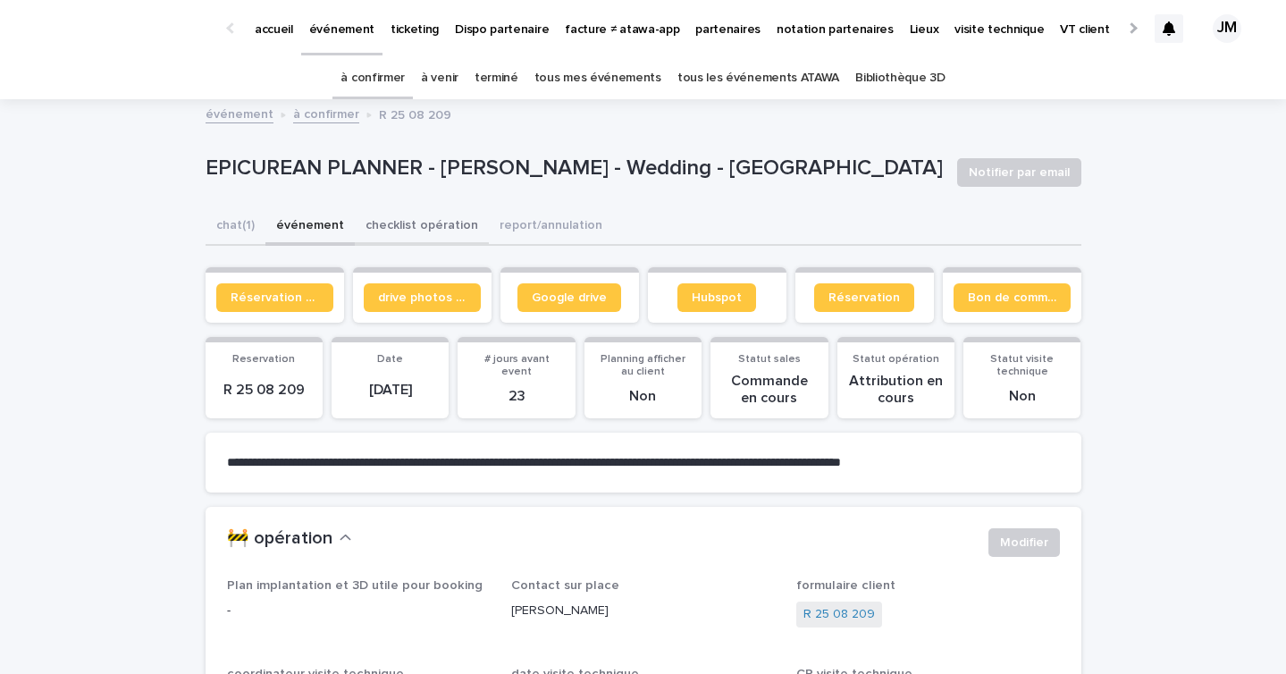
click at [401, 225] on button "checklist opération" at bounding box center [422, 227] width 134 height 38
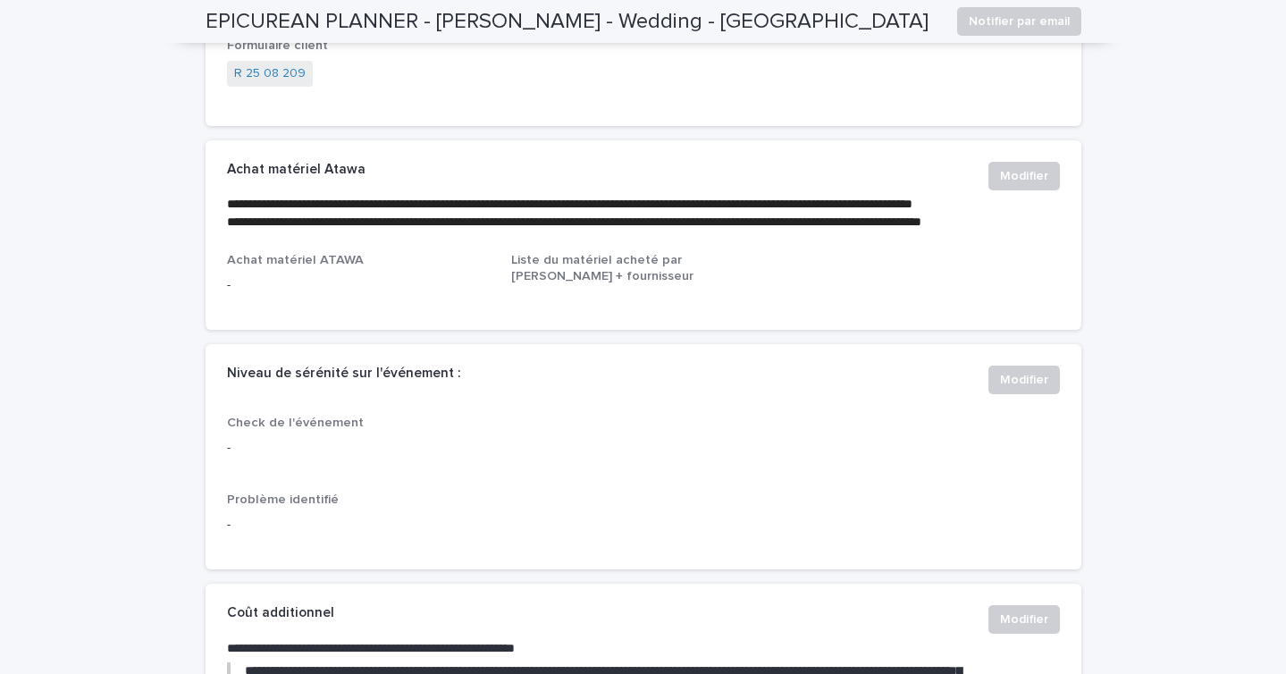
scroll to position [418, 0]
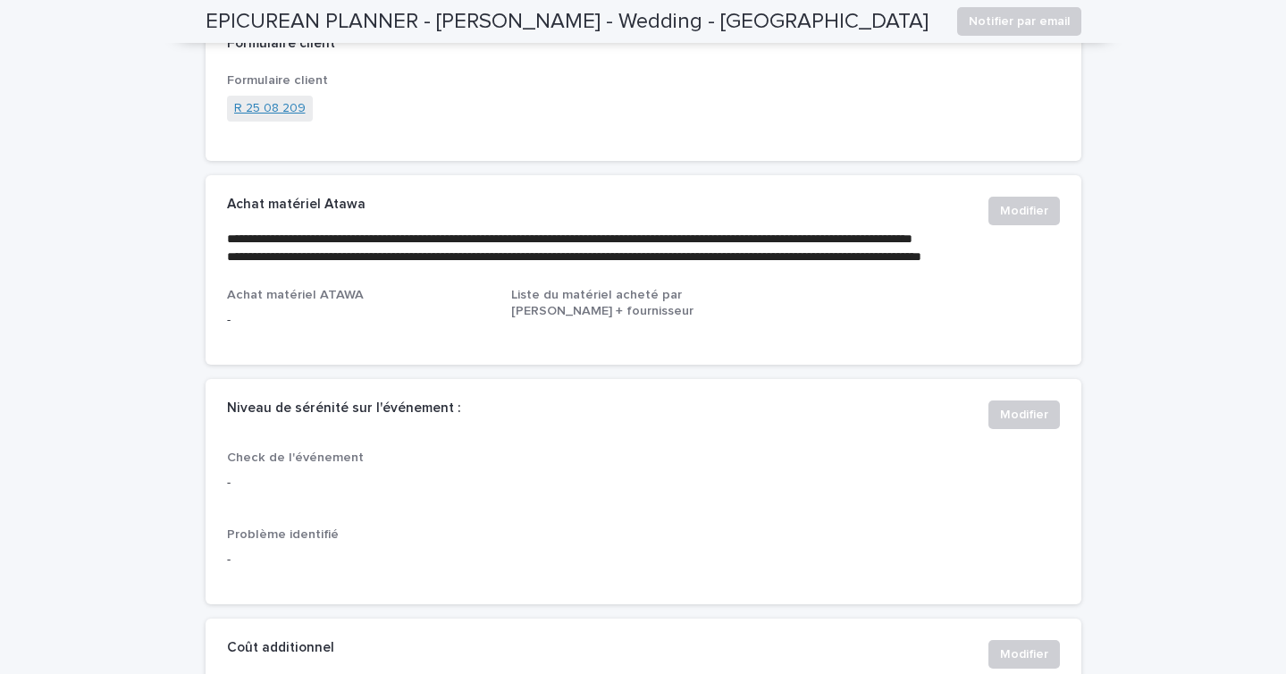
click at [246, 111] on link "R 25 08 209" at bounding box center [269, 108] width 71 height 19
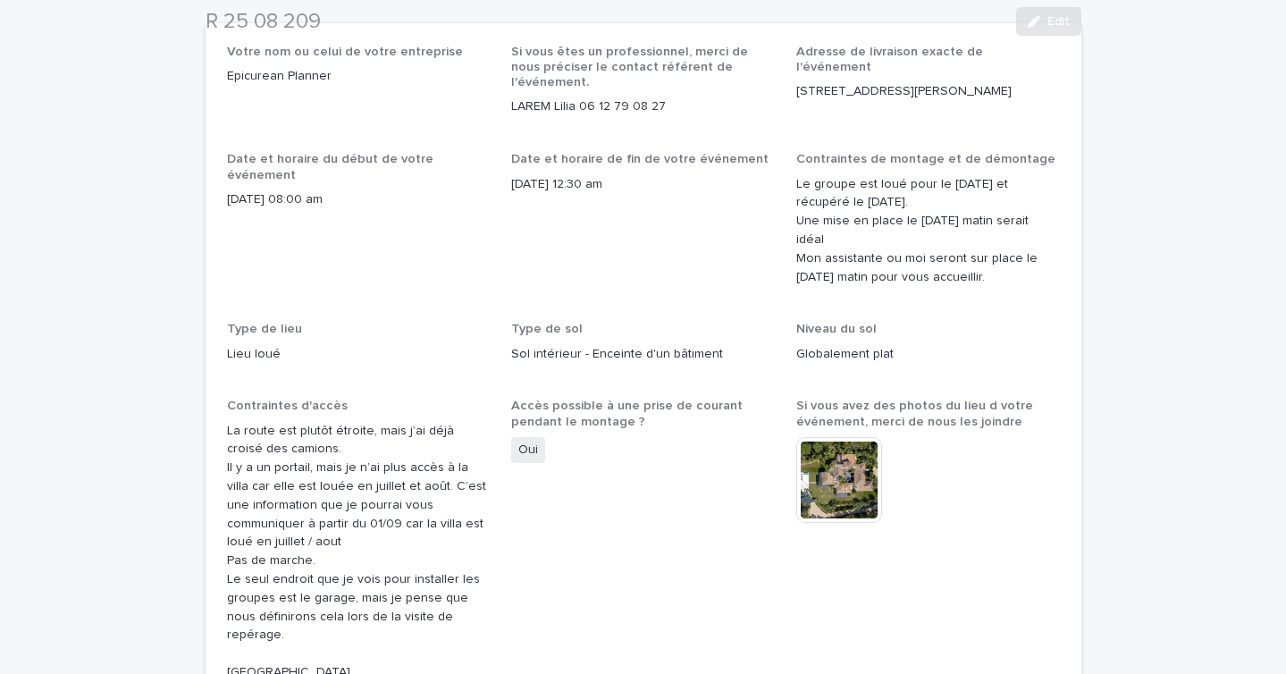
scroll to position [316, 0]
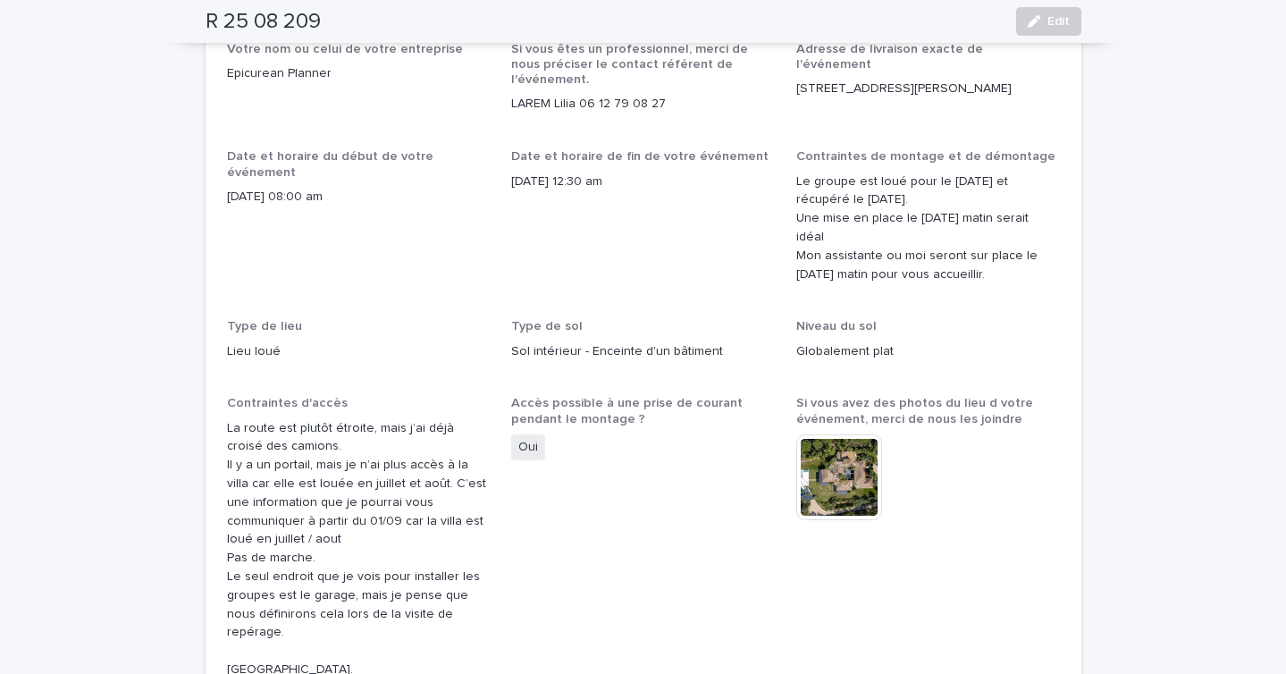
click at [827, 434] on img at bounding box center [839, 477] width 86 height 86
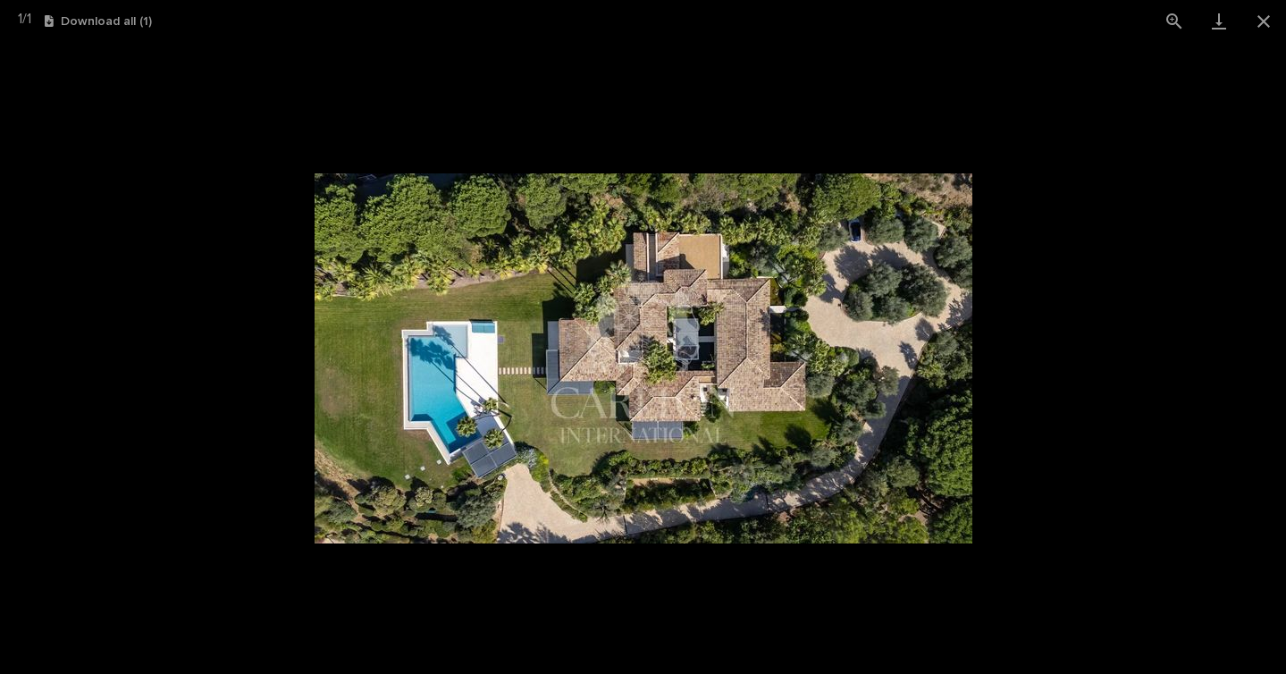
click at [583, 326] on img at bounding box center [644, 358] width 658 height 370
click at [1033, 407] on picture at bounding box center [643, 358] width 1286 height 632
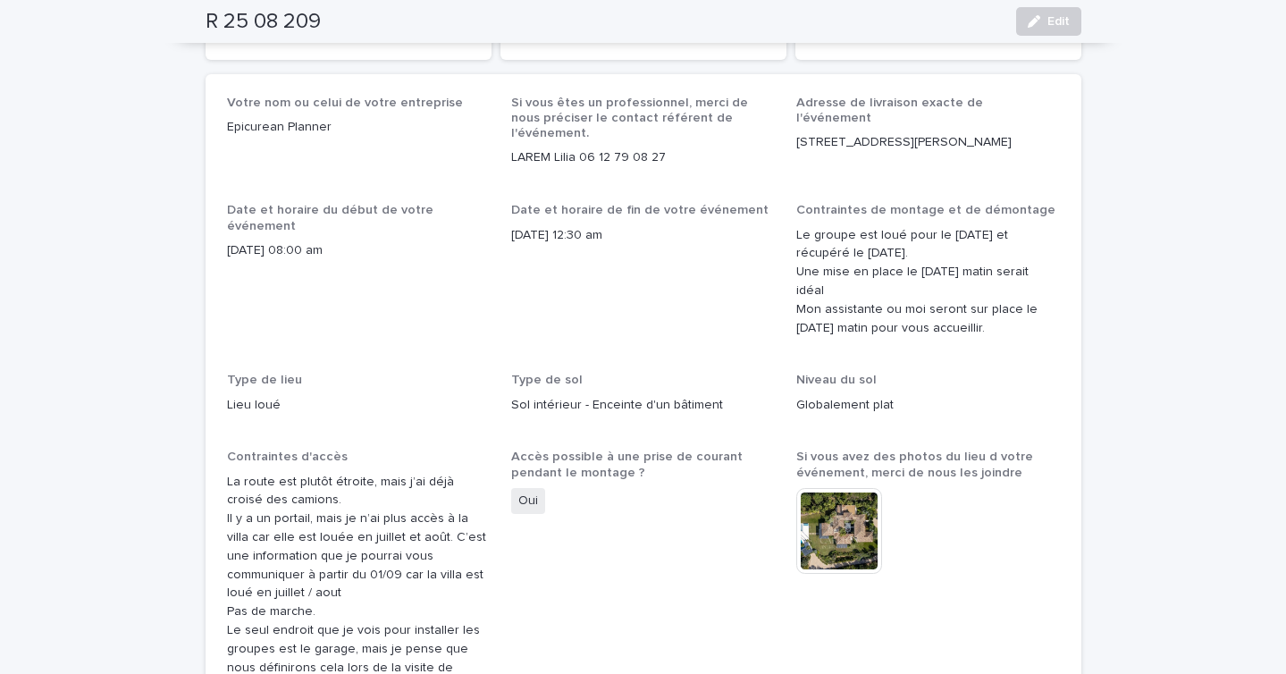
scroll to position [255, 0]
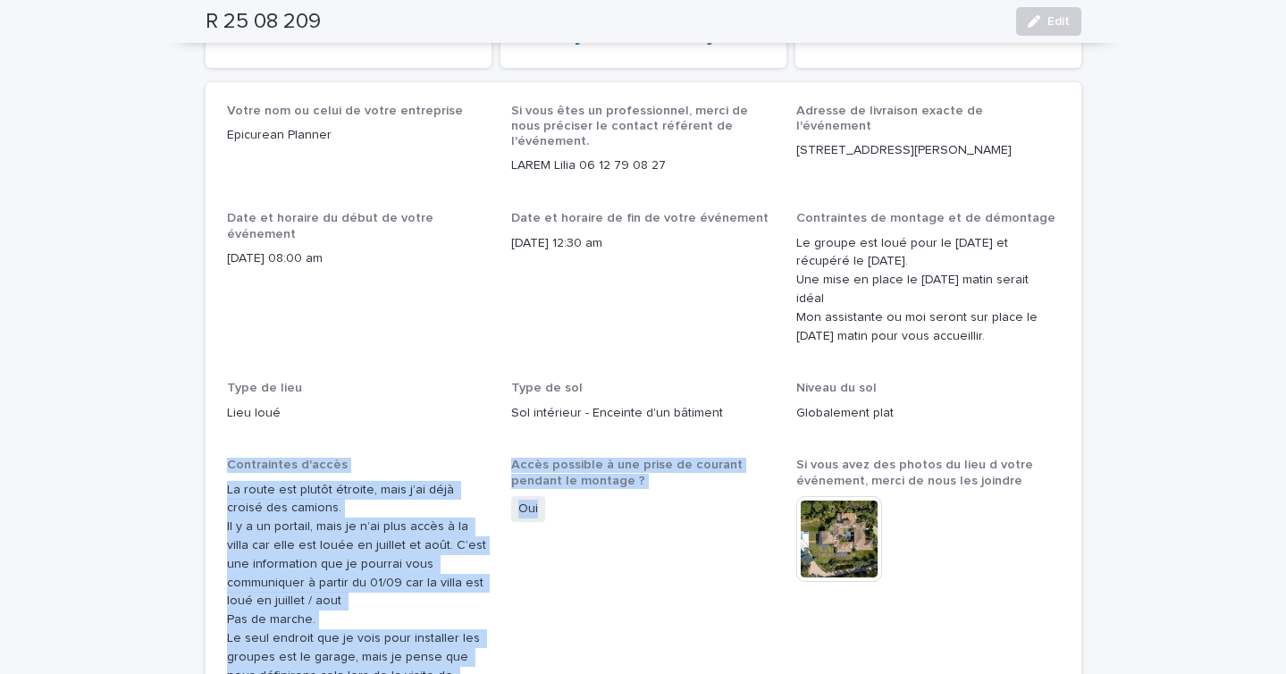
drag, startPoint x: 453, startPoint y: 600, endPoint x: 214, endPoint y: 372, distance: 330.5
click at [214, 372] on div "Votre nom ou celui de votre entreprise Epicurean Planner Si vous êtes un profes…" at bounding box center [644, 662] width 876 height 1161
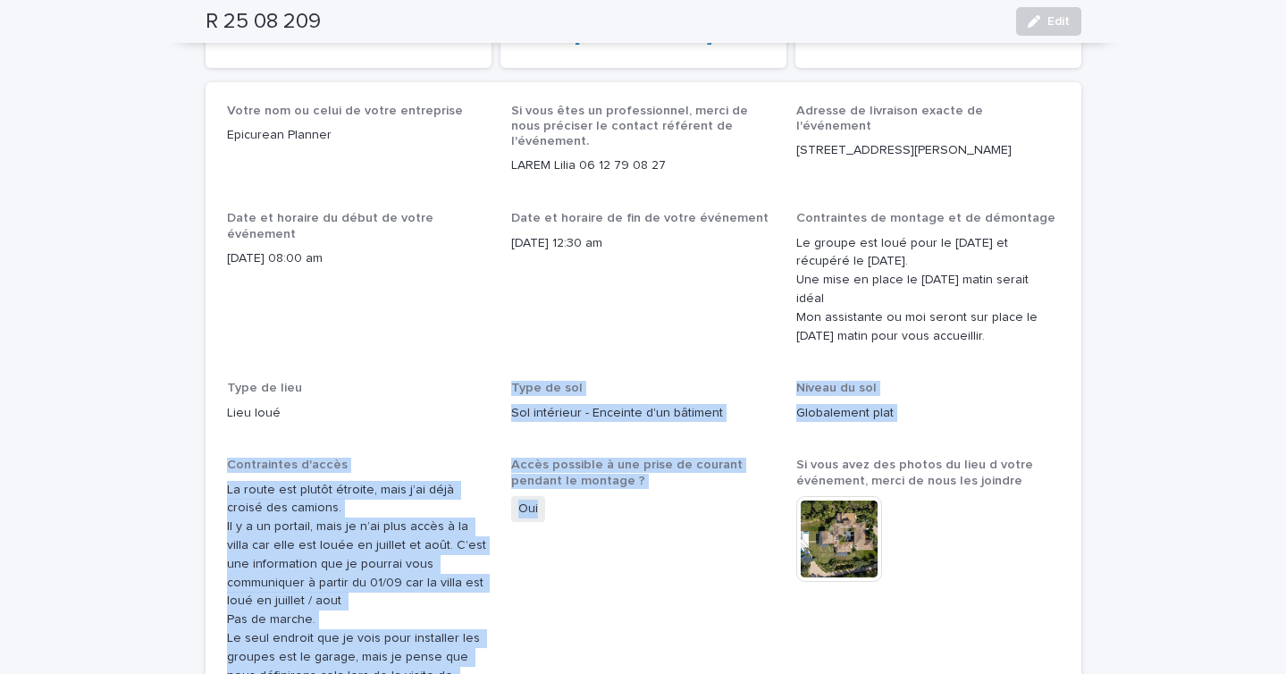
click at [325, 458] on span "Contraintes d'accès" at bounding box center [287, 464] width 121 height 13
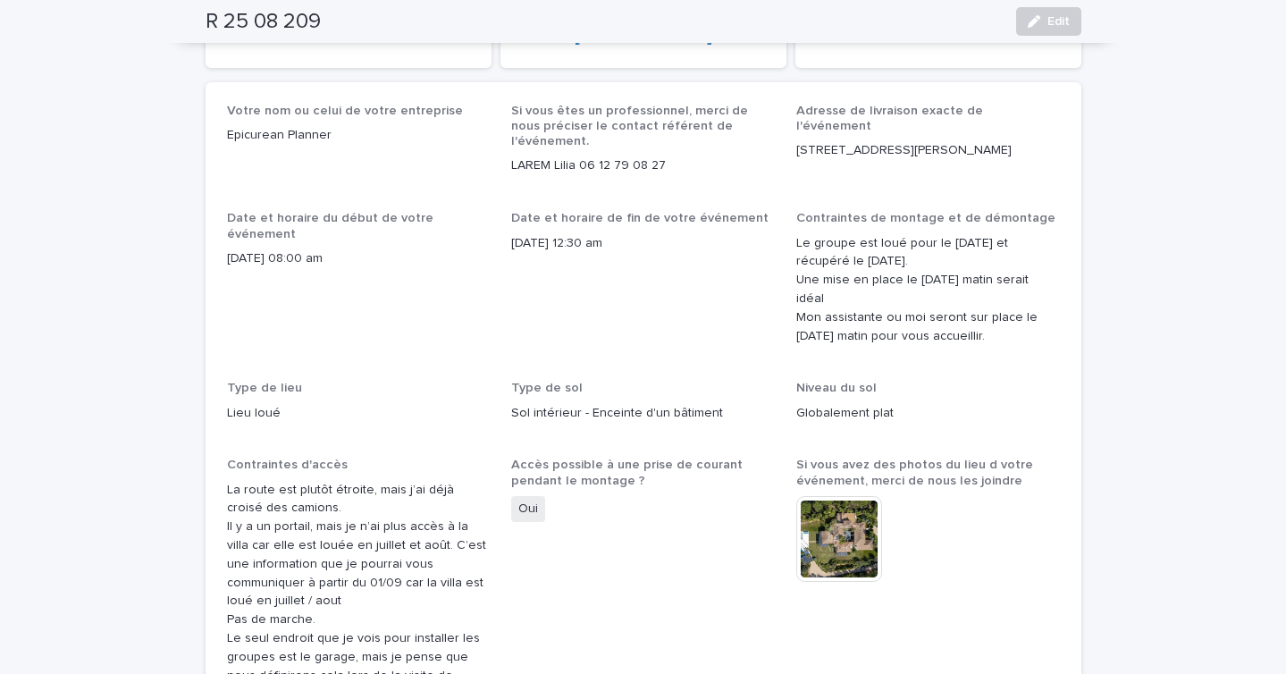
click at [849, 496] on img at bounding box center [839, 539] width 86 height 86
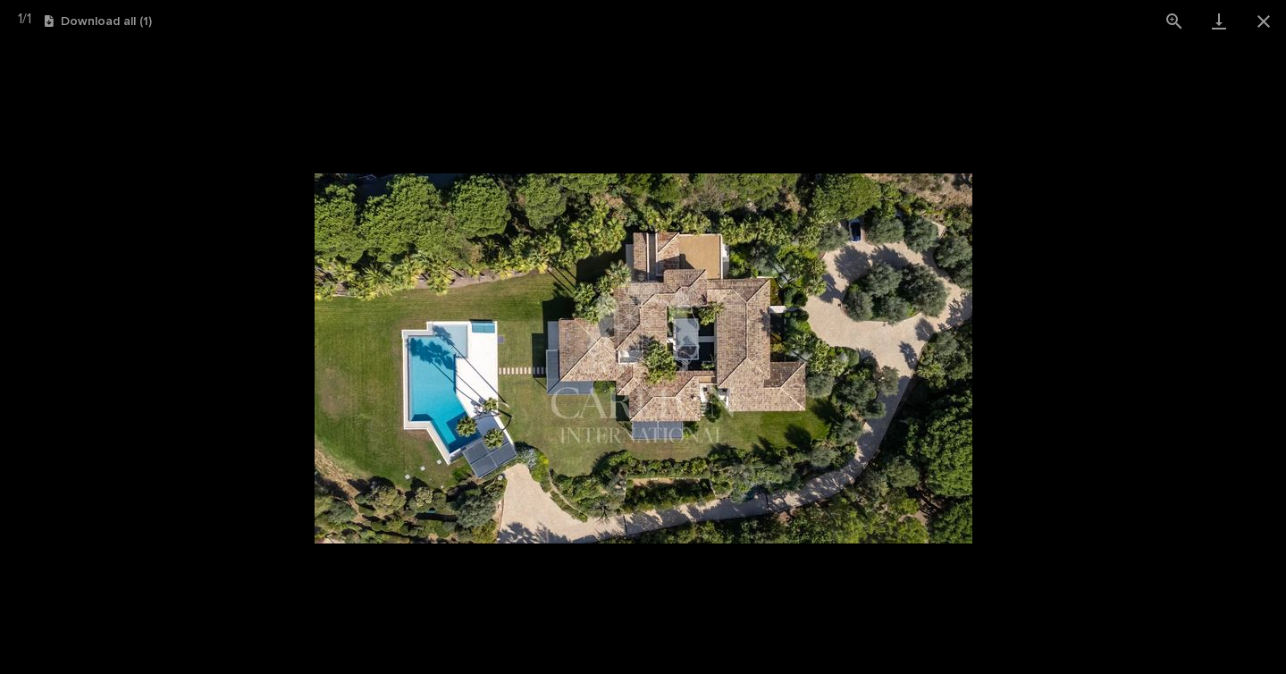
click at [1137, 462] on picture at bounding box center [643, 358] width 1286 height 632
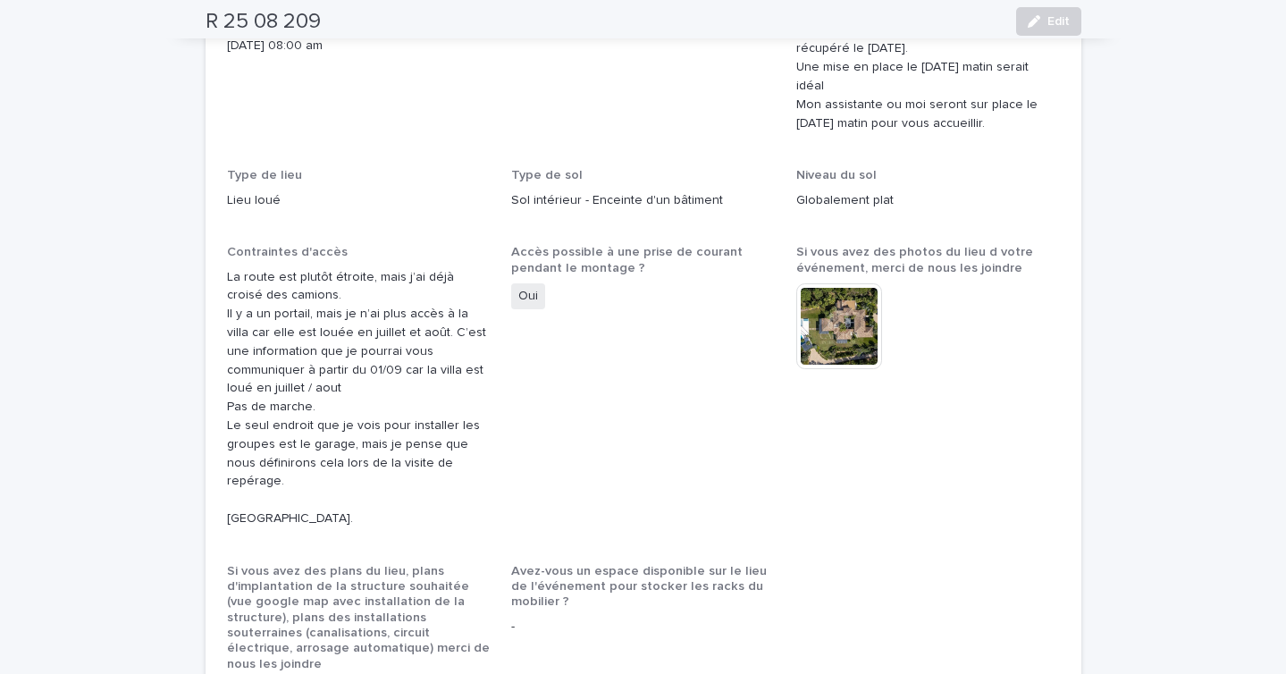
scroll to position [496, 0]
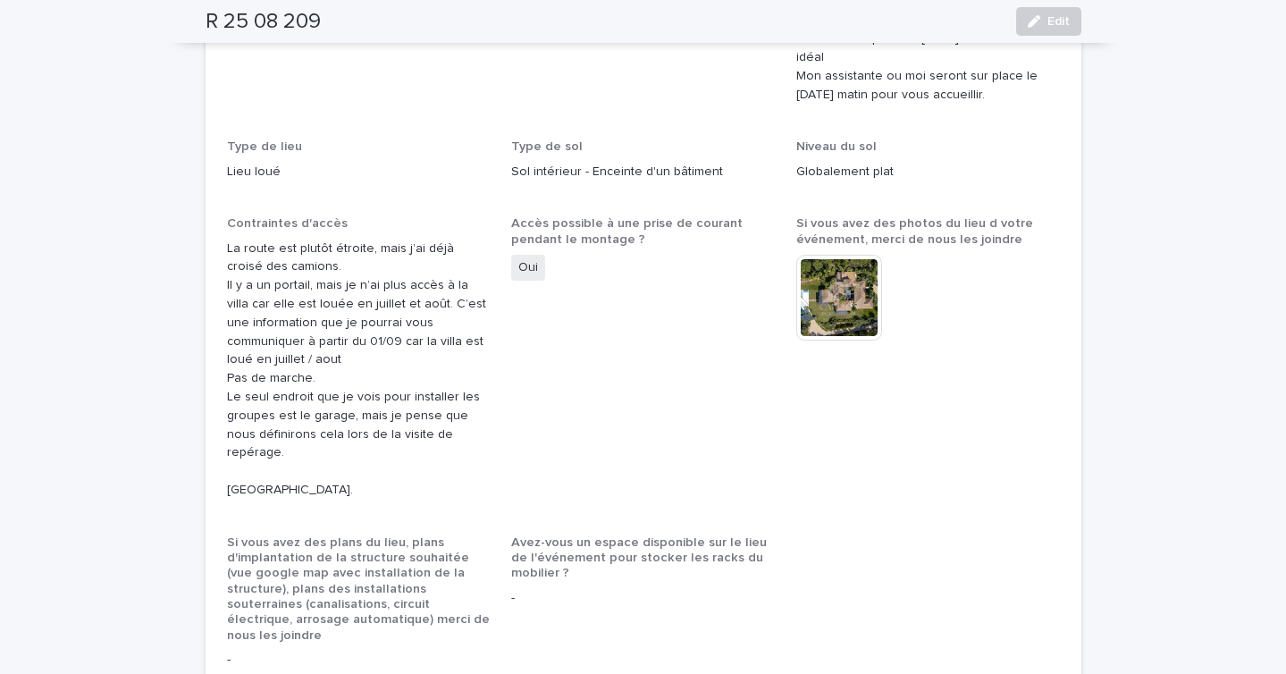
click at [862, 255] on img at bounding box center [839, 298] width 86 height 86
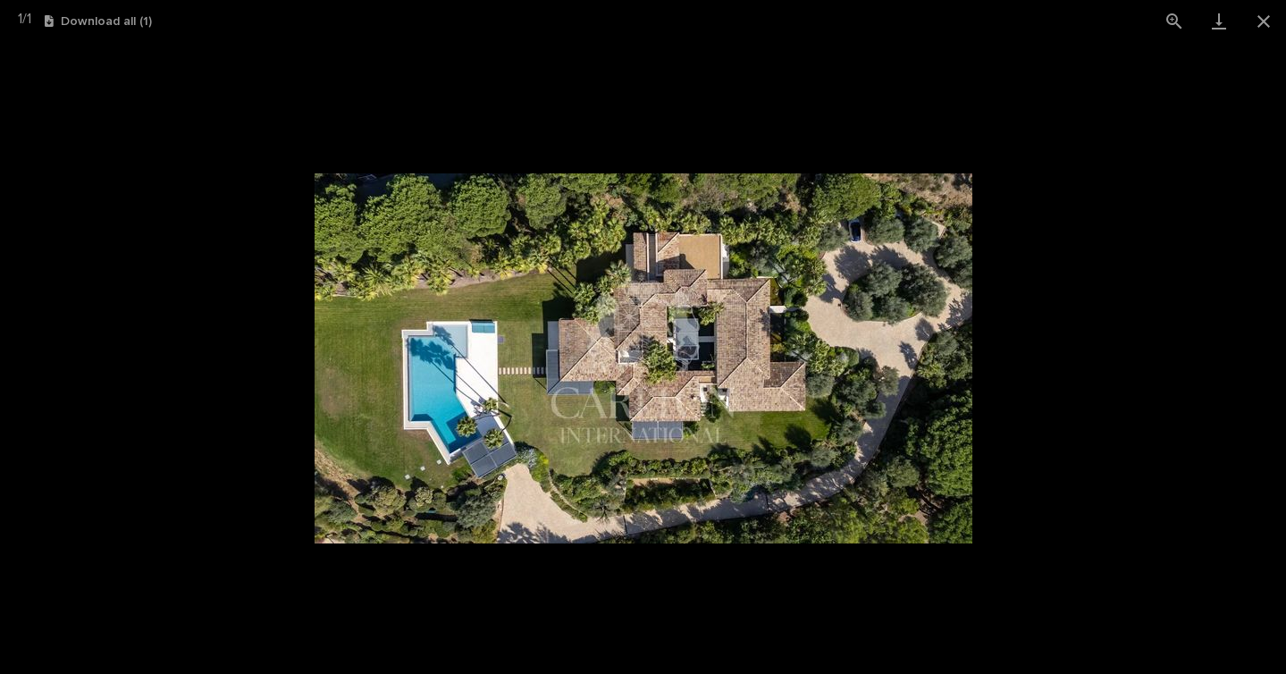
click at [1025, 423] on picture at bounding box center [643, 358] width 1286 height 632
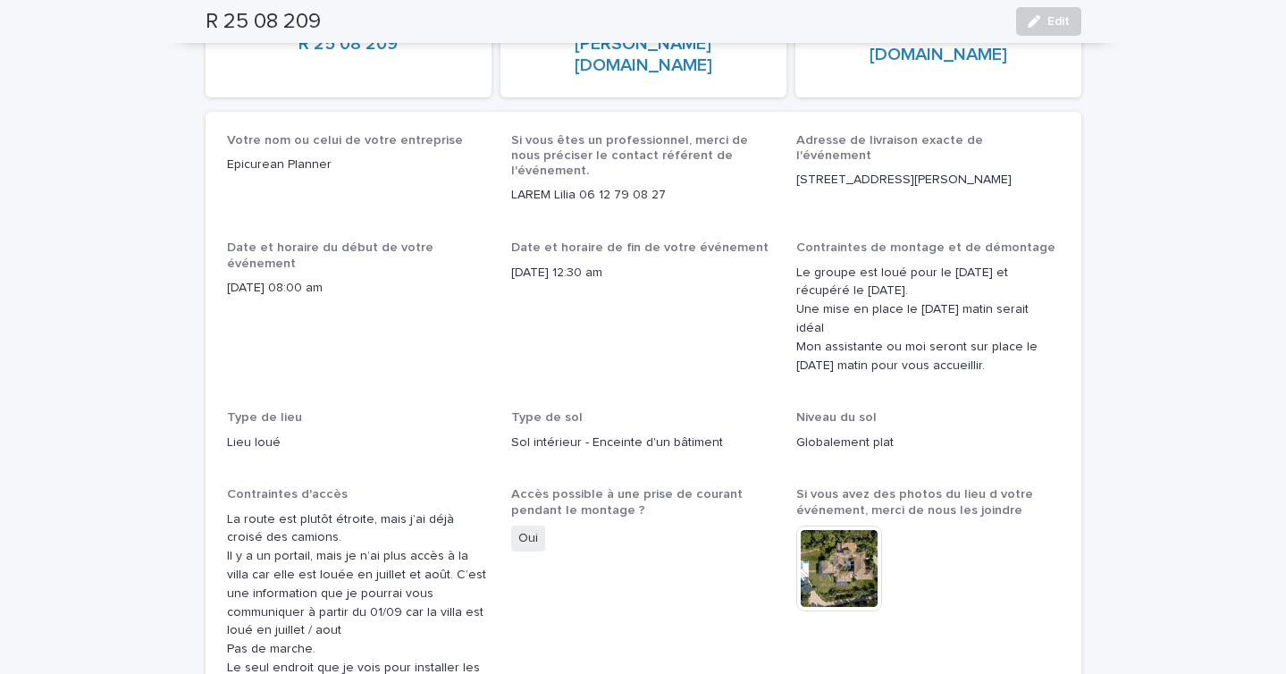
scroll to position [0, 0]
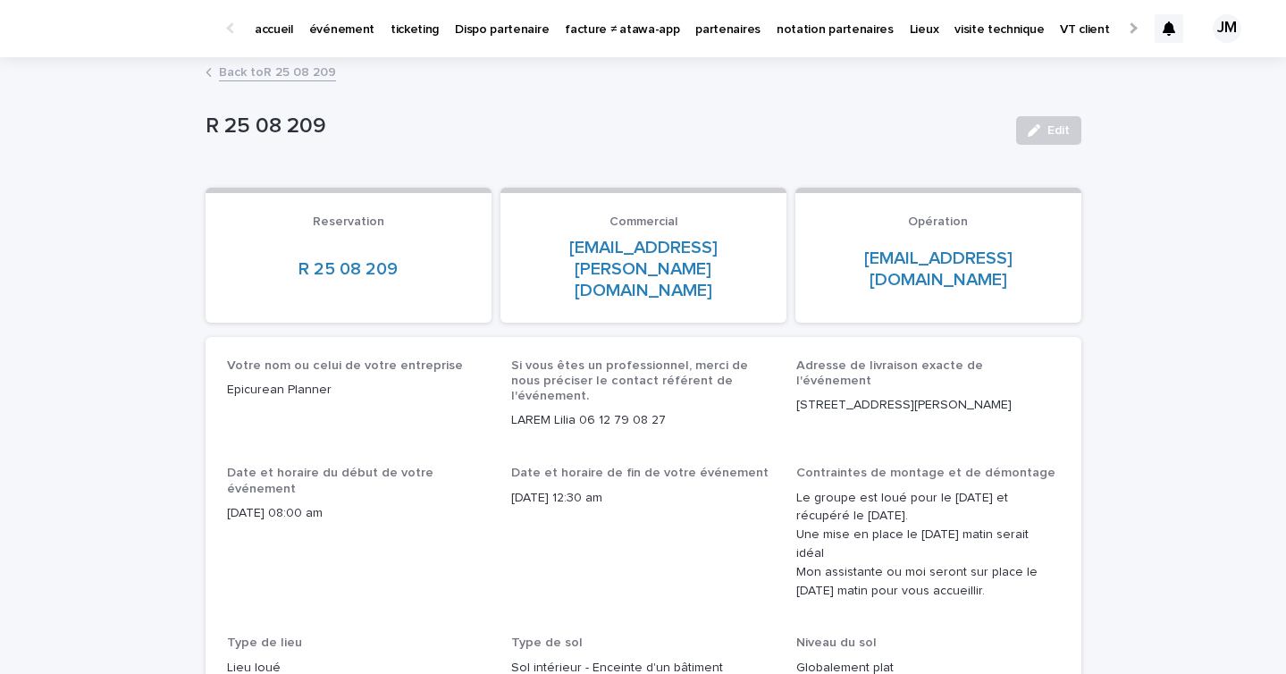
click at [277, 77] on link "Back to R 25 08 209" at bounding box center [277, 71] width 117 height 21
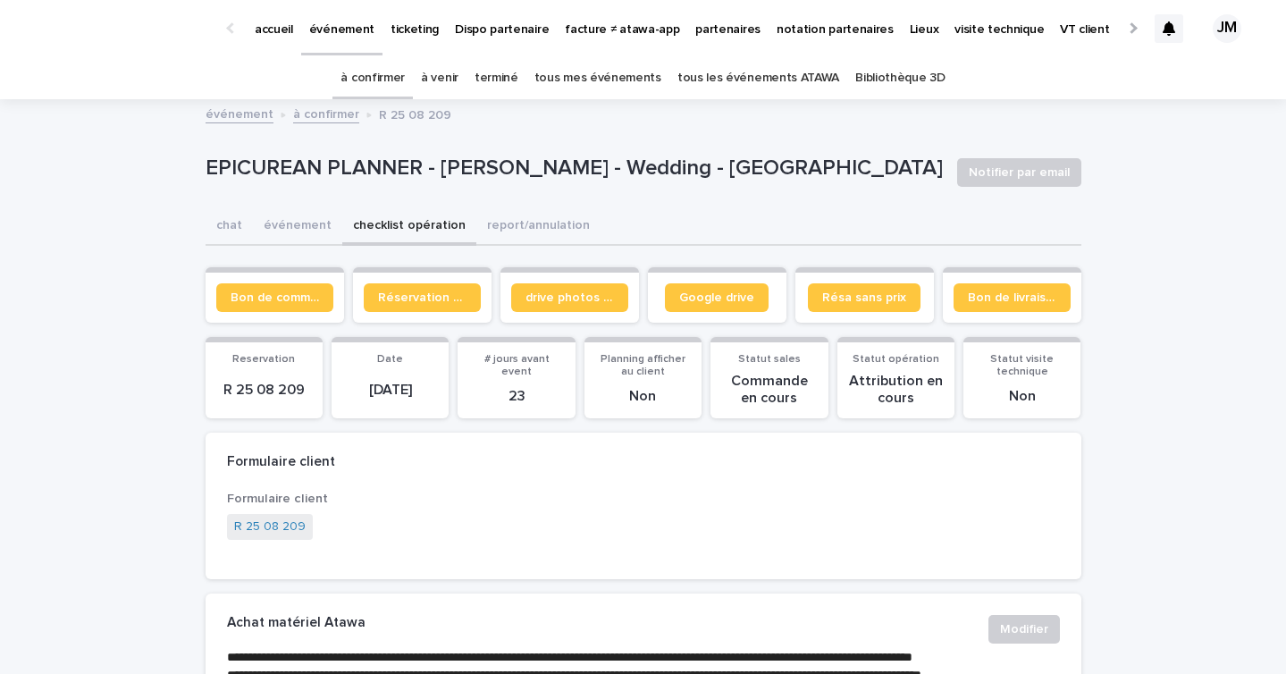
scroll to position [57, 0]
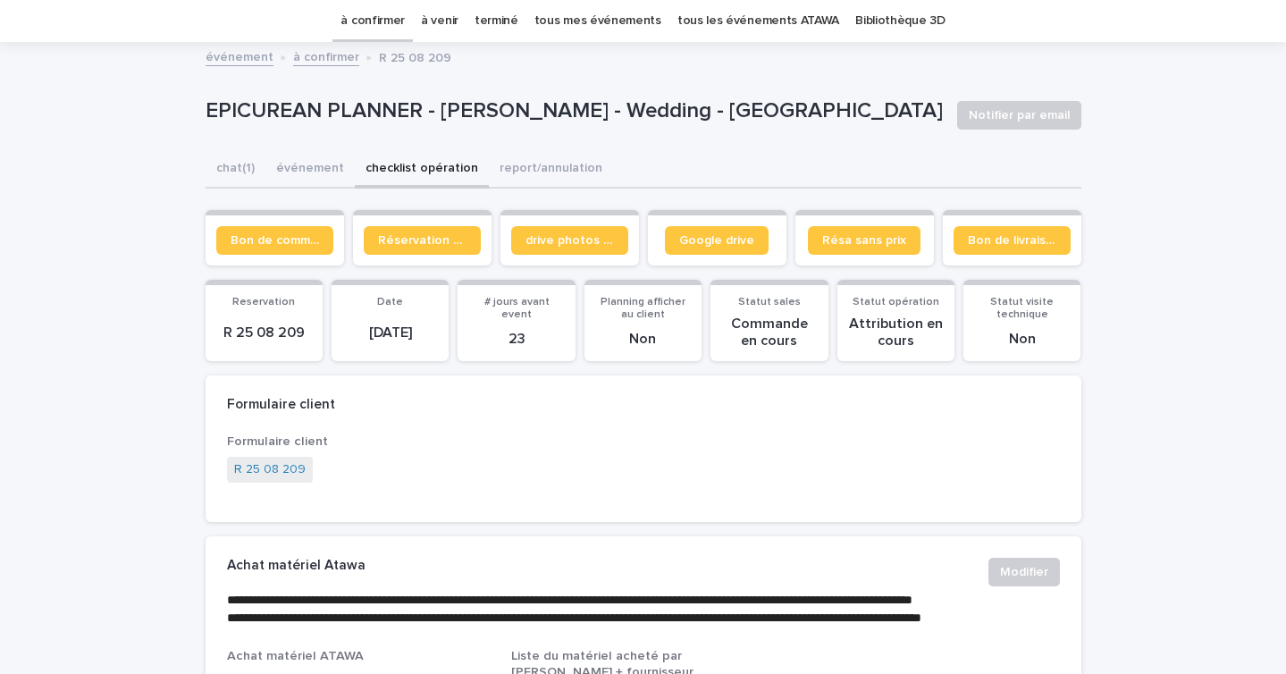
click at [382, 17] on link "à confirmer" at bounding box center [372, 21] width 64 height 42
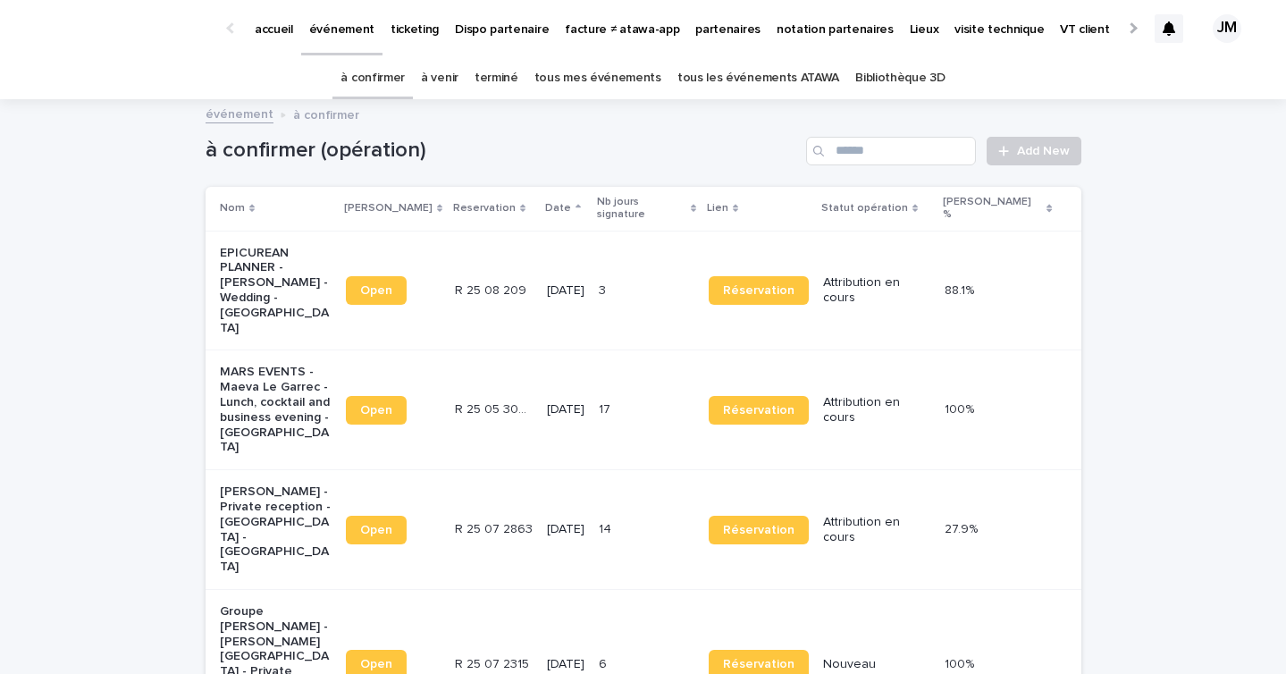
click at [570, 283] on p "6/9/2025" at bounding box center [566, 290] width 38 height 15
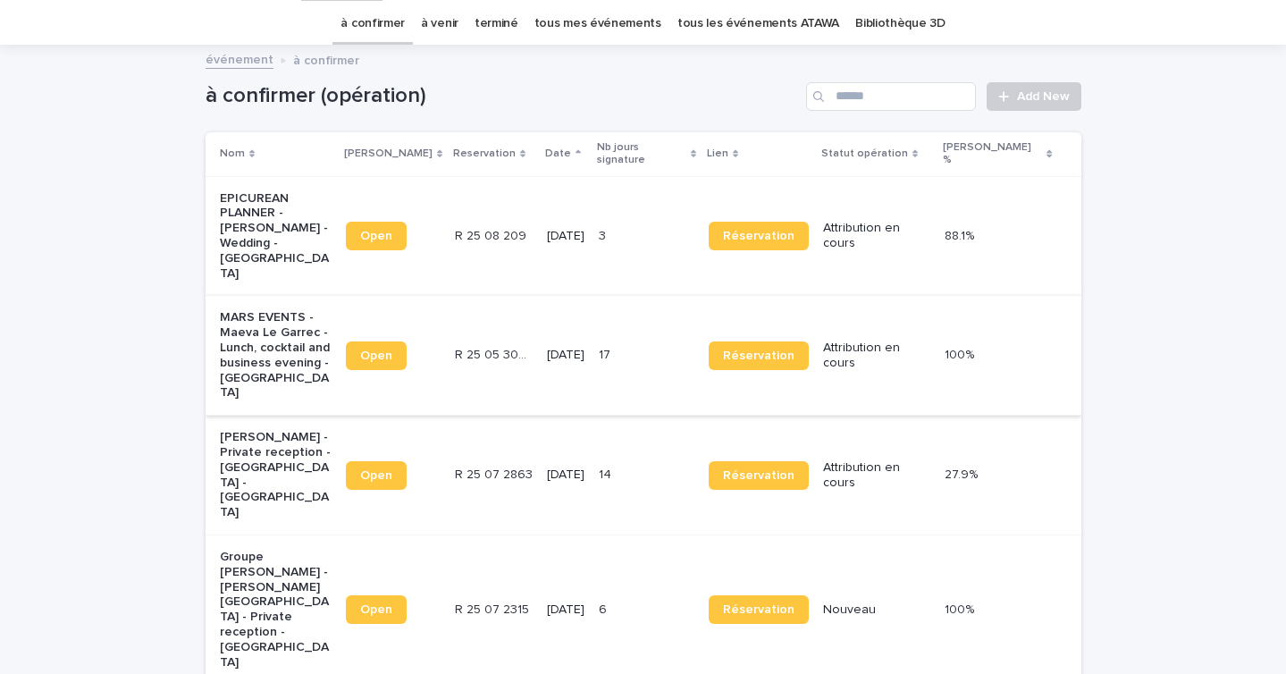
scroll to position [57, 0]
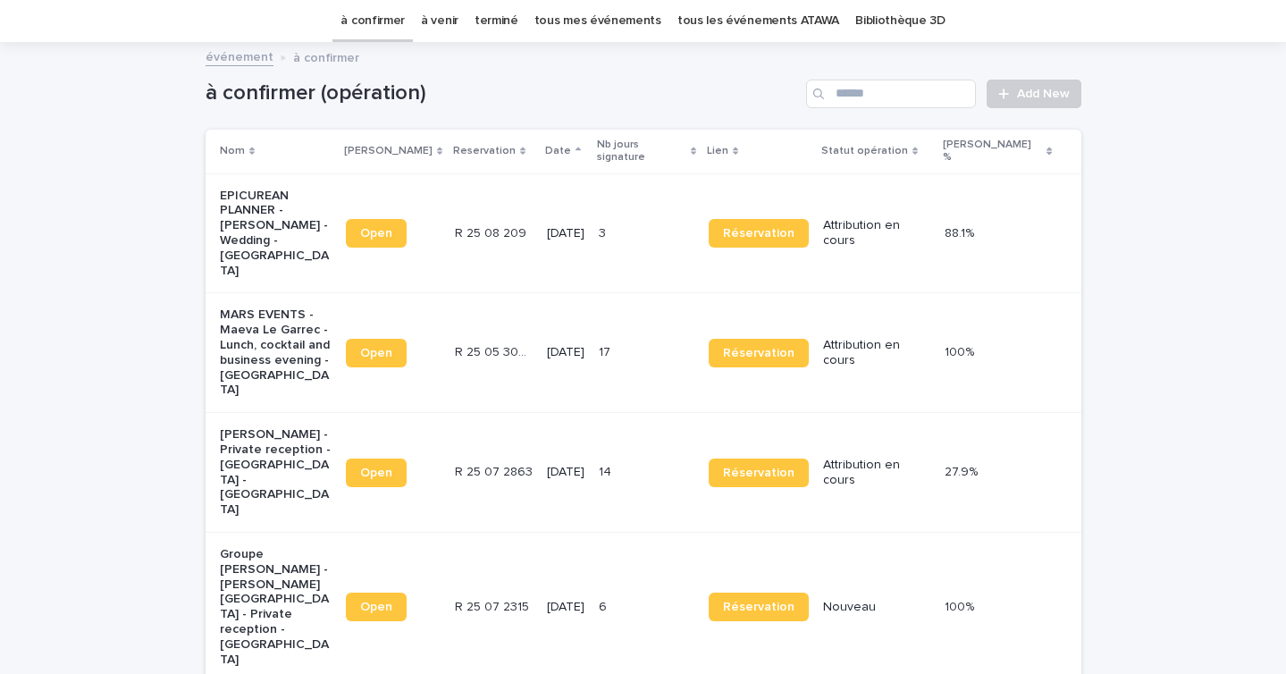
click at [639, 532] on td "6 6" at bounding box center [647, 606] width 110 height 149
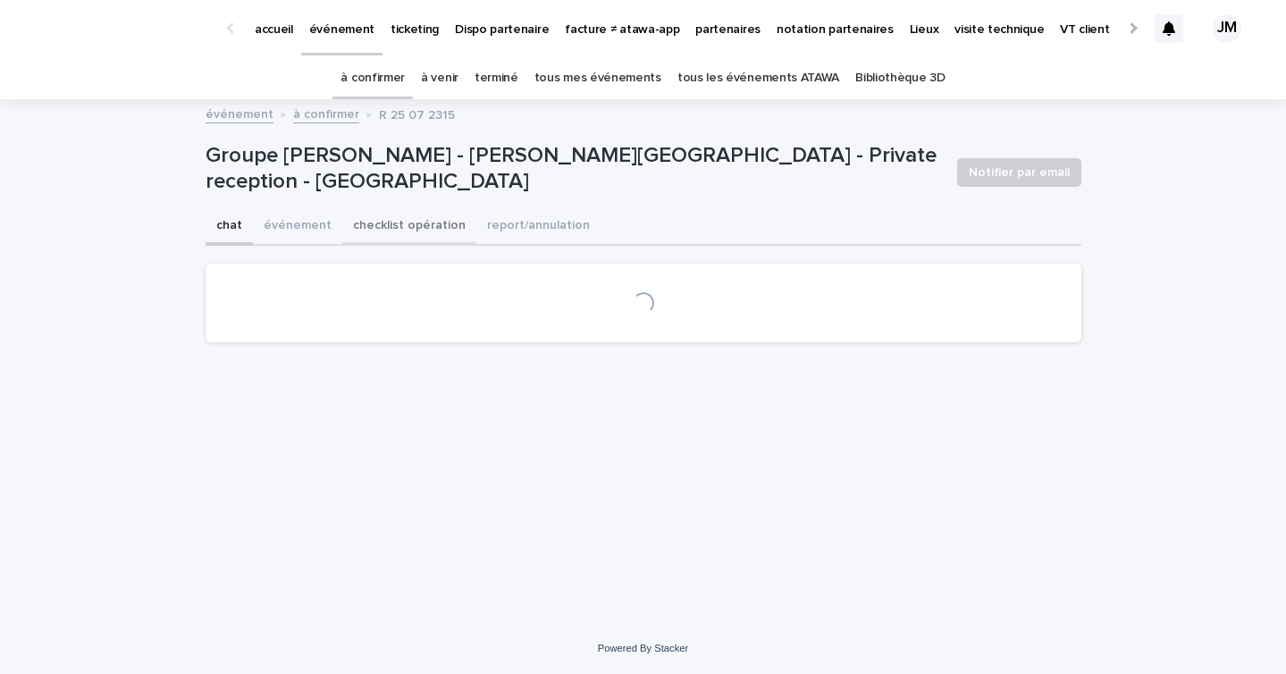
click at [412, 234] on button "checklist opération" at bounding box center [409, 227] width 134 height 38
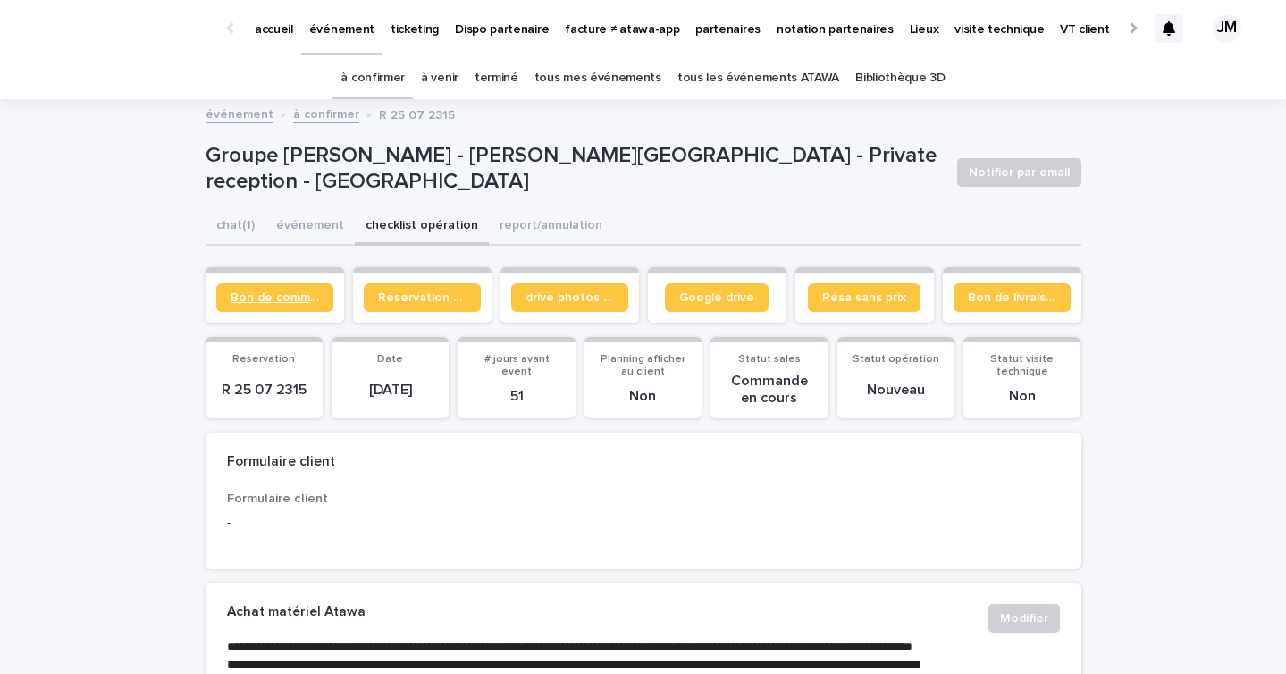
click at [270, 293] on span "Bon de commande" at bounding box center [275, 297] width 88 height 13
click at [242, 290] on link "Bon de commande" at bounding box center [274, 297] width 117 height 29
